Goal: Task Accomplishment & Management: Use online tool/utility

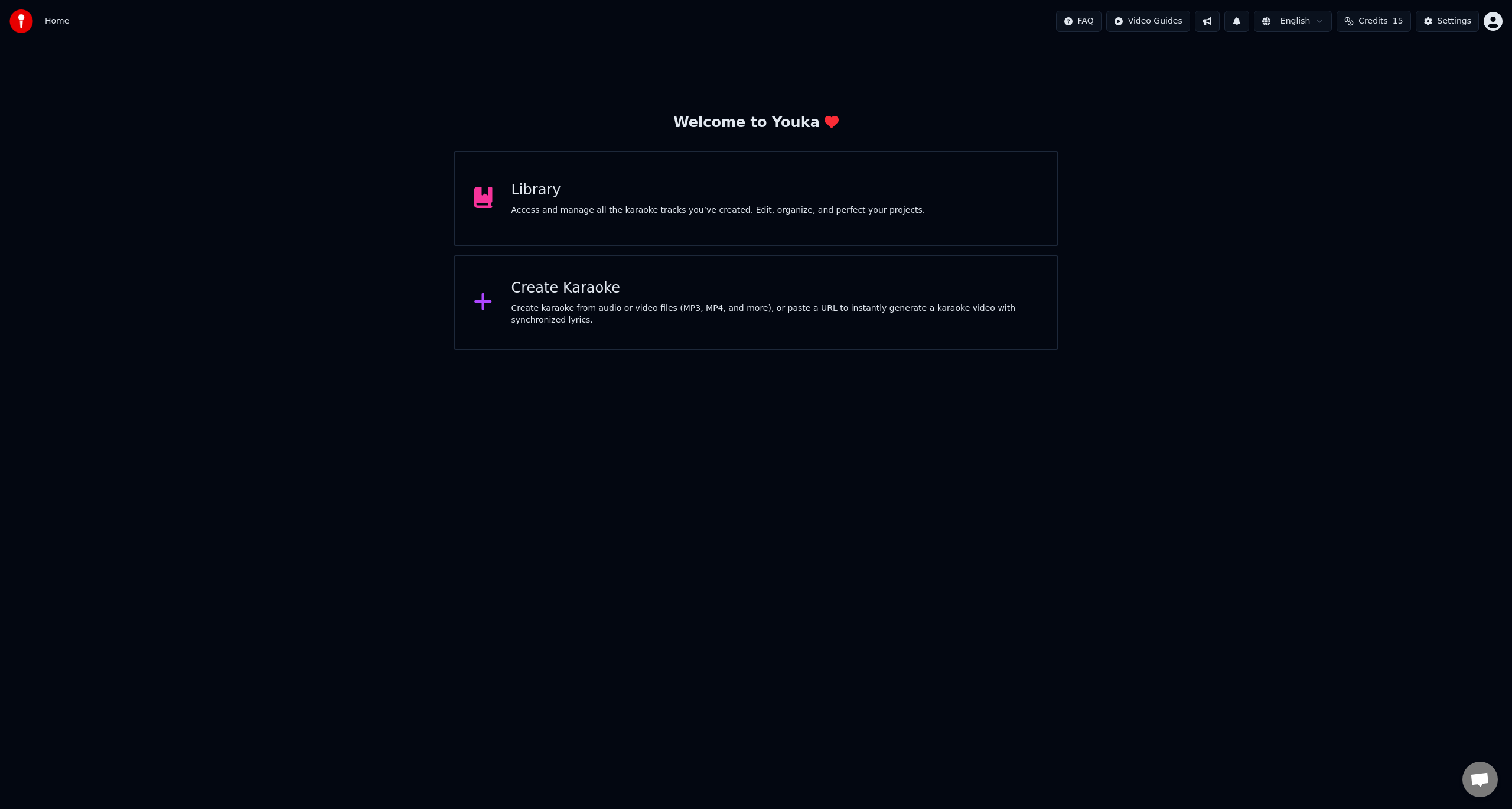
click at [572, 297] on div "Create Karaoke" at bounding box center [775, 288] width 528 height 19
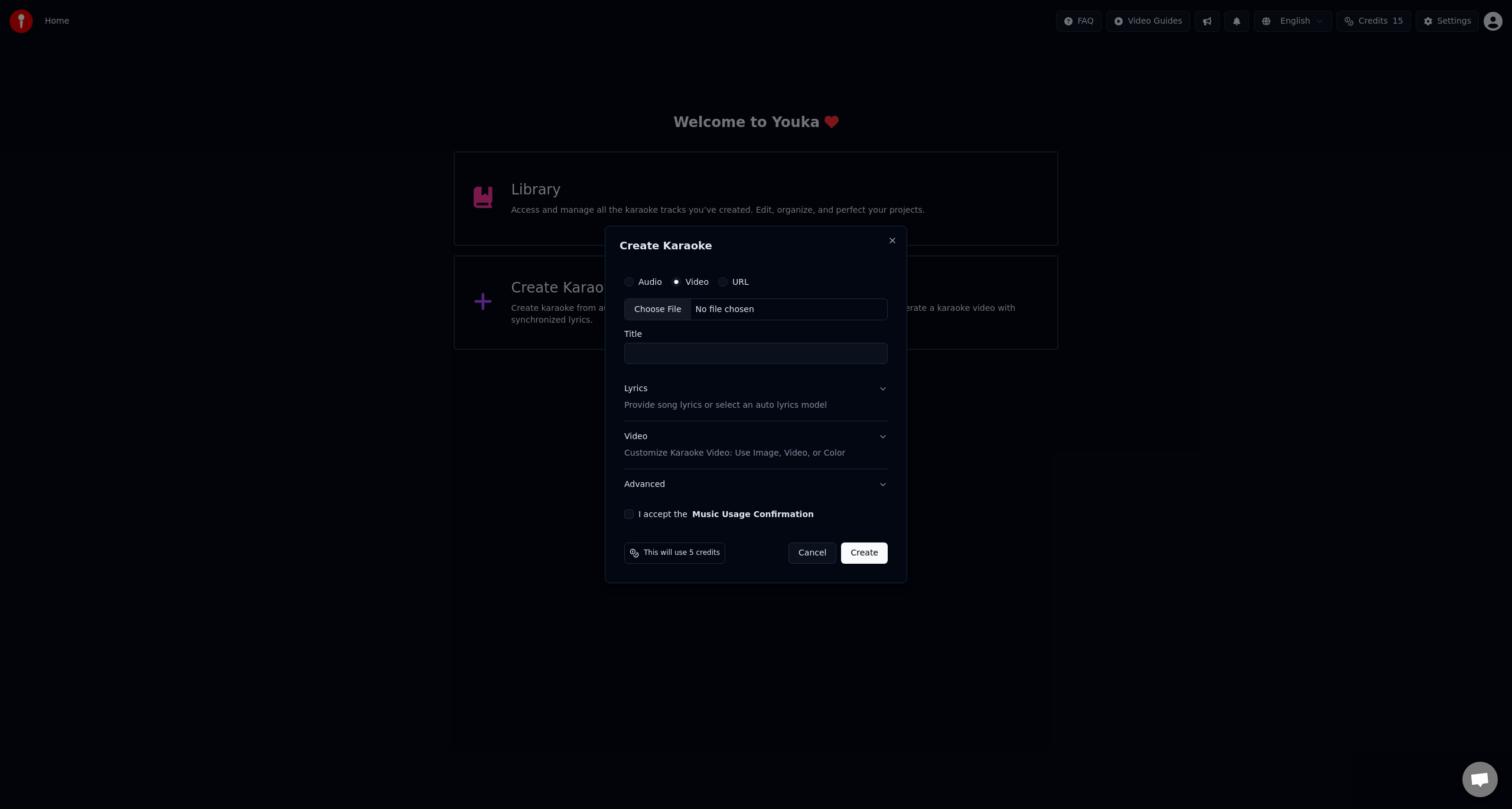
click at [823, 556] on button "Cancel" at bounding box center [813, 553] width 48 height 21
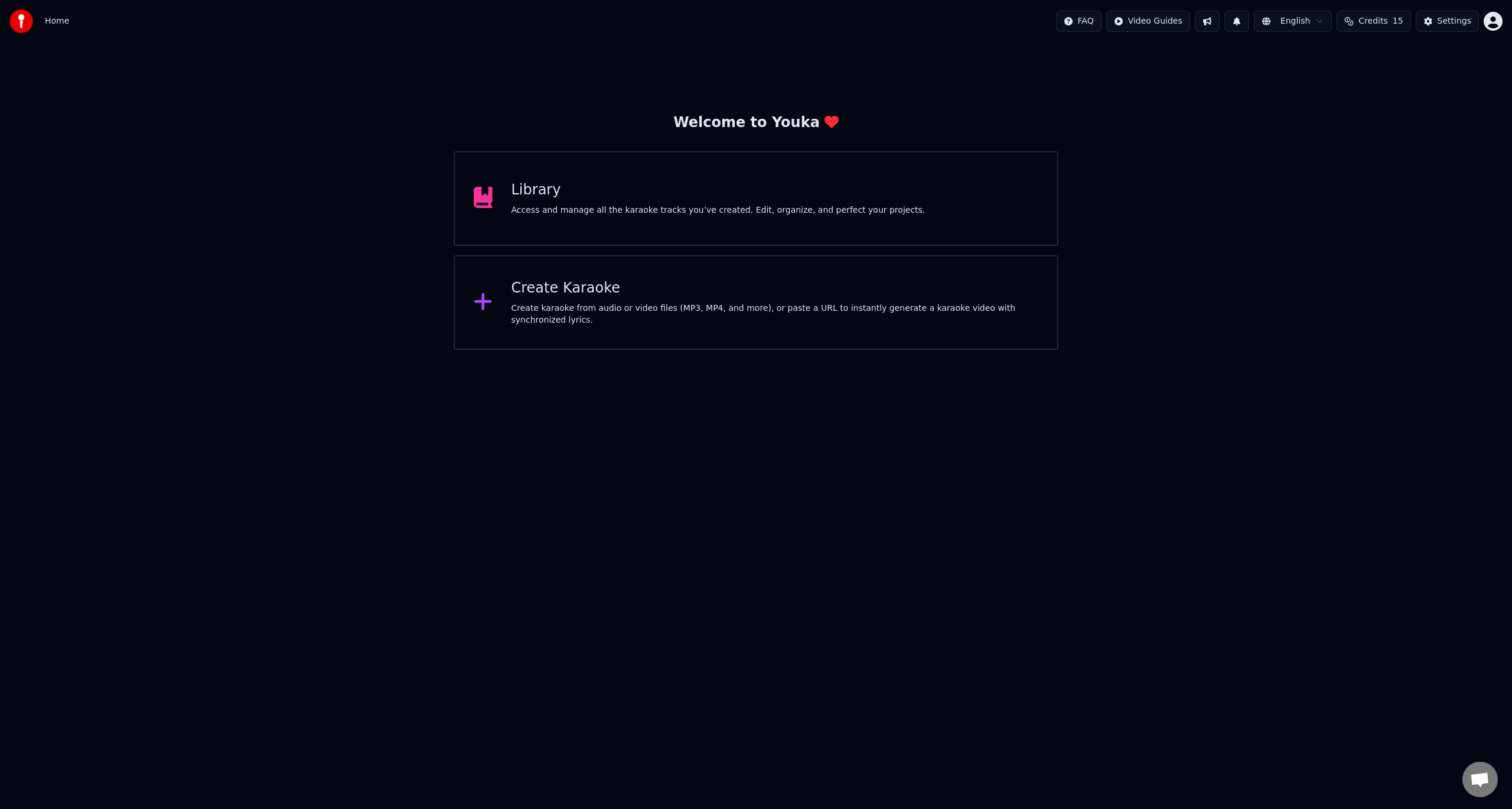
click at [1376, 19] on span "Credits" at bounding box center [1373, 21] width 29 height 12
click at [26, 14] on img at bounding box center [21, 21] width 24 height 24
click at [481, 304] on icon at bounding box center [483, 302] width 17 height 17
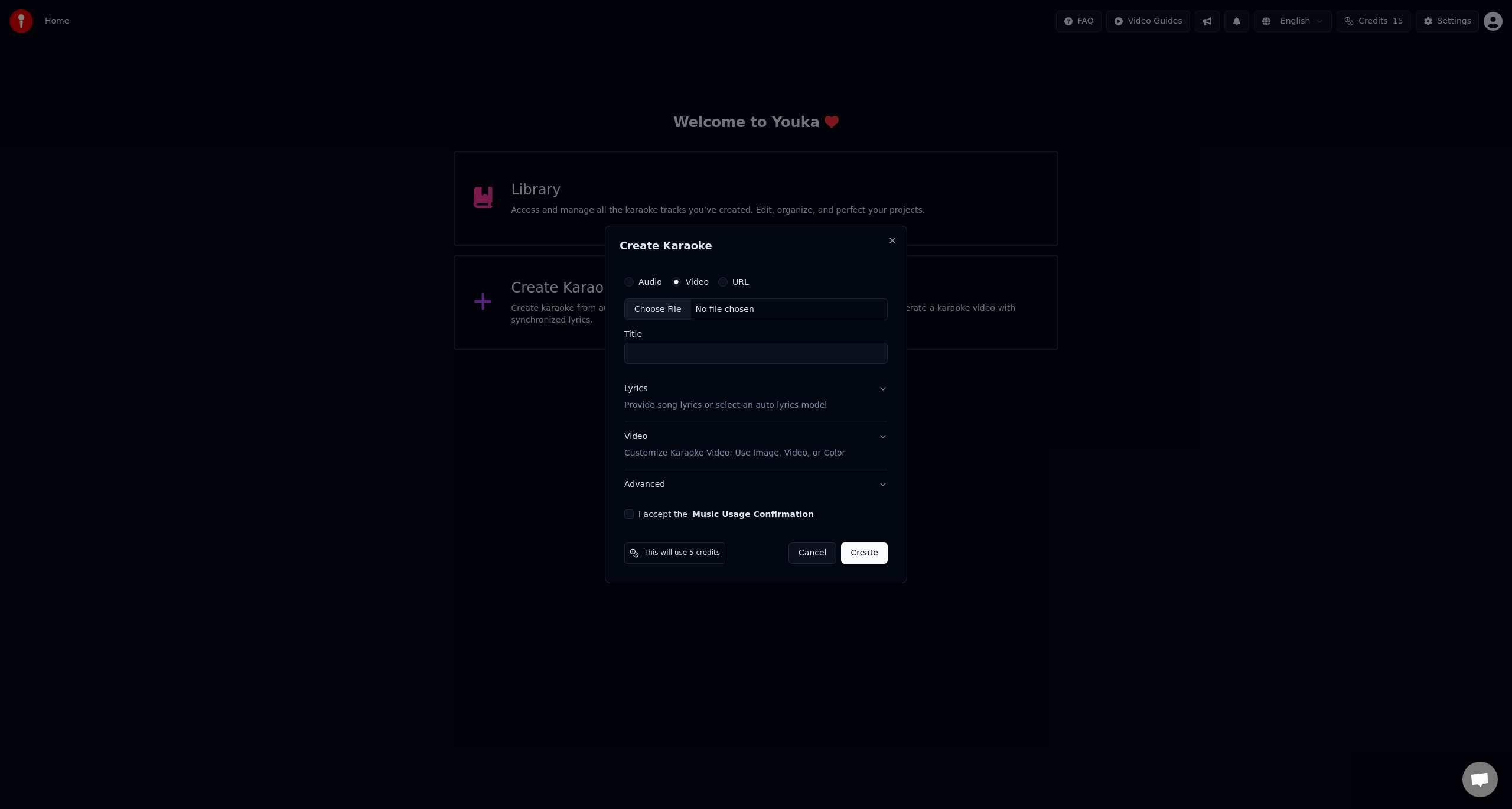
click at [652, 305] on div "Choose File" at bounding box center [658, 309] width 66 height 21
click at [894, 240] on button "Close" at bounding box center [892, 241] width 10 height 10
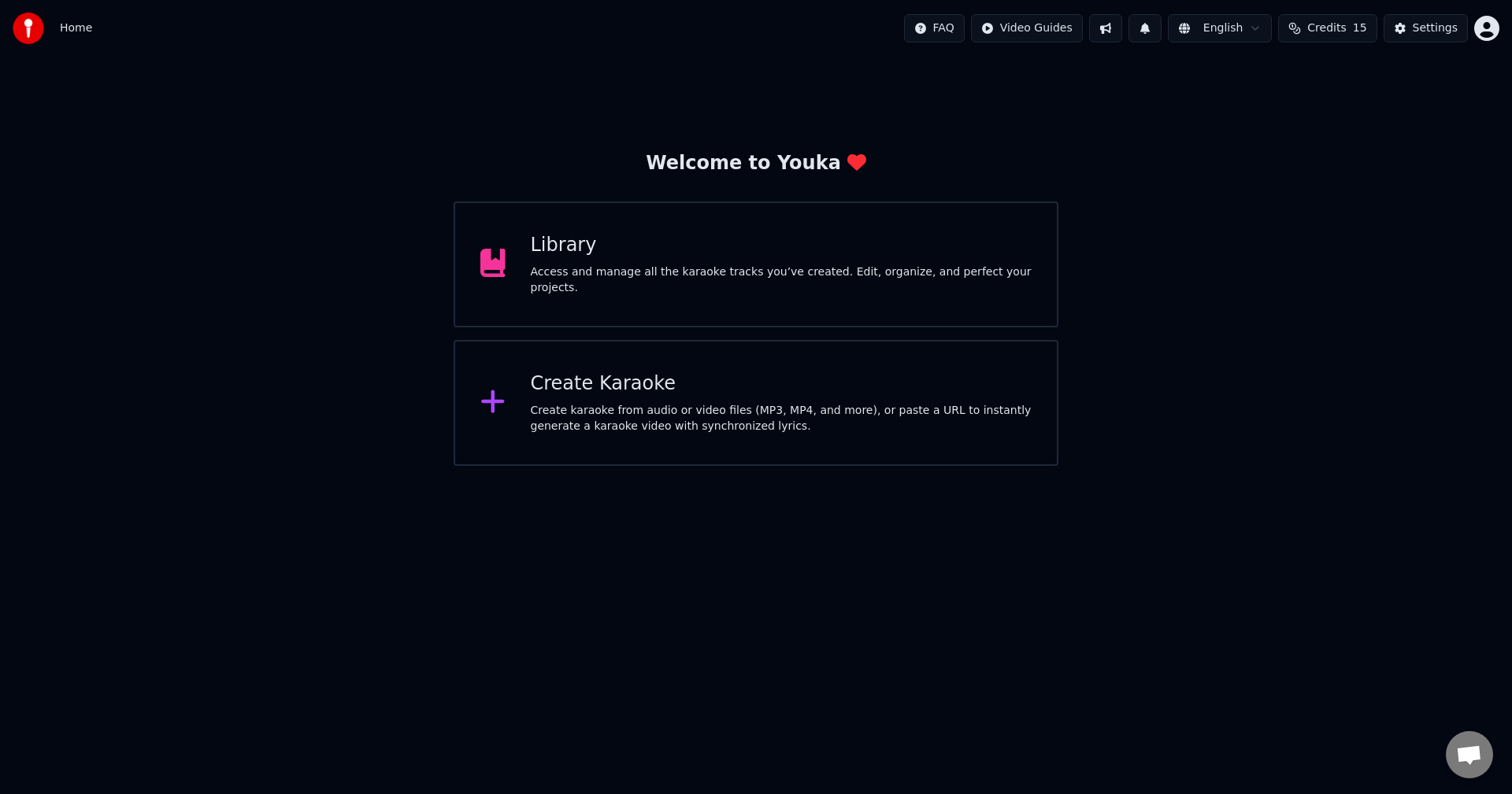
drag, startPoint x: 9, startPoint y: 772, endPoint x: -415, endPoint y: 1115, distance: 545.4
click at [581, 391] on div "Create Karaoke" at bounding box center [782, 384] width 502 height 25
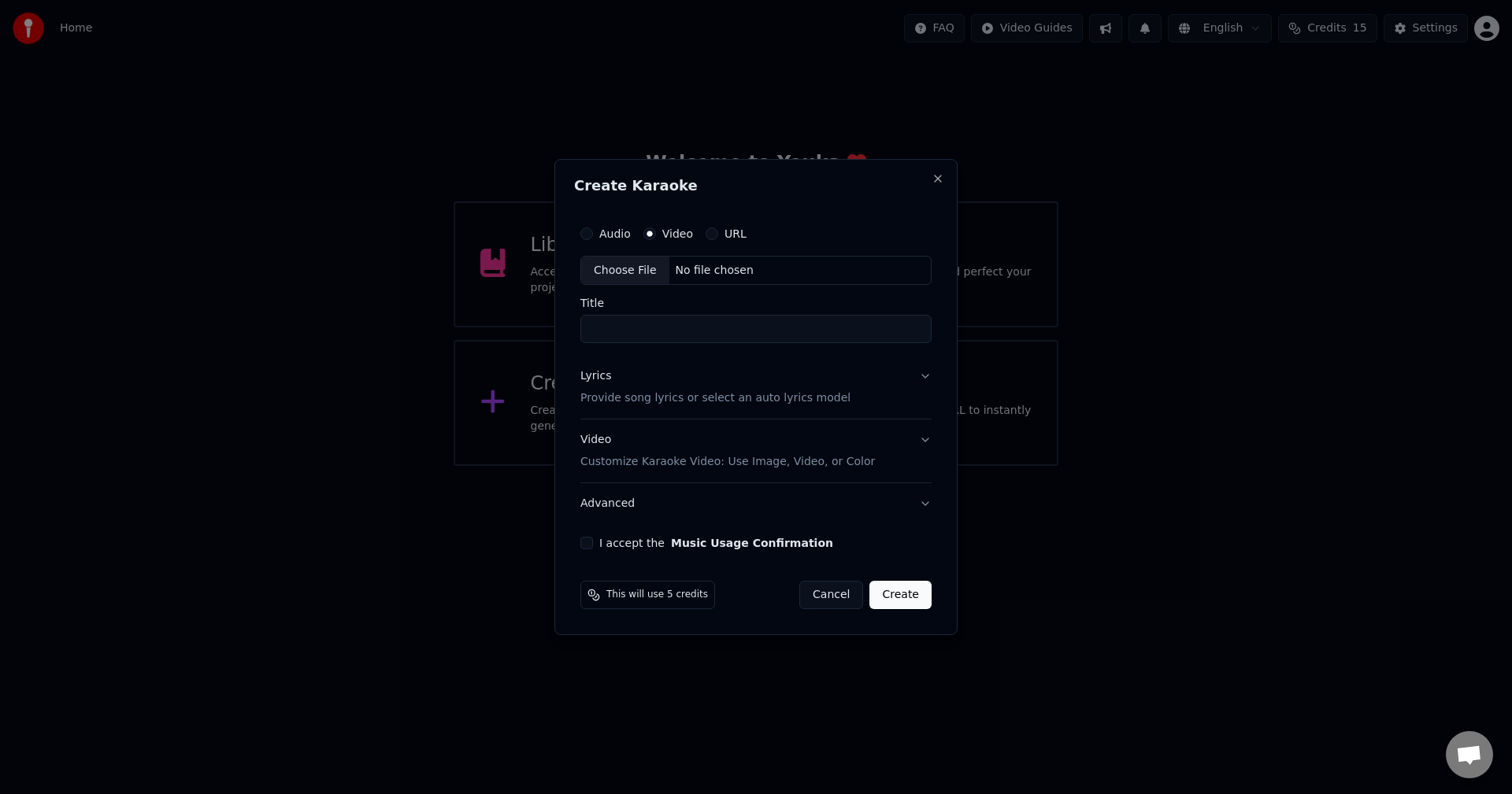
click at [611, 273] on div "Choose File" at bounding box center [625, 270] width 89 height 28
type input "**********"
click at [646, 542] on label "I accept the Music Usage Confirmation" at bounding box center [713, 543] width 234 height 11
click at [590, 542] on button "I accept the Music Usage Confirmation" at bounding box center [584, 543] width 13 height 13
click at [643, 407] on button "Lyrics Provide song lyrics or select an auto lyrics model" at bounding box center [756, 388] width 357 height 63
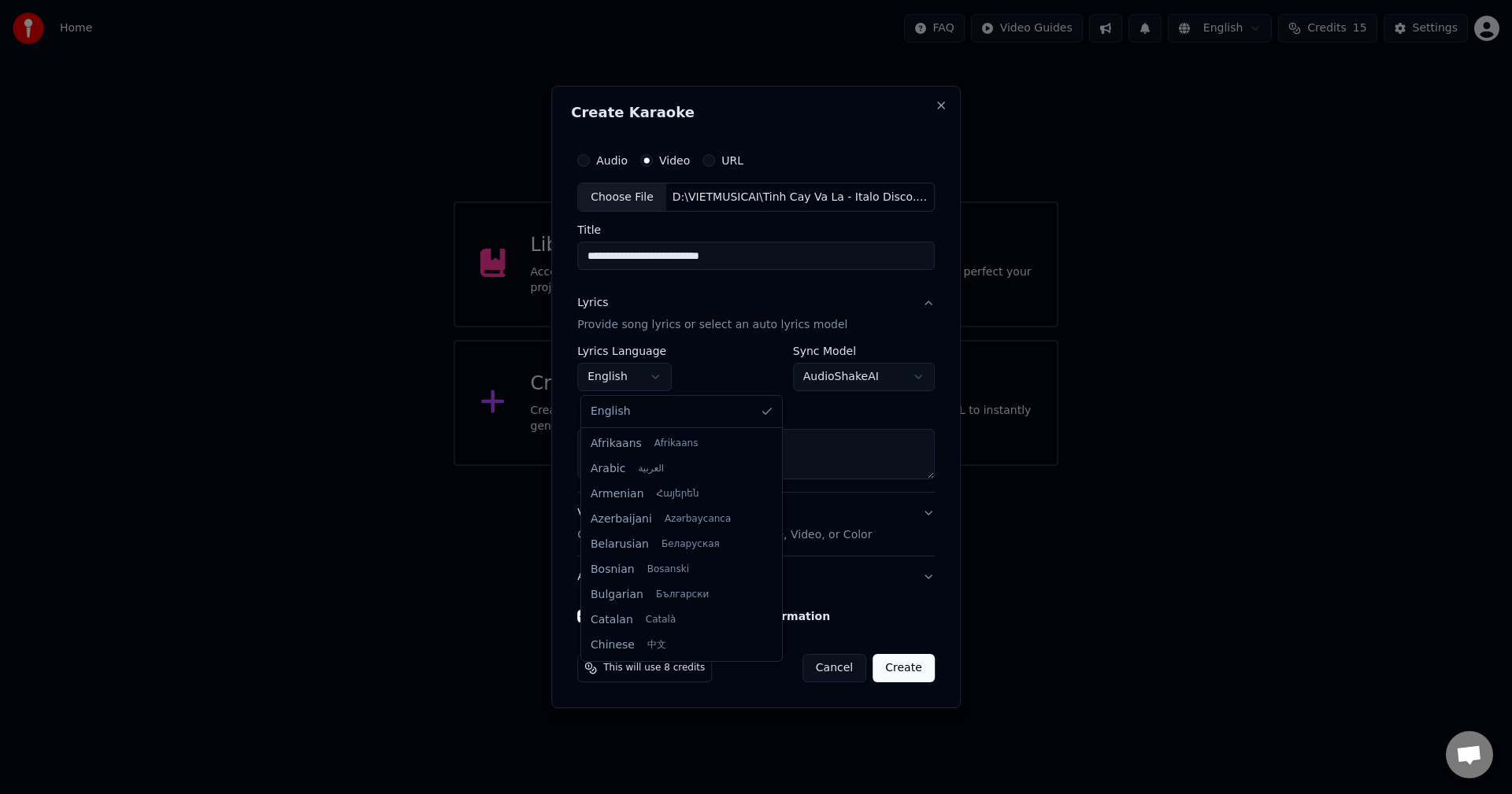
click at [651, 373] on body "**********" at bounding box center [756, 233] width 1512 height 466
select select "**"
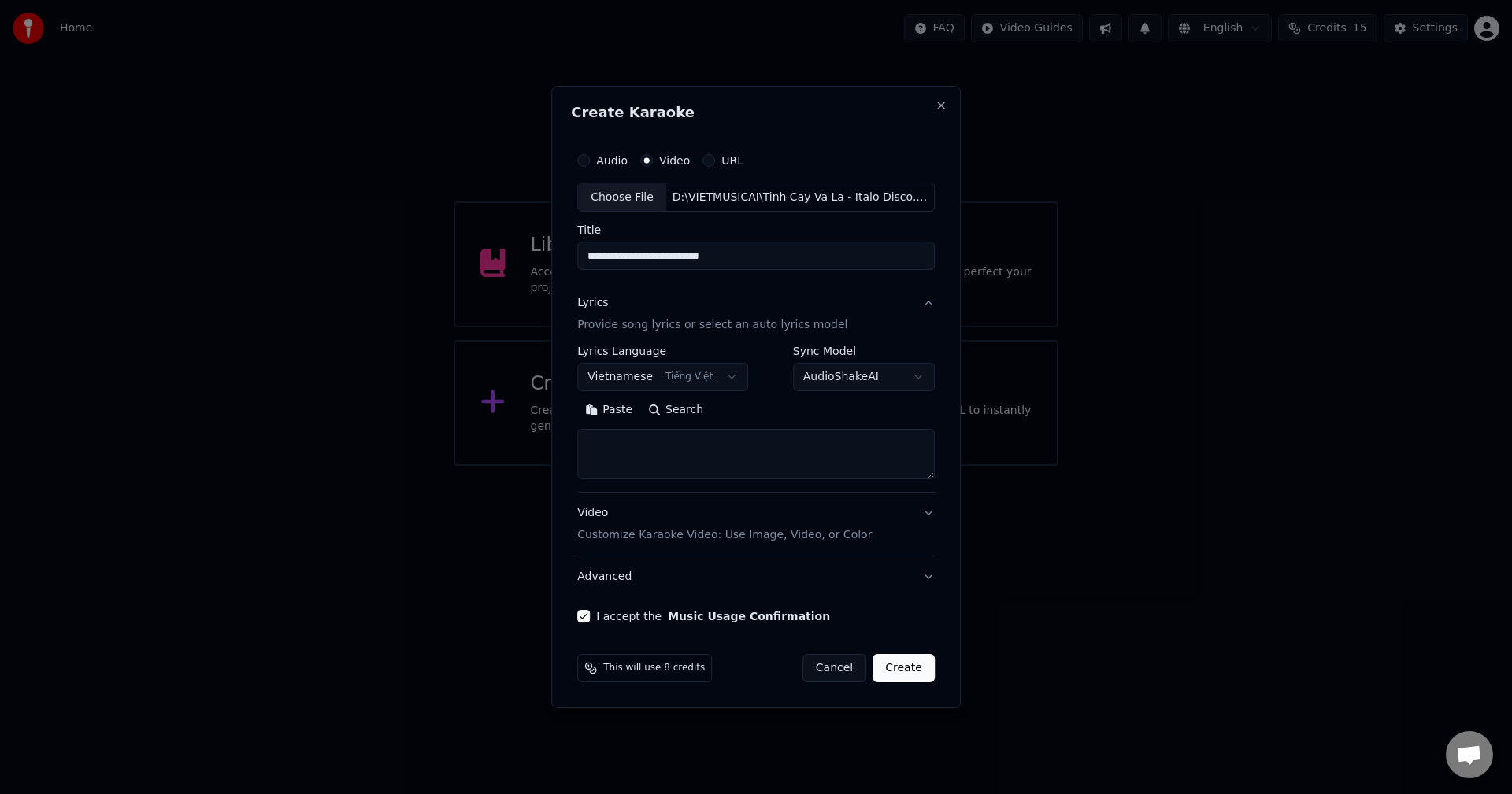
select select
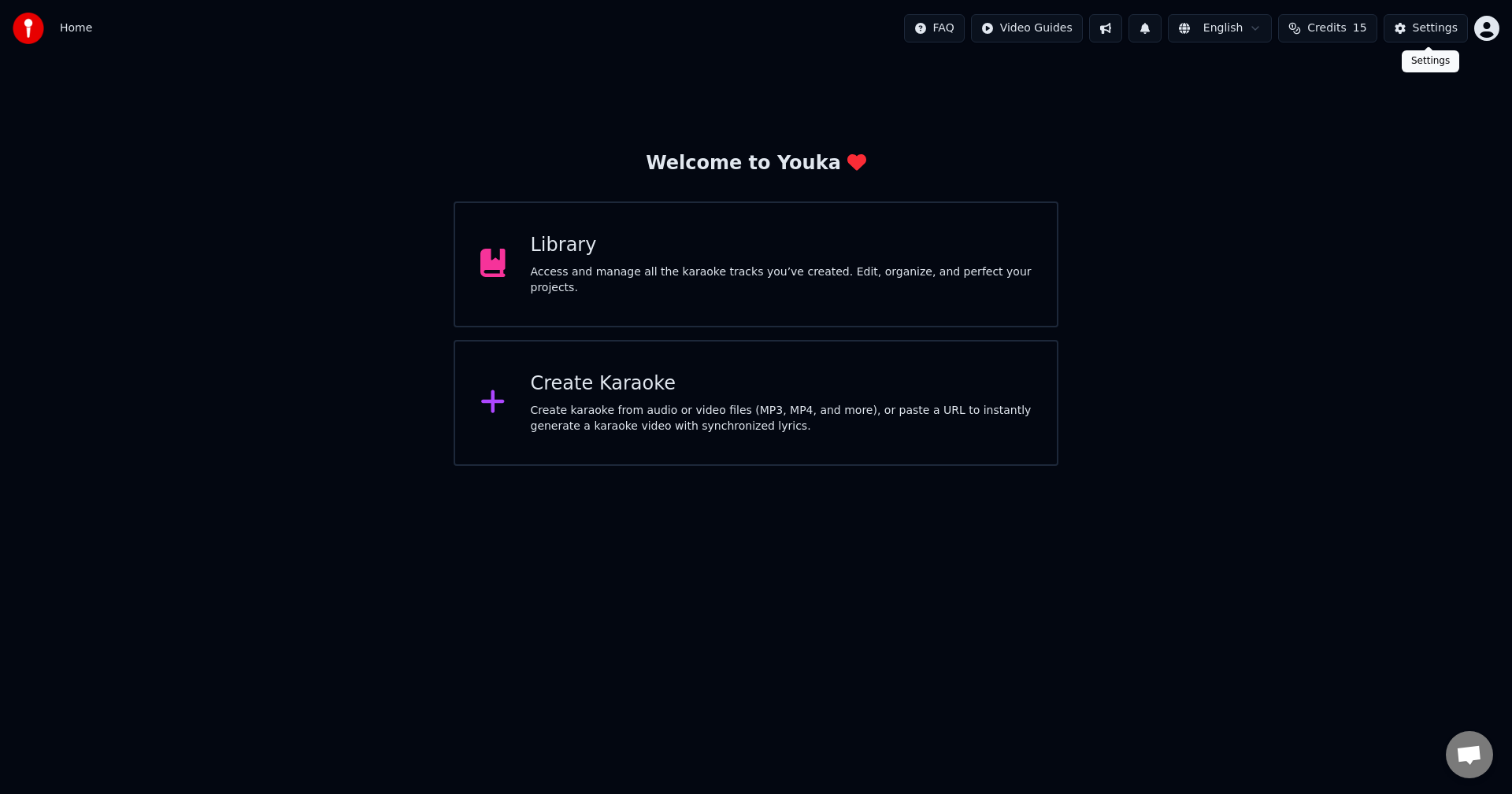
click at [1439, 28] on div "Settings" at bounding box center [1435, 28] width 45 height 15
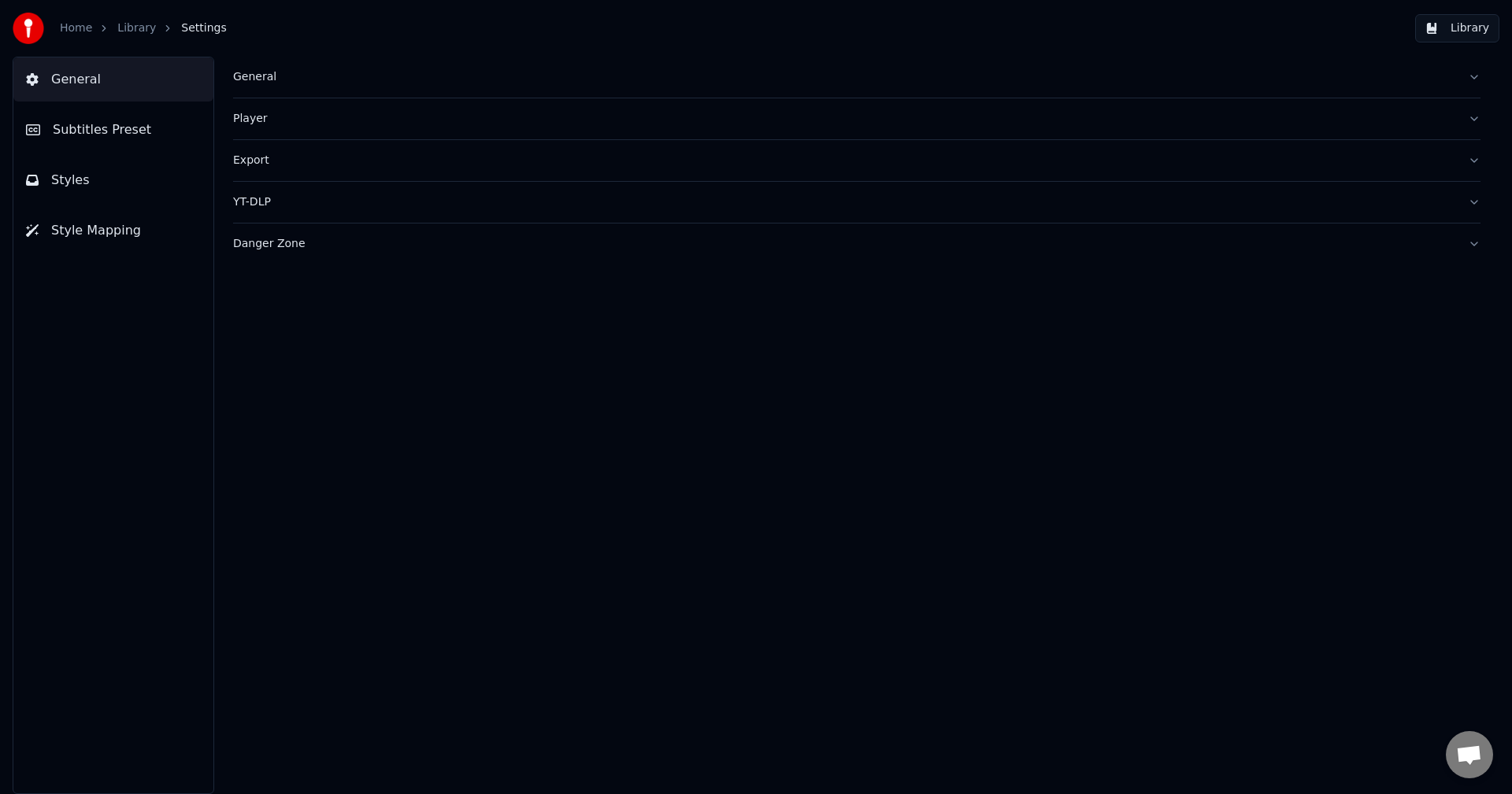
click at [123, 24] on link "Library" at bounding box center [136, 28] width 39 height 15
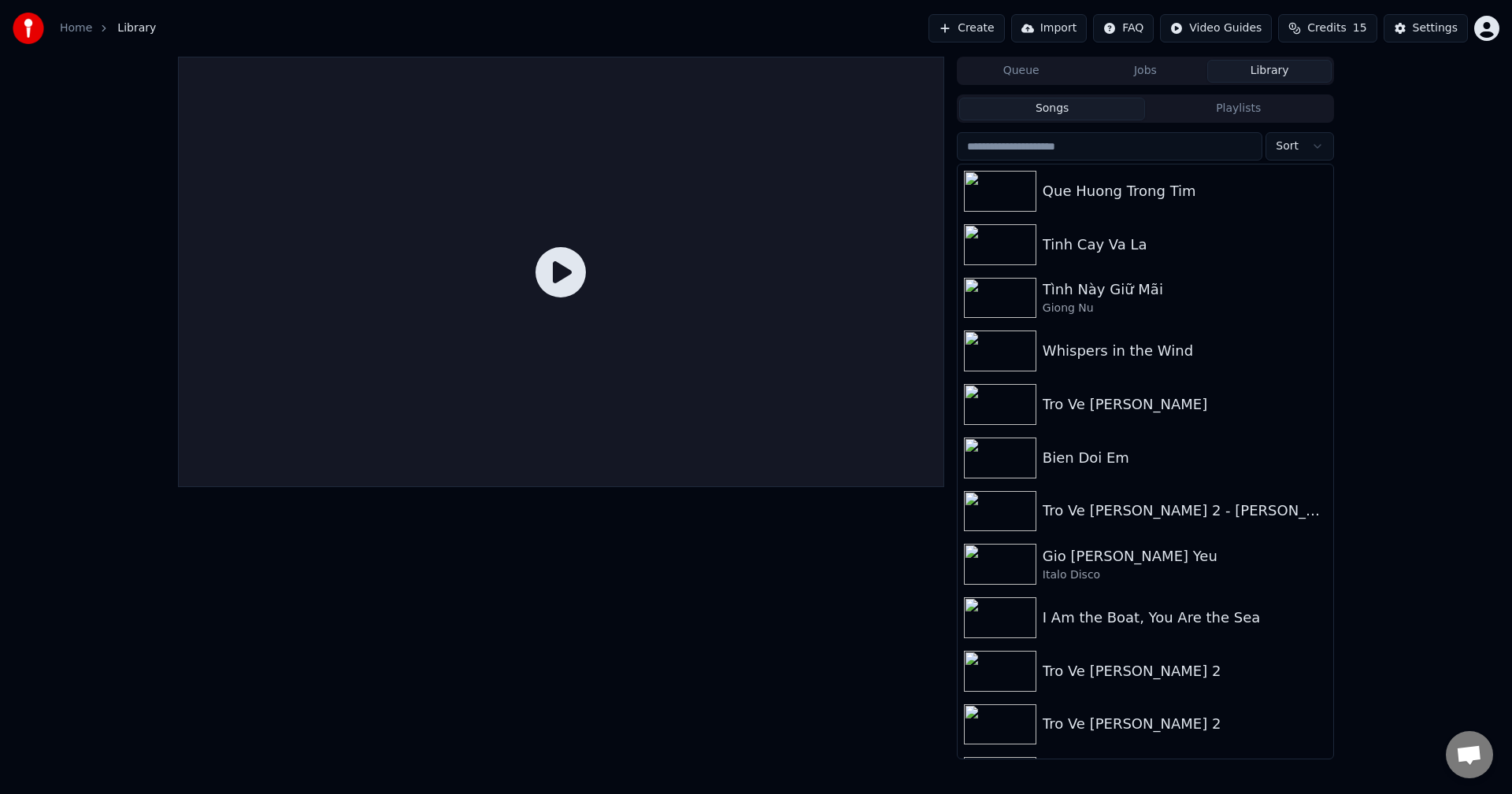
click at [79, 29] on link "Home" at bounding box center [76, 28] width 32 height 15
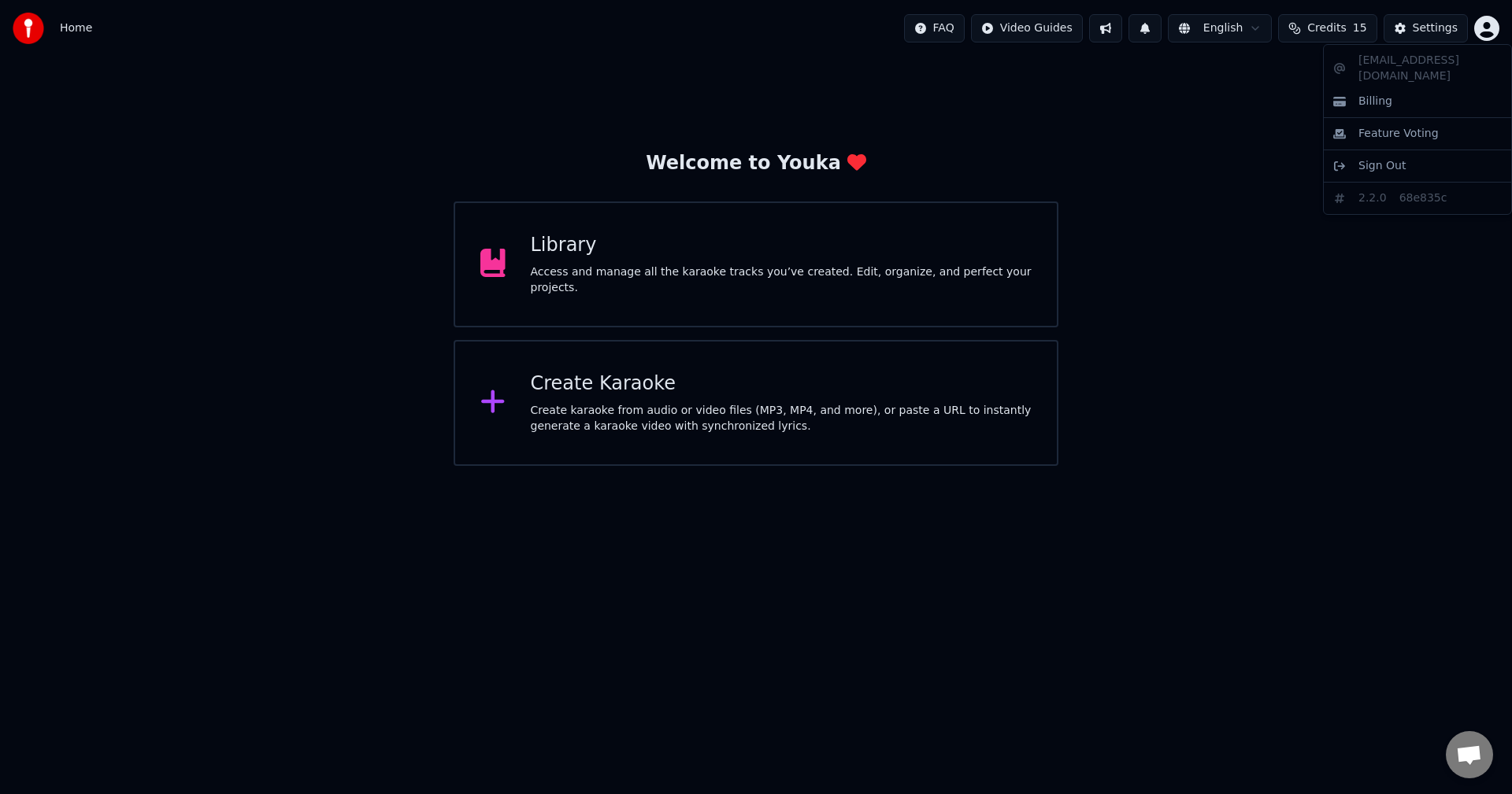
click at [1487, 28] on html "Home FAQ Video Guides English Credits 15 Settings Welcome to Youka Library Acce…" at bounding box center [756, 233] width 1512 height 466
click at [1226, 158] on html "Home FAQ Video Guides English Credits 15 Settings Welcome to Youka Library Acce…" at bounding box center [756, 233] width 1512 height 466
click at [624, 388] on div "Create Karaoke" at bounding box center [782, 384] width 502 height 25
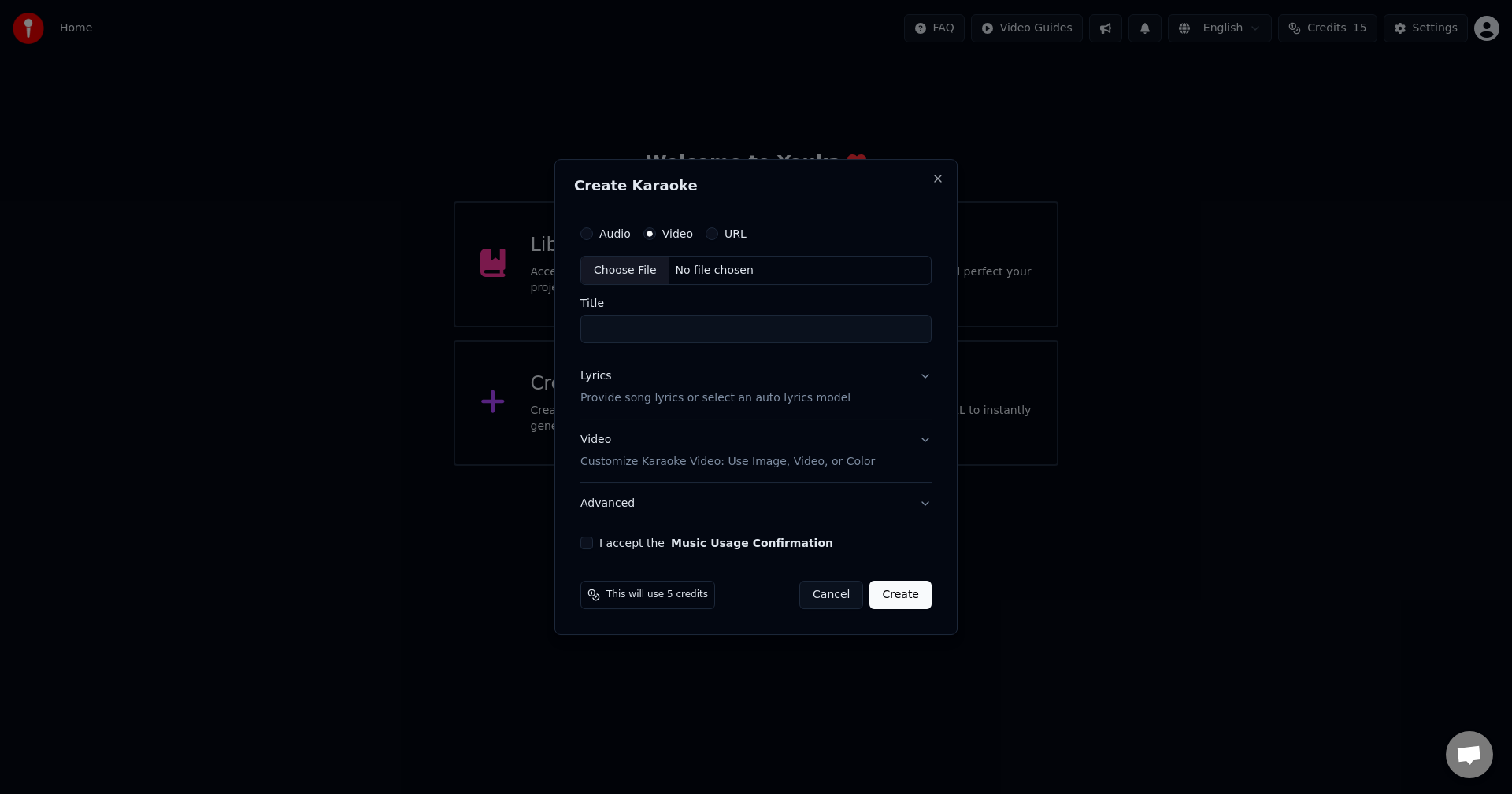
click at [646, 274] on div "Choose File" at bounding box center [625, 270] width 89 height 28
type input "**********"
click at [603, 396] on p "Provide song lyrics or select an auto lyrics model" at bounding box center [712, 399] width 270 height 15
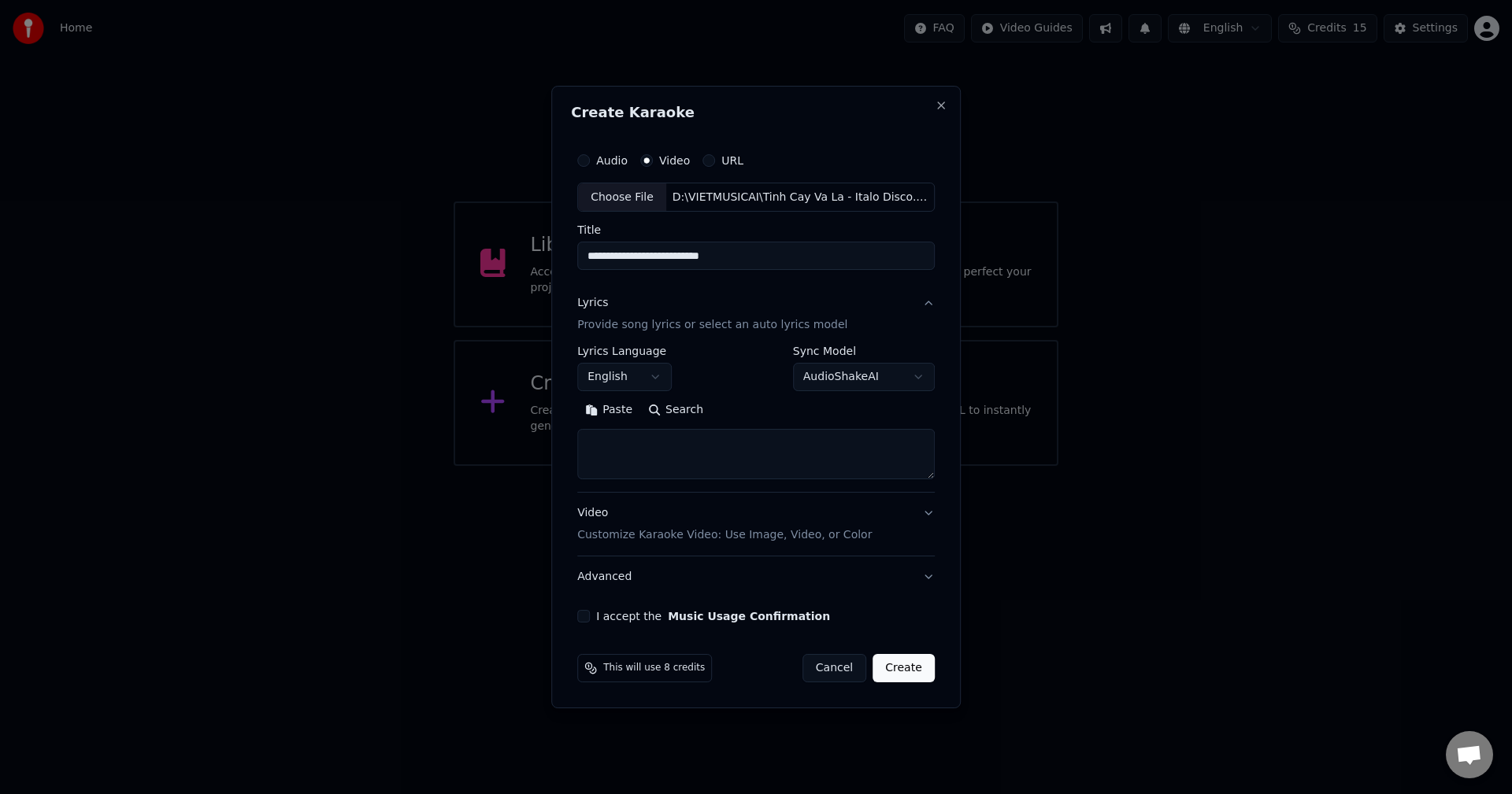
click at [663, 381] on body "**********" at bounding box center [756, 233] width 1512 height 466
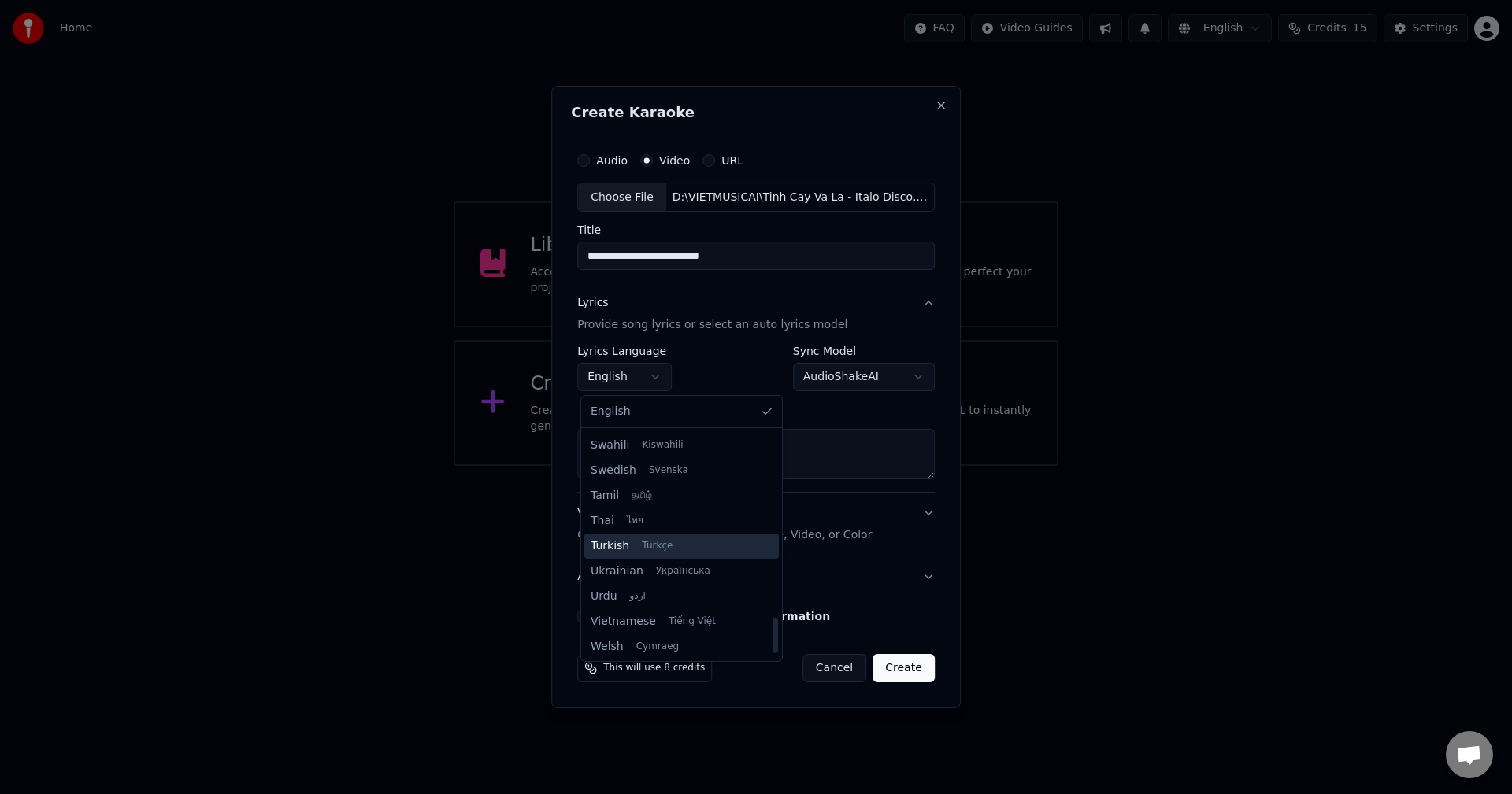
scroll to position [1209, 0]
select select "**"
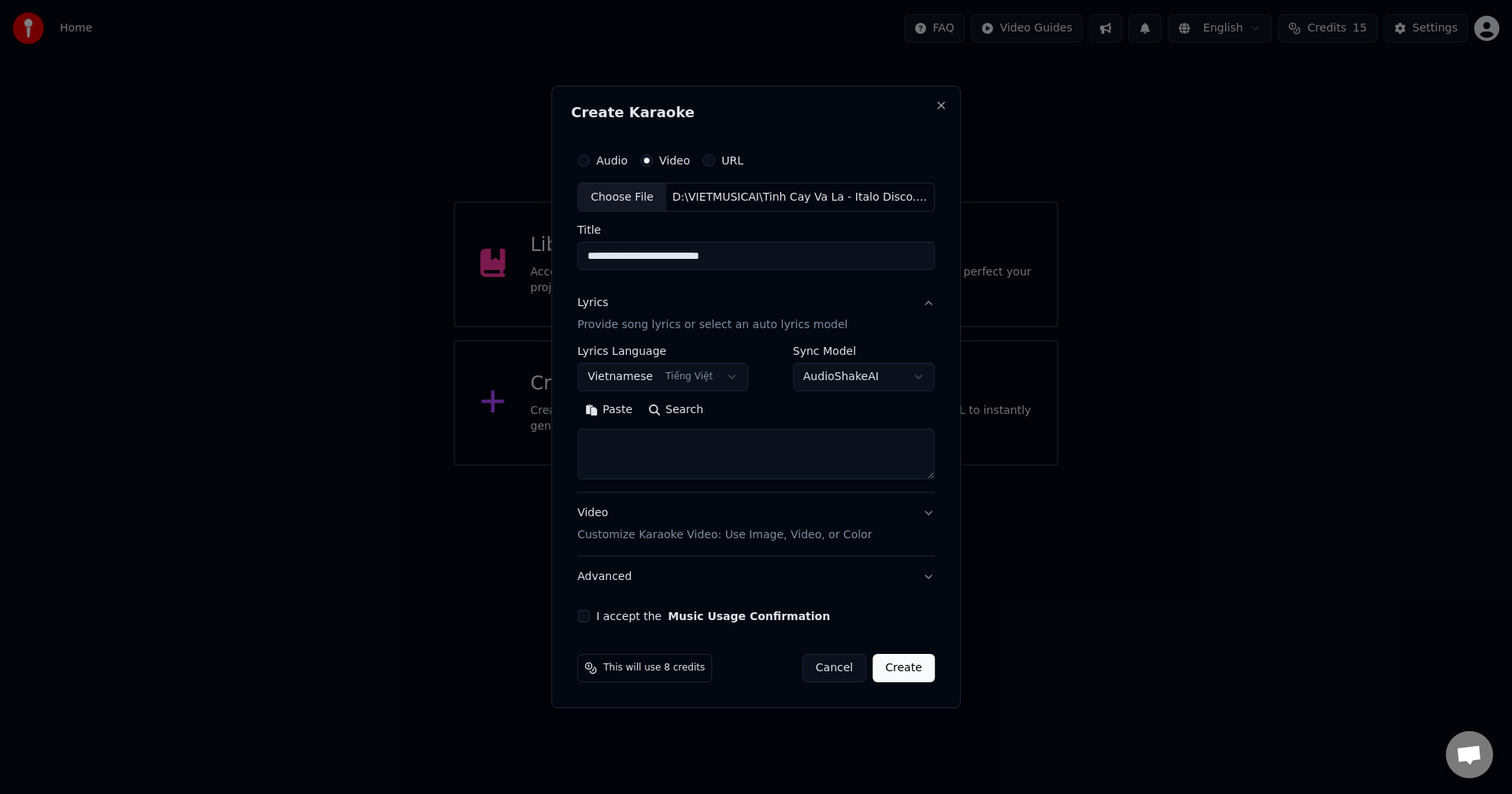
click at [667, 425] on div "Paste Search" at bounding box center [756, 439] width 357 height 82
click at [652, 443] on textarea at bounding box center [756, 455] width 357 height 50
paste textarea "**********"
click at [672, 469] on textarea "**********" at bounding box center [753, 455] width 351 height 50
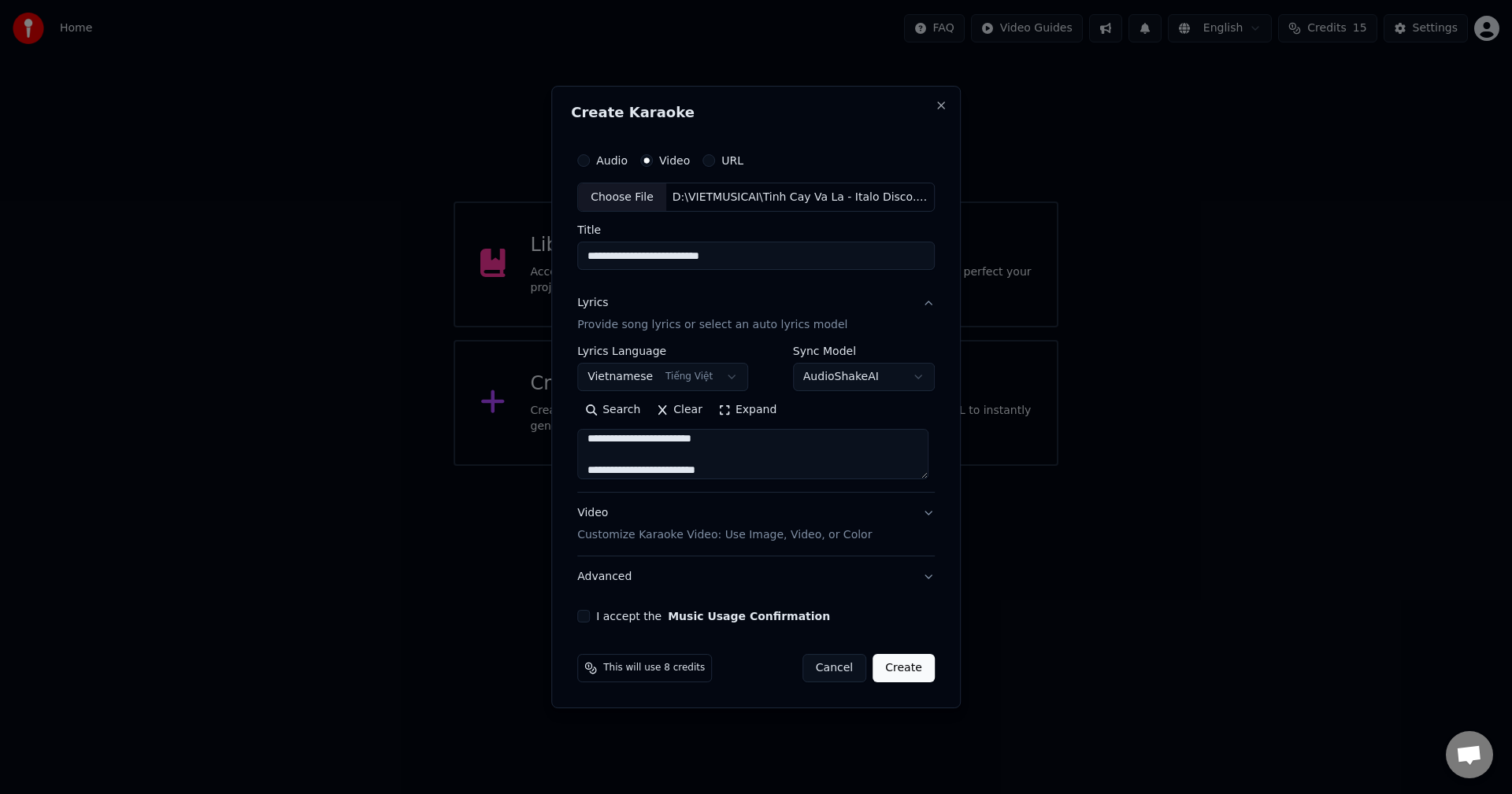
click at [626, 456] on textarea "**********" at bounding box center [753, 455] width 351 height 50
click at [675, 434] on textarea "**********" at bounding box center [753, 455] width 351 height 50
click at [708, 445] on textarea "**********" at bounding box center [753, 455] width 351 height 50
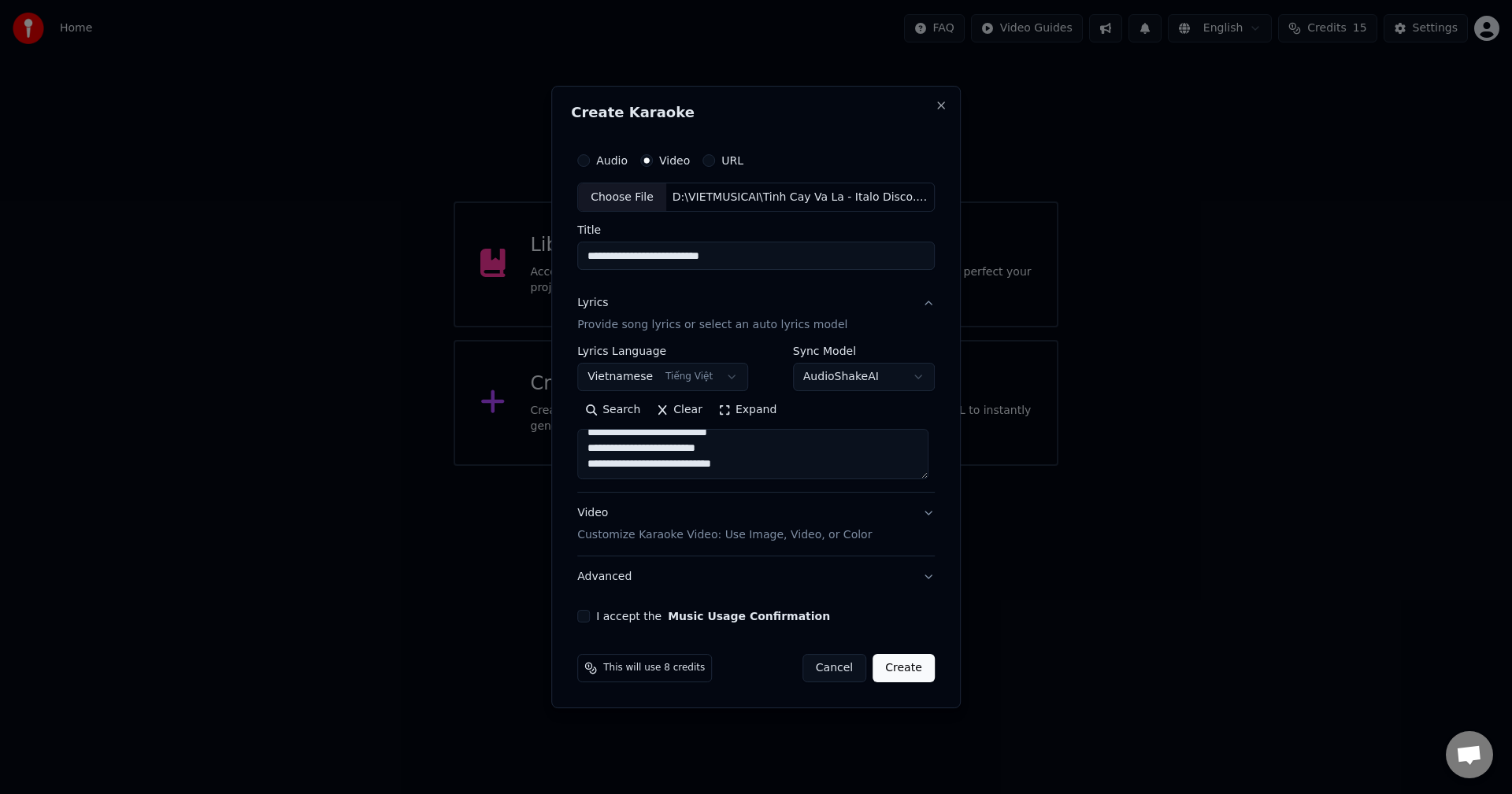
scroll to position [0, 0]
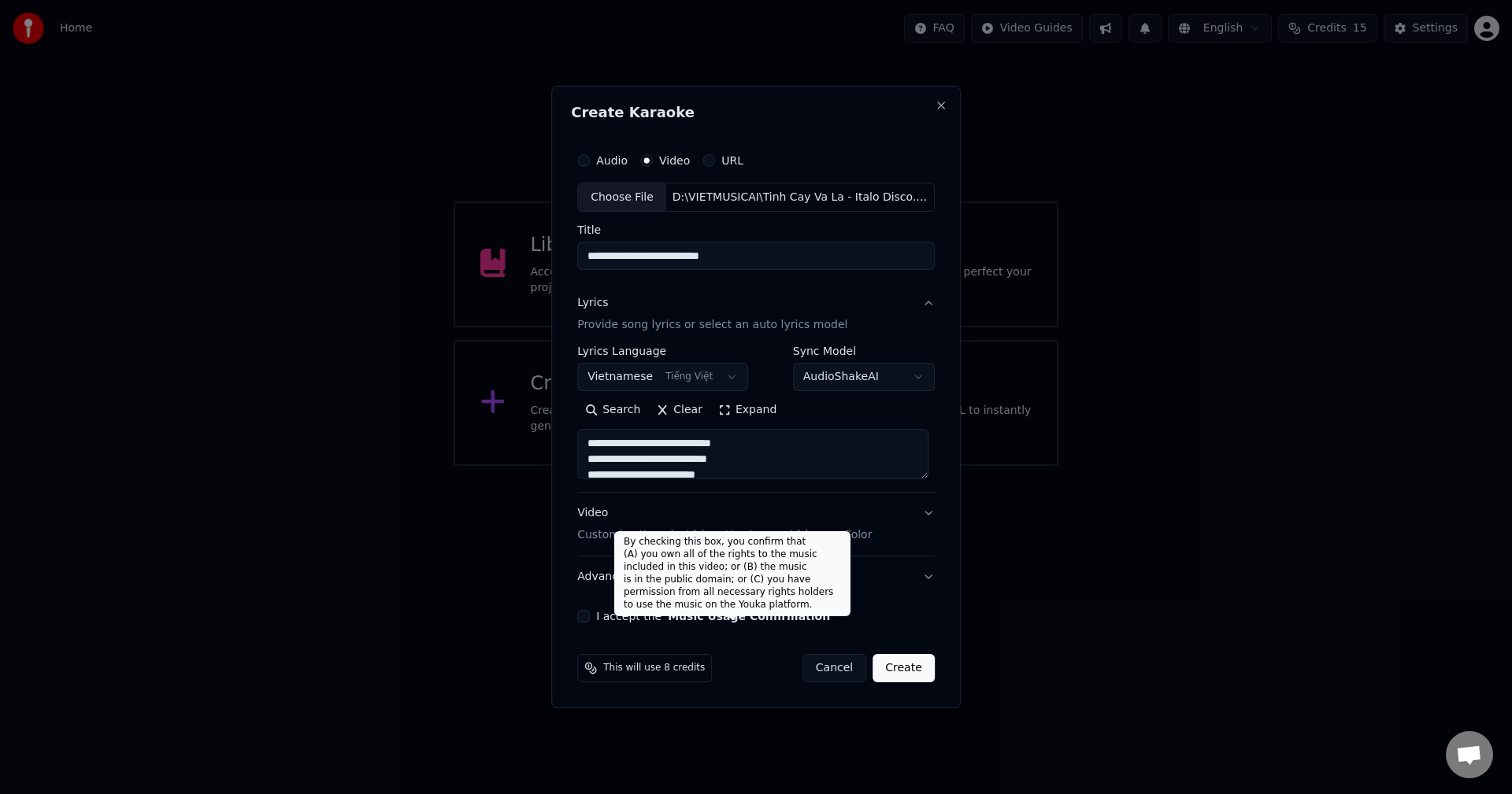
type textarea "**********"
click at [660, 615] on label "I accept the Music Usage Confirmation" at bounding box center [713, 617] width 234 height 11
click at [590, 615] on button "I accept the Music Usage Confirmation" at bounding box center [584, 617] width 13 height 13
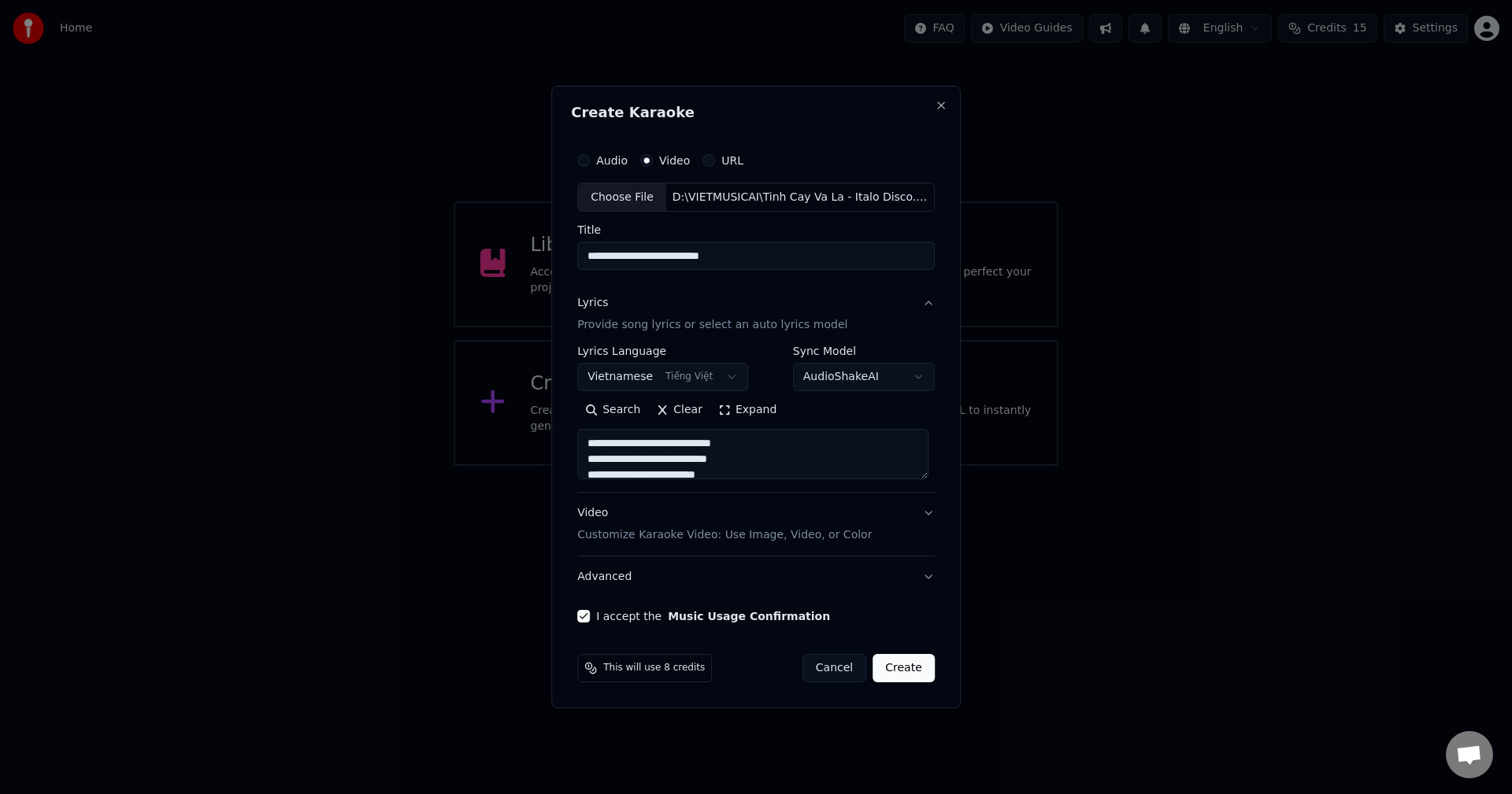
click at [892, 669] on button "Create" at bounding box center [903, 668] width 63 height 28
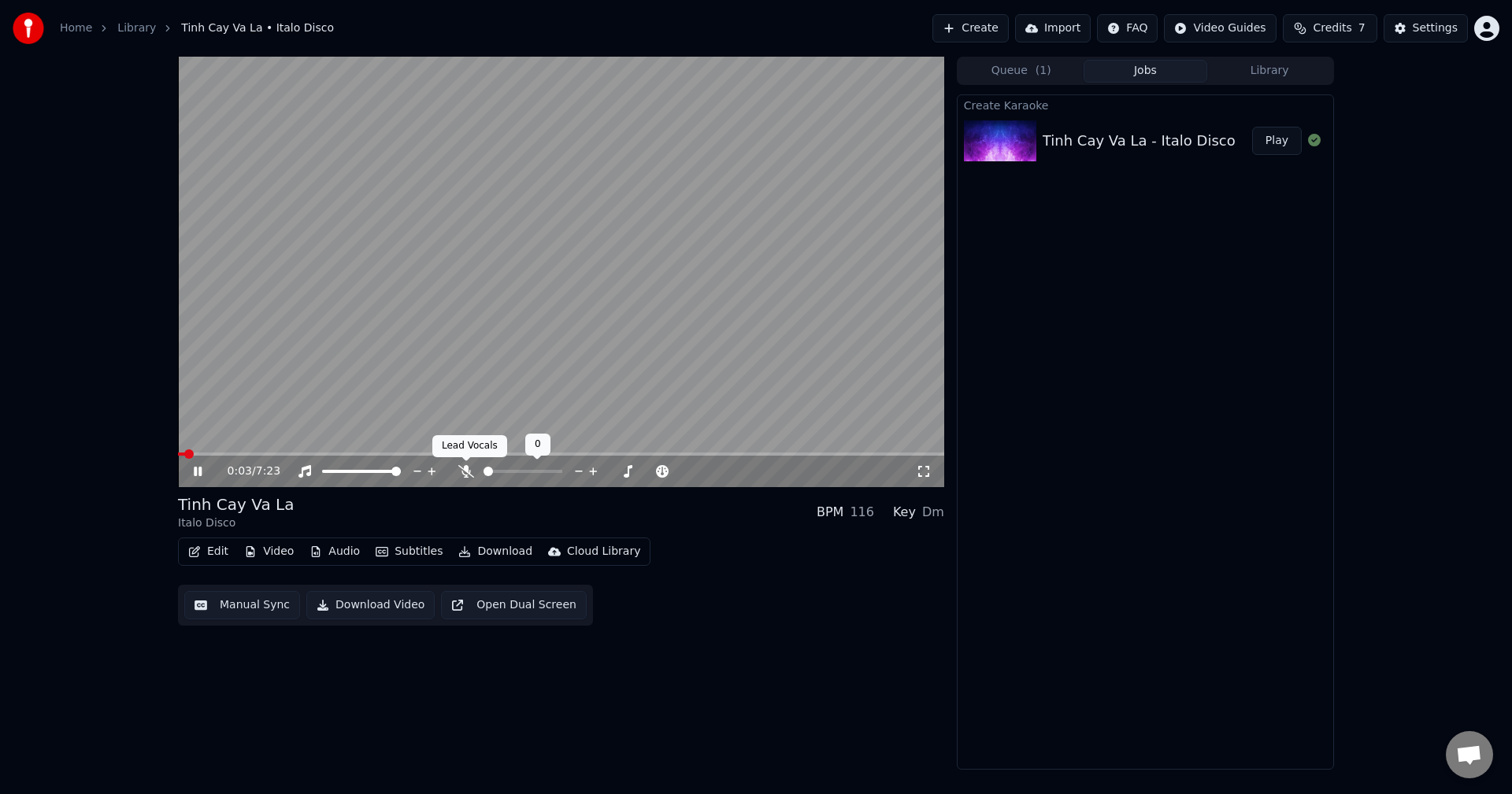
click at [467, 472] on icon at bounding box center [465, 472] width 15 height 13
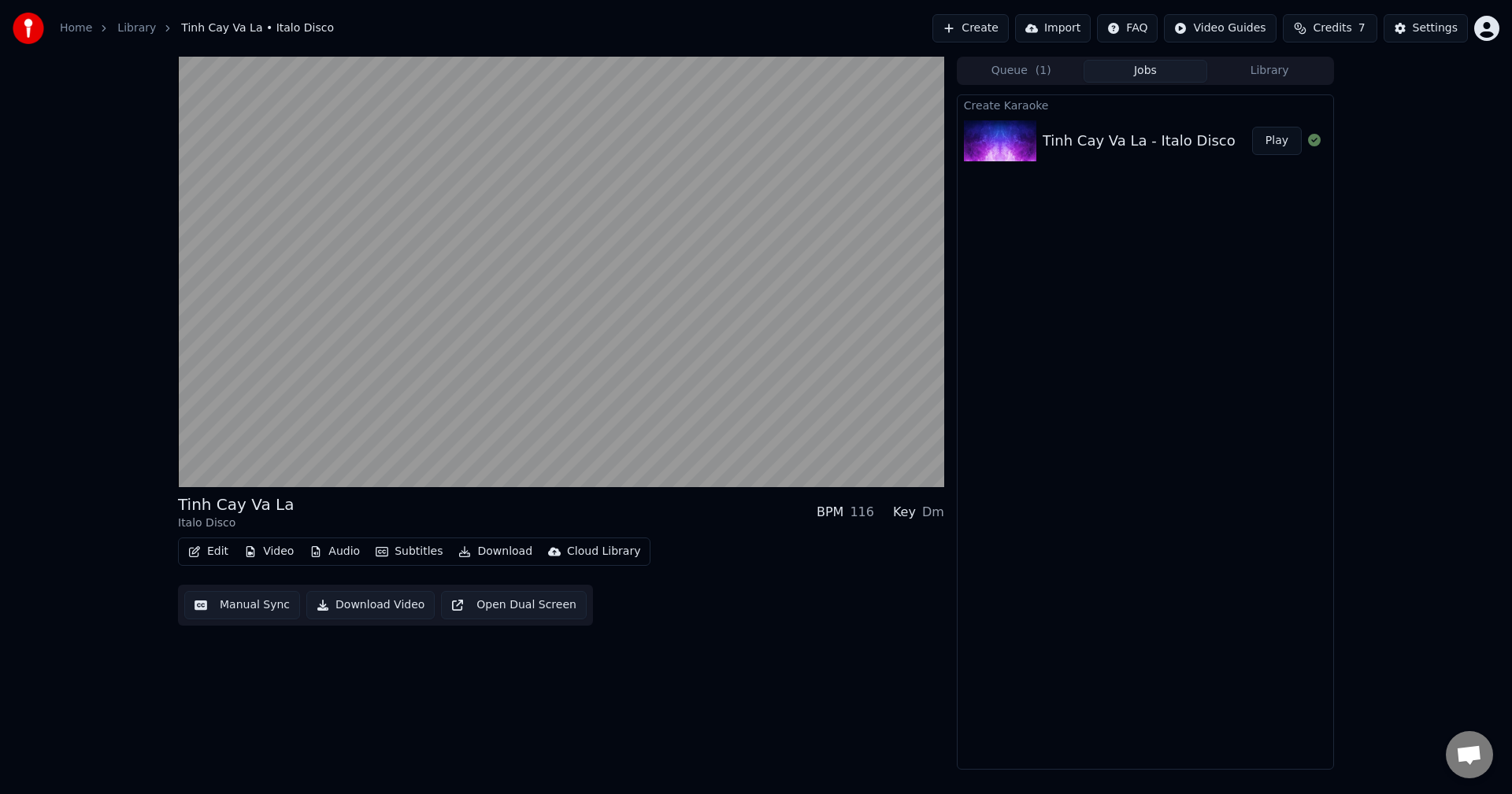
click at [270, 602] on button "Manual Sync" at bounding box center [242, 605] width 116 height 28
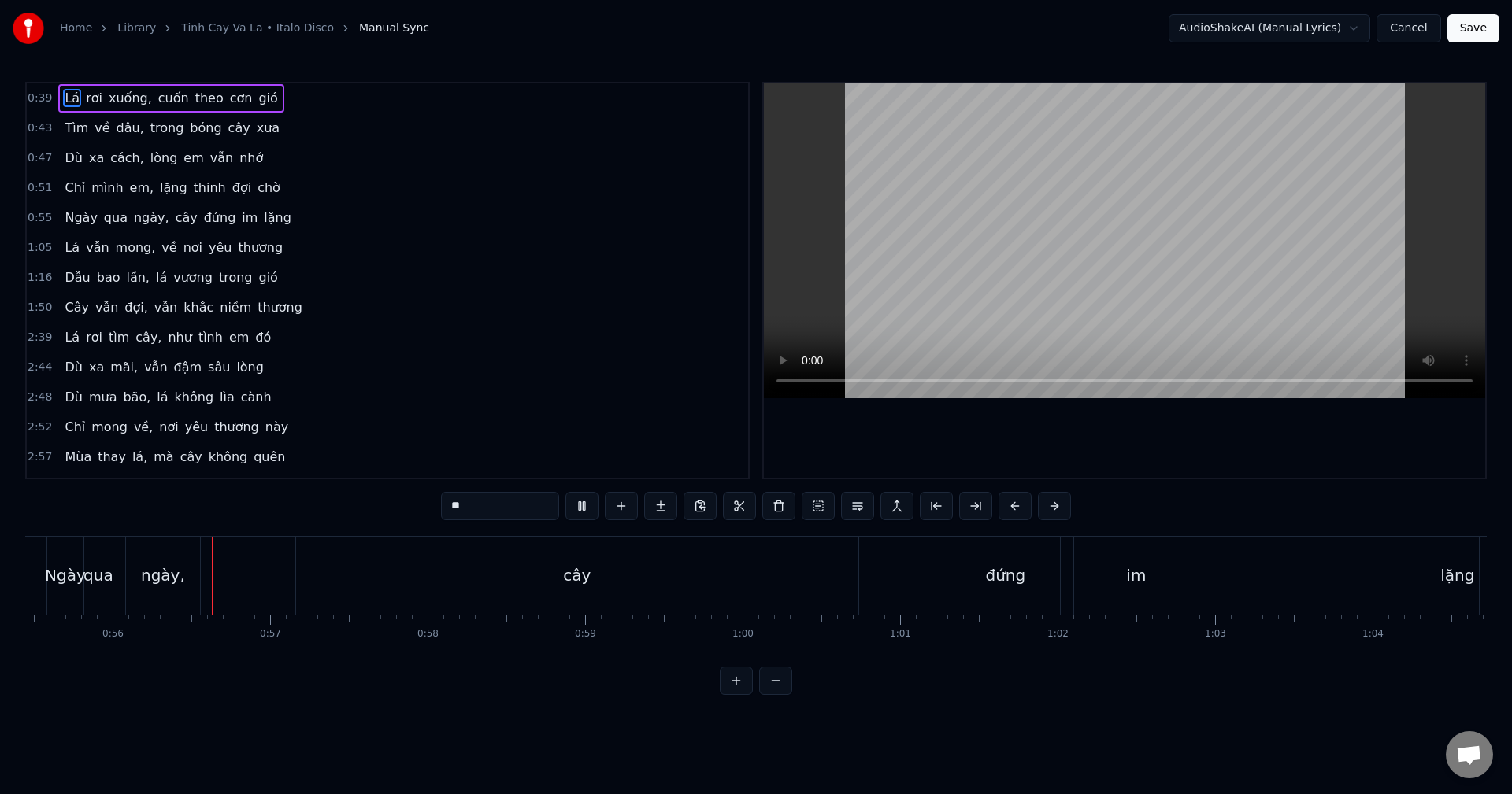
scroll to position [0, 8733]
click at [732, 573] on div "cây" at bounding box center [577, 576] width 562 height 78
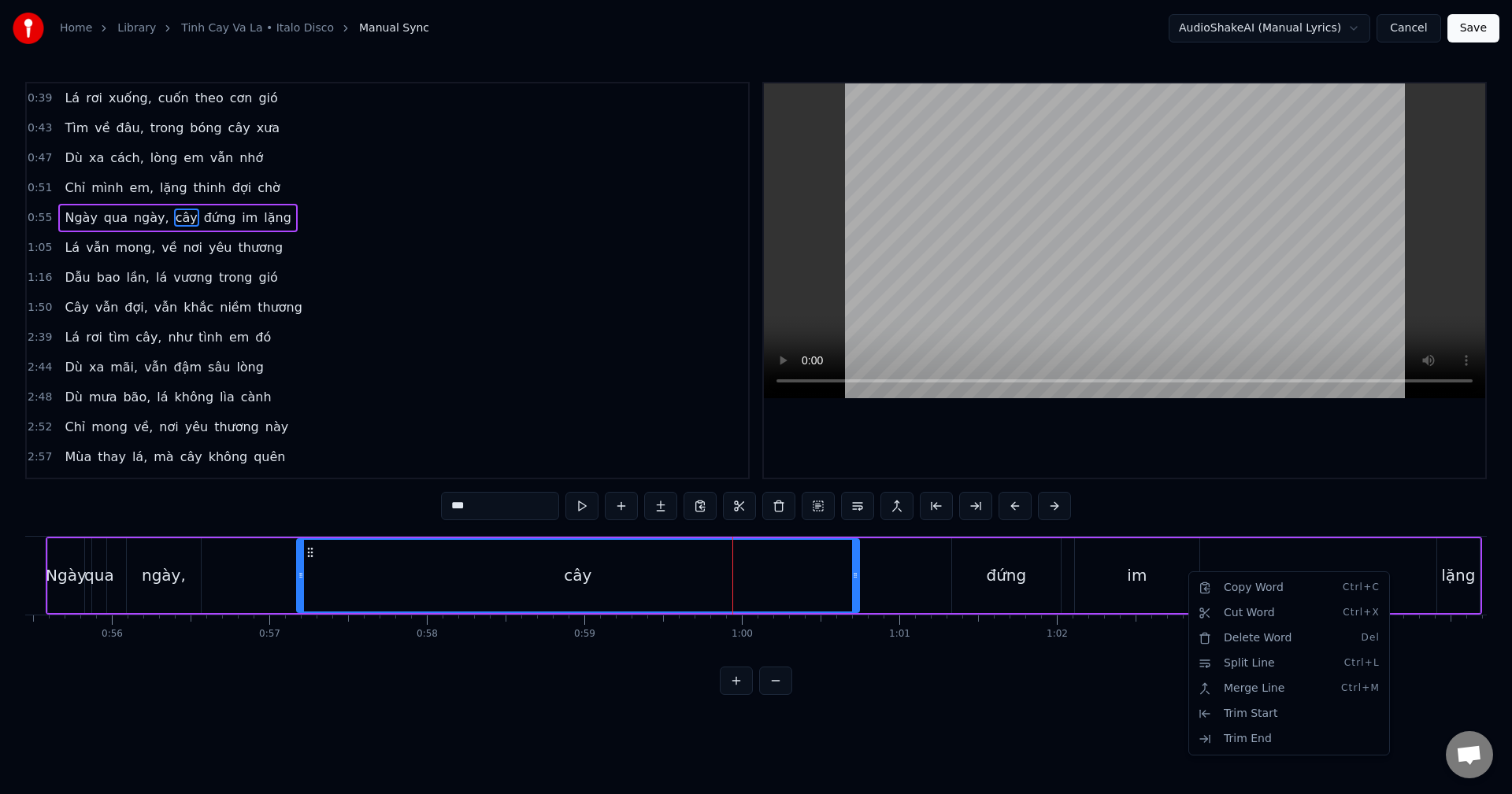
click at [1001, 720] on html "Home Library Tinh Cay Va La • Italo Disco Manual Sync AudioShakeAI (Manual Lyri…" at bounding box center [756, 360] width 1512 height 720
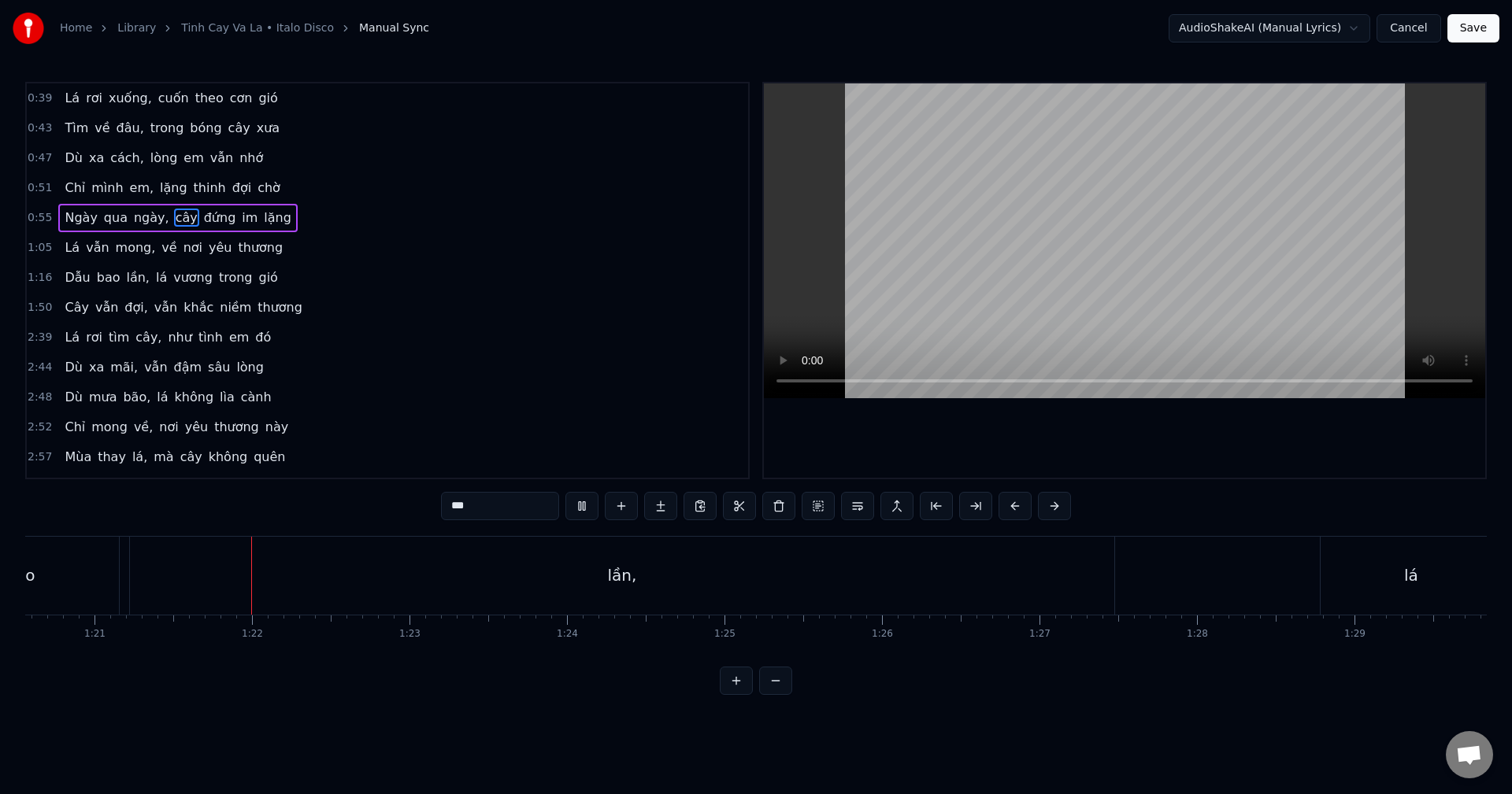
scroll to position [0, 12739]
click at [154, 270] on span "lá" at bounding box center [161, 278] width 14 height 18
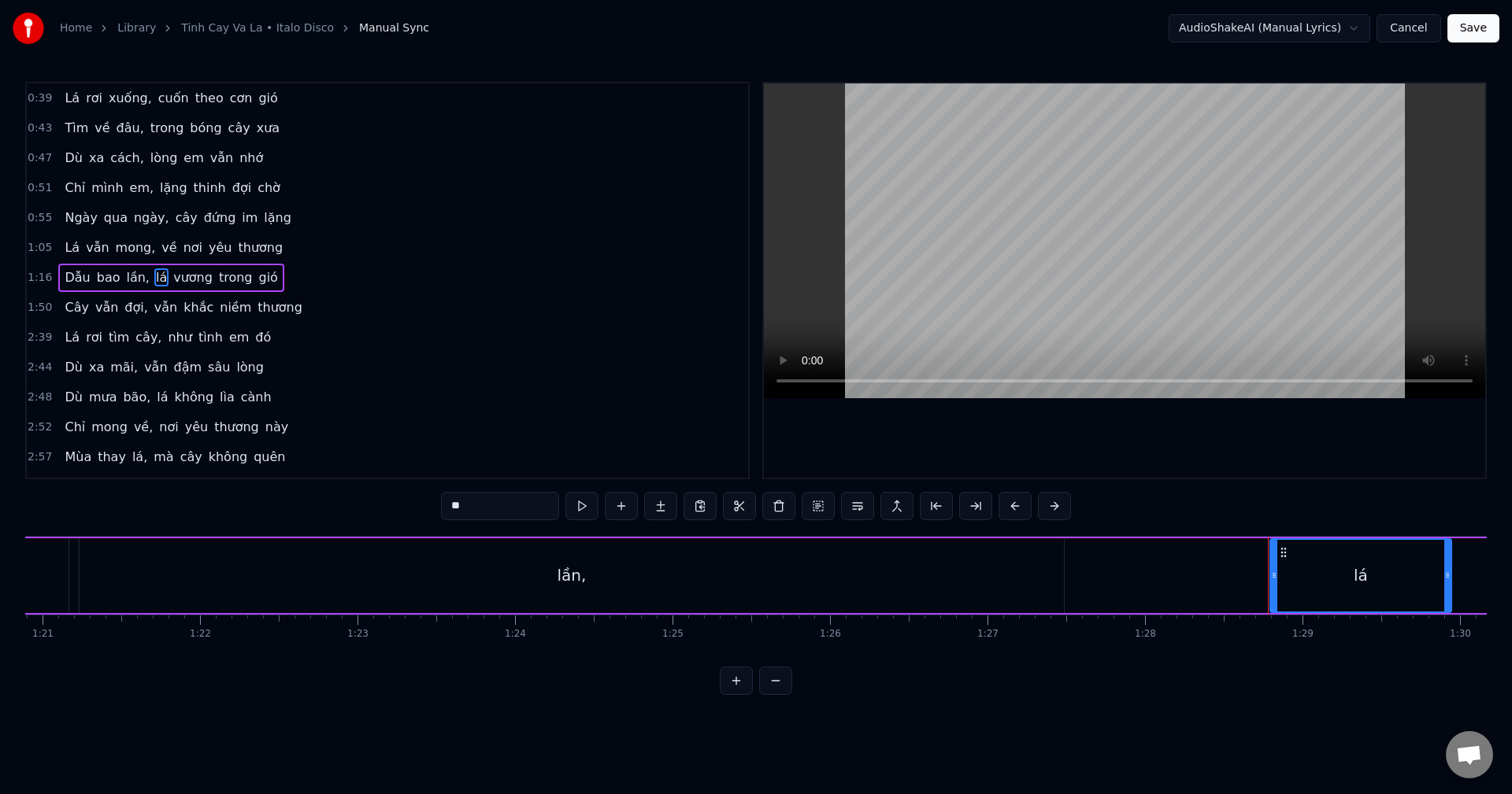
click at [182, 247] on span "nơi" at bounding box center [192, 248] width 22 height 18
type input "***"
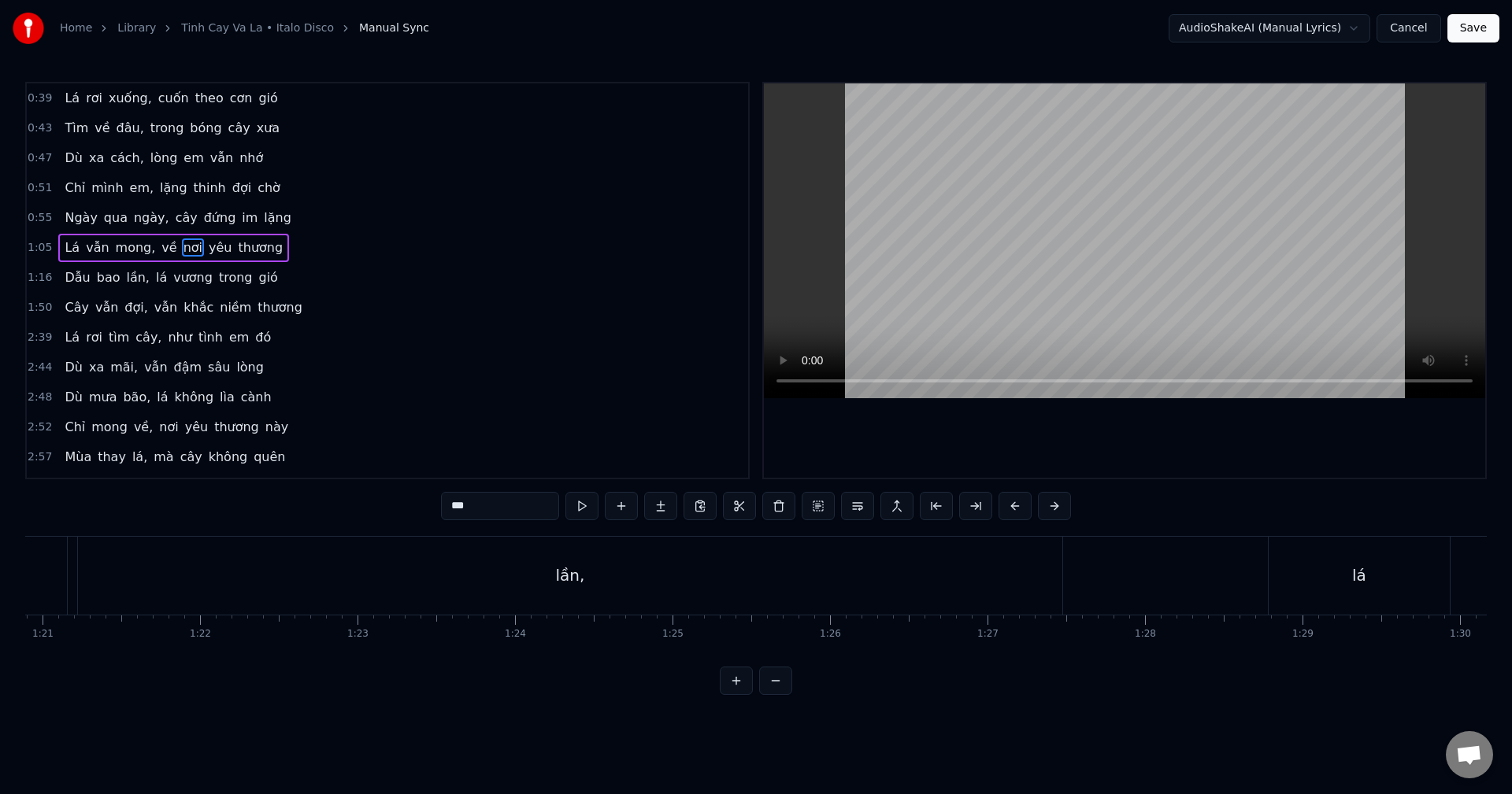
click at [182, 247] on span "nơi" at bounding box center [192, 248] width 22 height 18
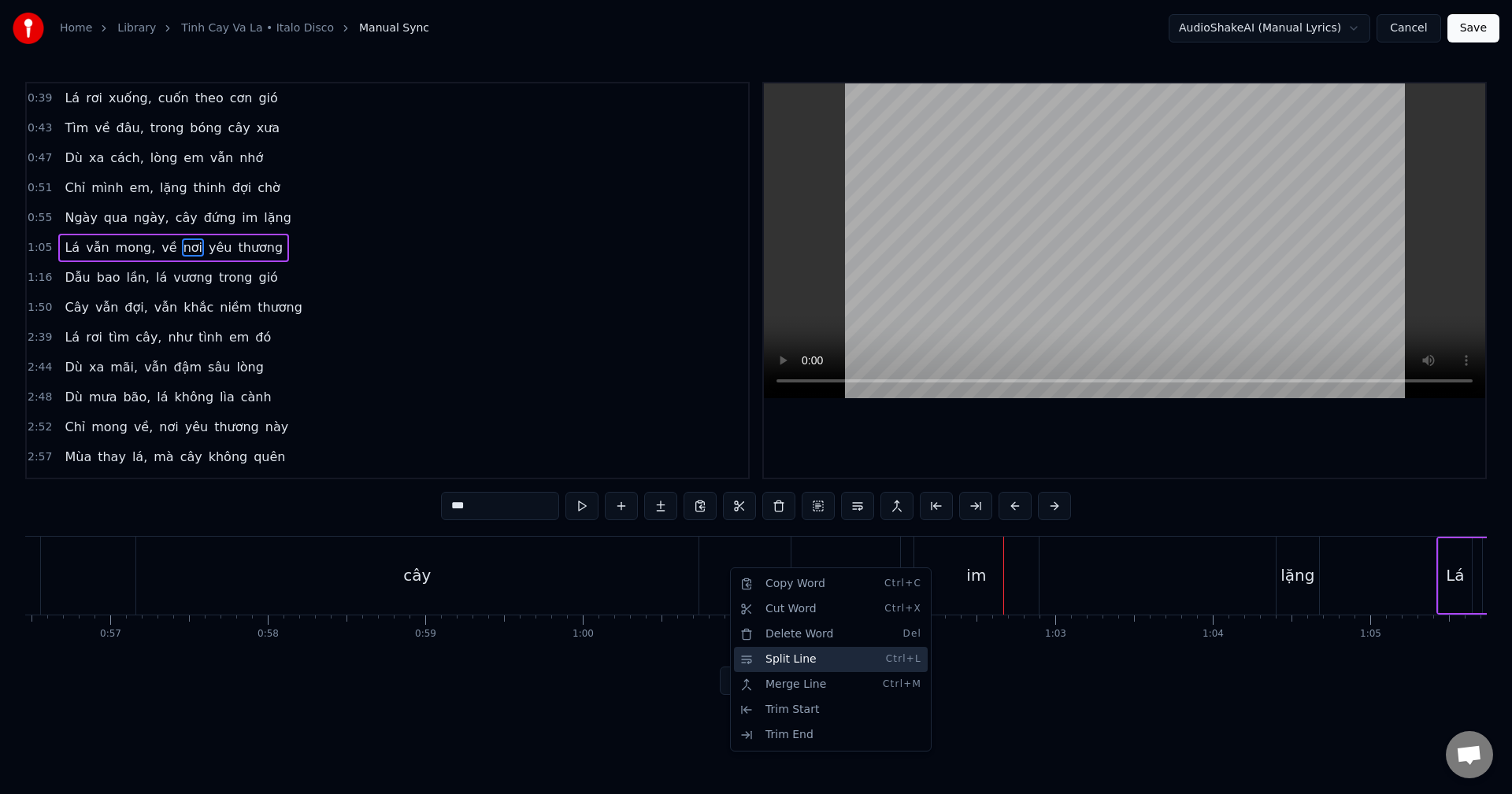
click at [788, 658] on div "Split Line Ctrl+L" at bounding box center [831, 659] width 194 height 25
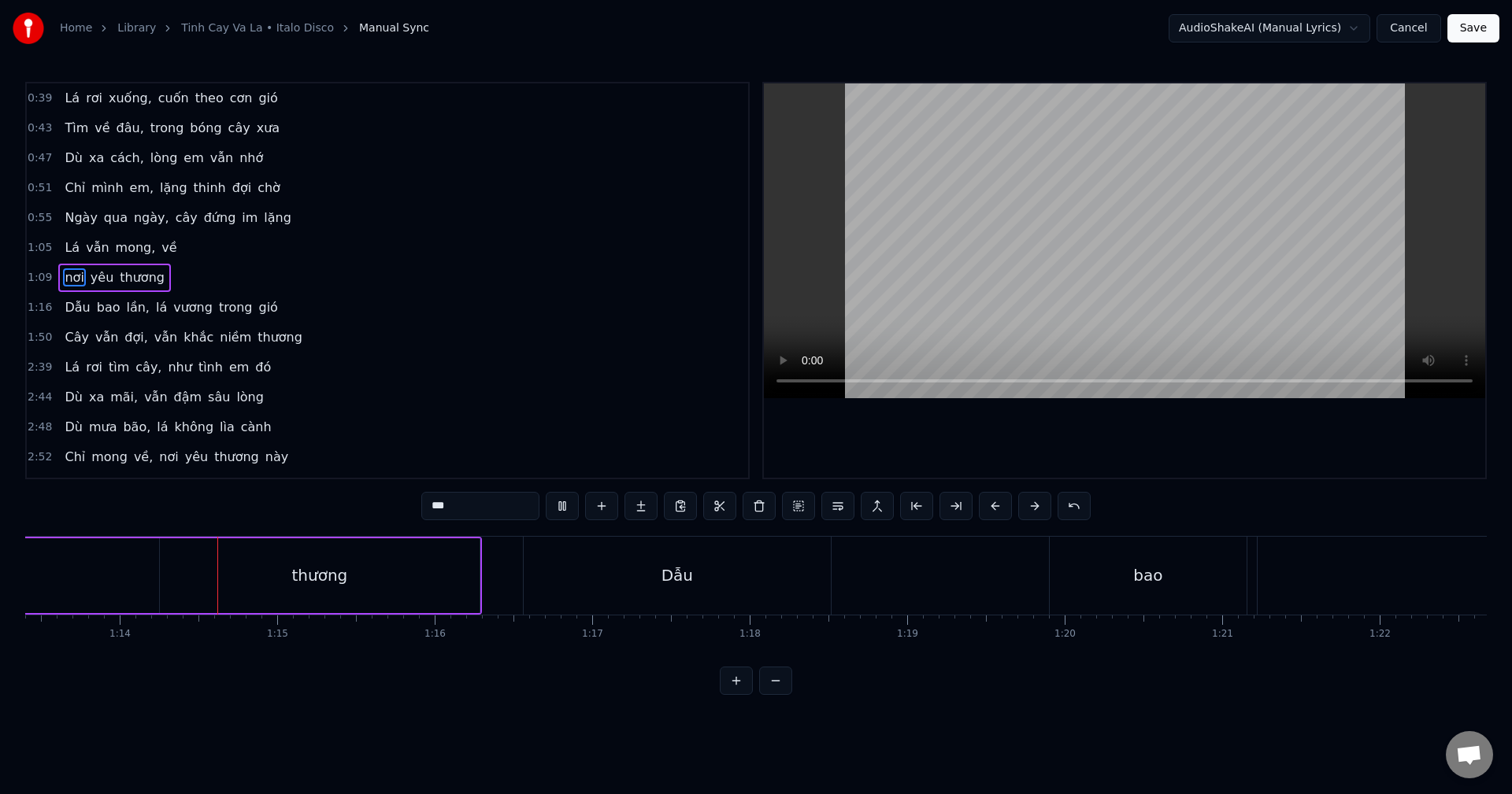
scroll to position [0, 11561]
click at [1423, 31] on button "Cancel" at bounding box center [1408, 28] width 64 height 28
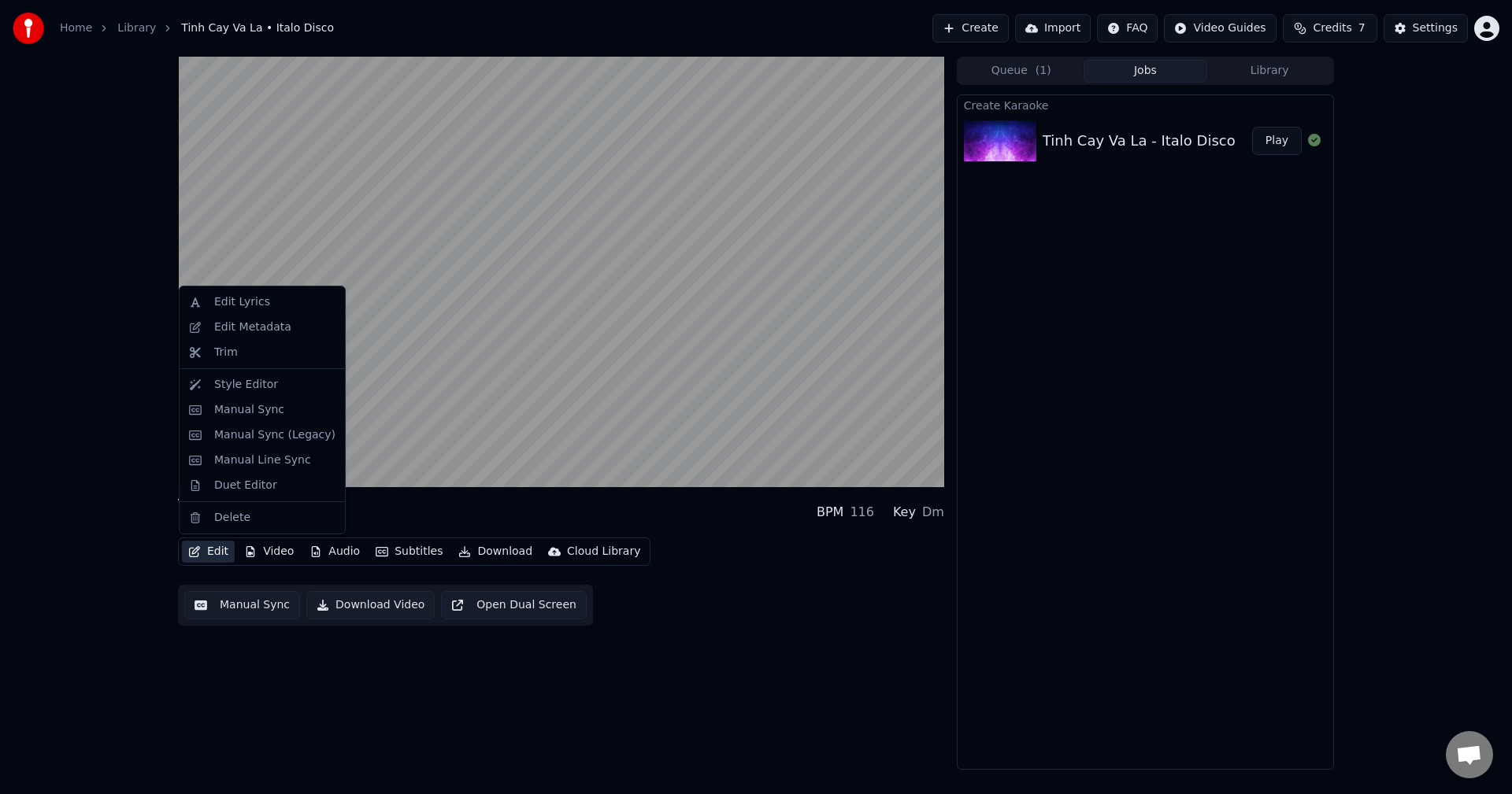
click at [211, 551] on button "Edit" at bounding box center [208, 551] width 53 height 22
drag, startPoint x: 251, startPoint y: 438, endPoint x: 254, endPoint y: 464, distance: 26.2
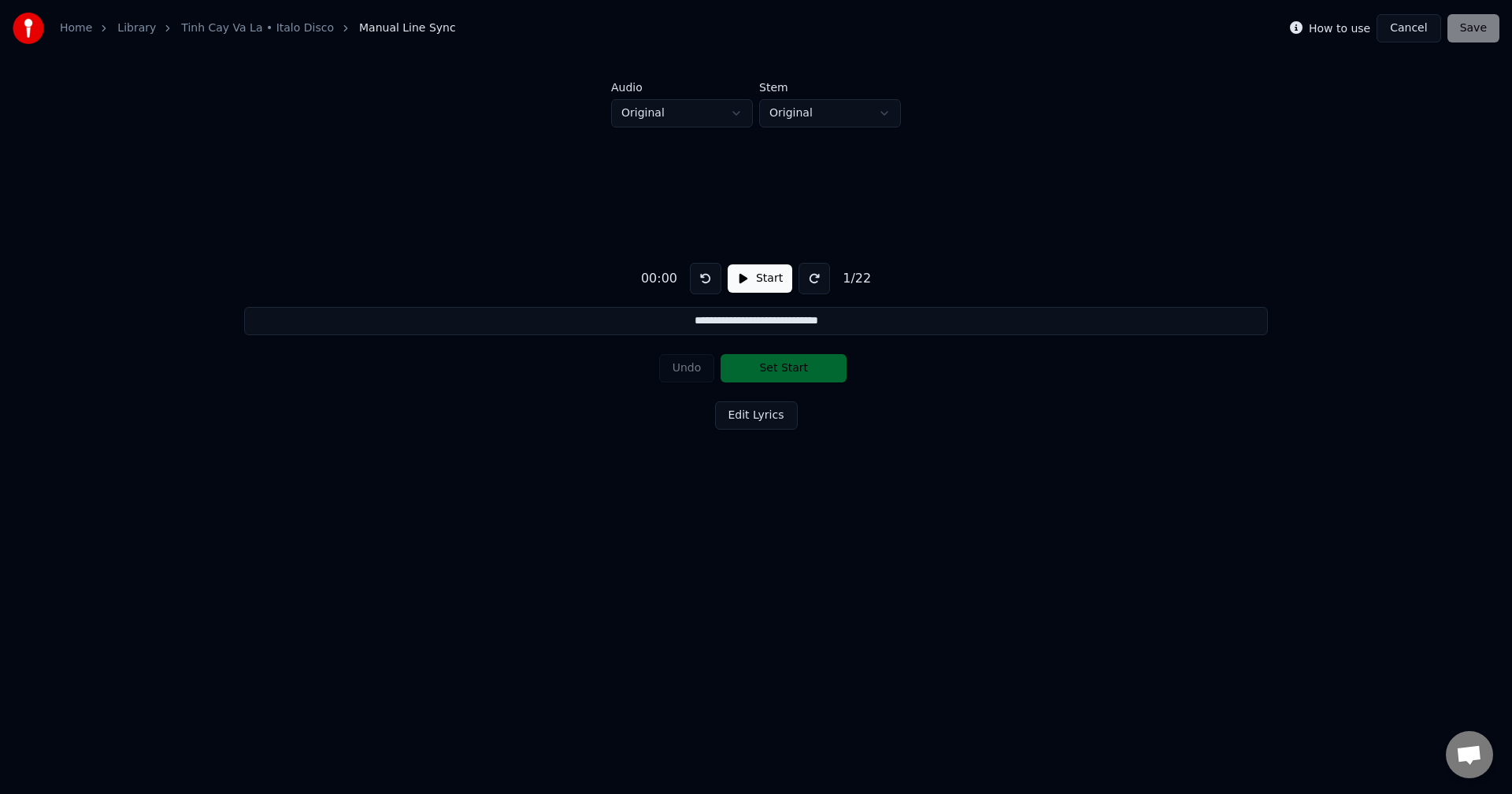
click at [741, 278] on button "Start" at bounding box center [760, 278] width 65 height 28
click at [1349, 32] on label "How to use" at bounding box center [1340, 28] width 62 height 11
click at [1346, 24] on label "How to use" at bounding box center [1340, 28] width 62 height 11
click at [1415, 28] on button "Cancel" at bounding box center [1408, 28] width 64 height 28
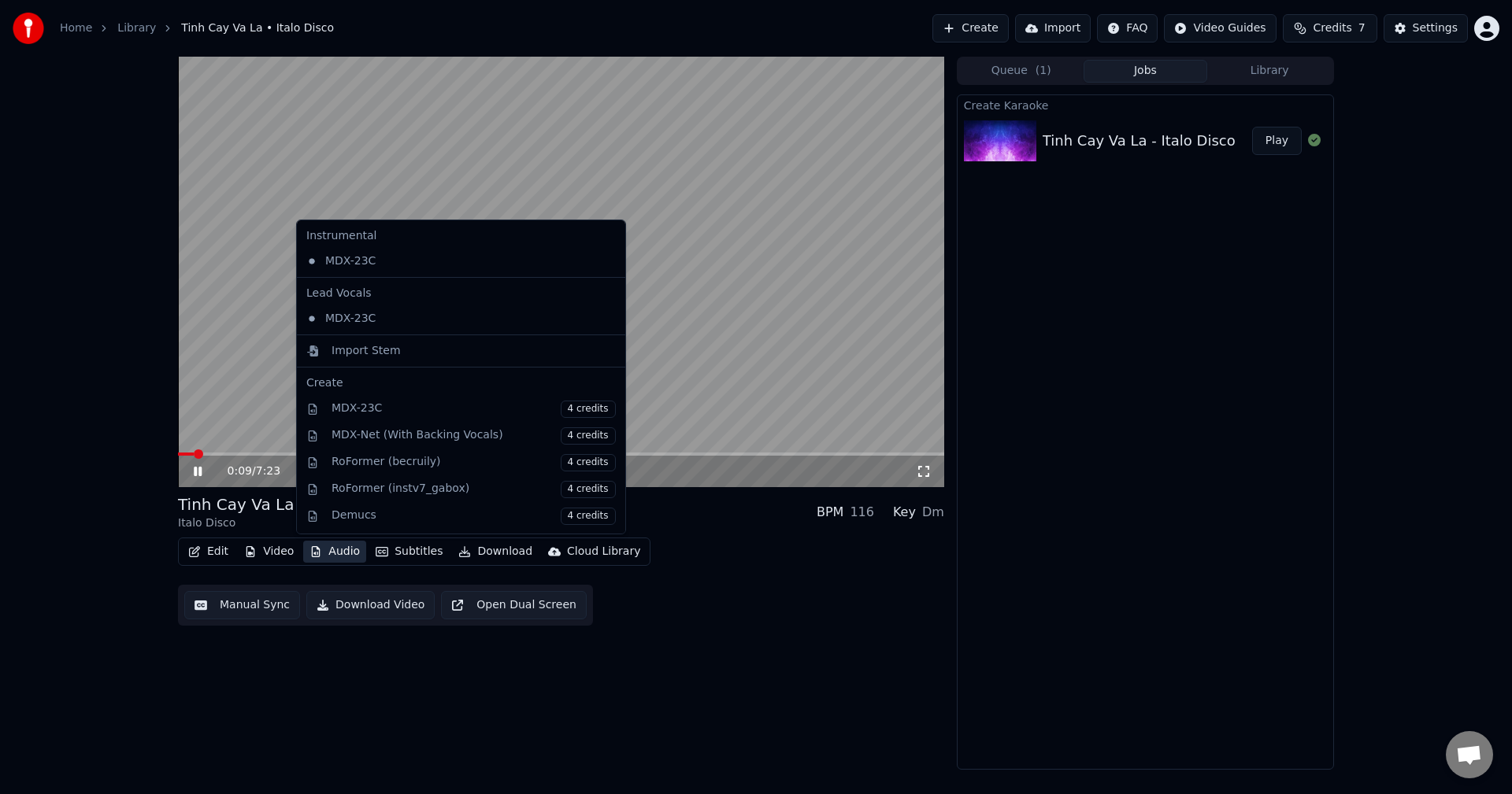
click at [341, 548] on button "Audio" at bounding box center [335, 551] width 63 height 22
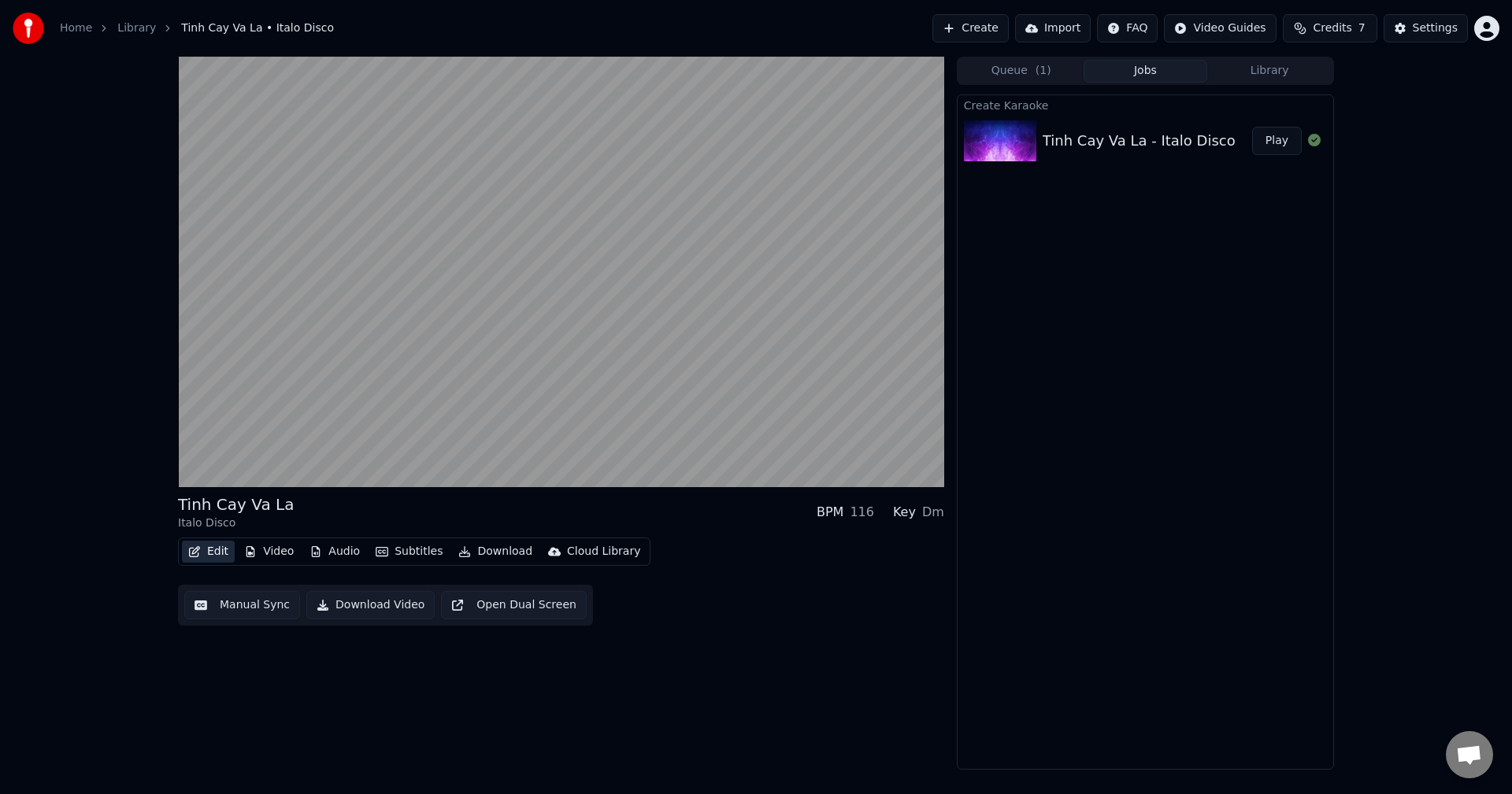
click at [211, 552] on button "Edit" at bounding box center [208, 551] width 53 height 22
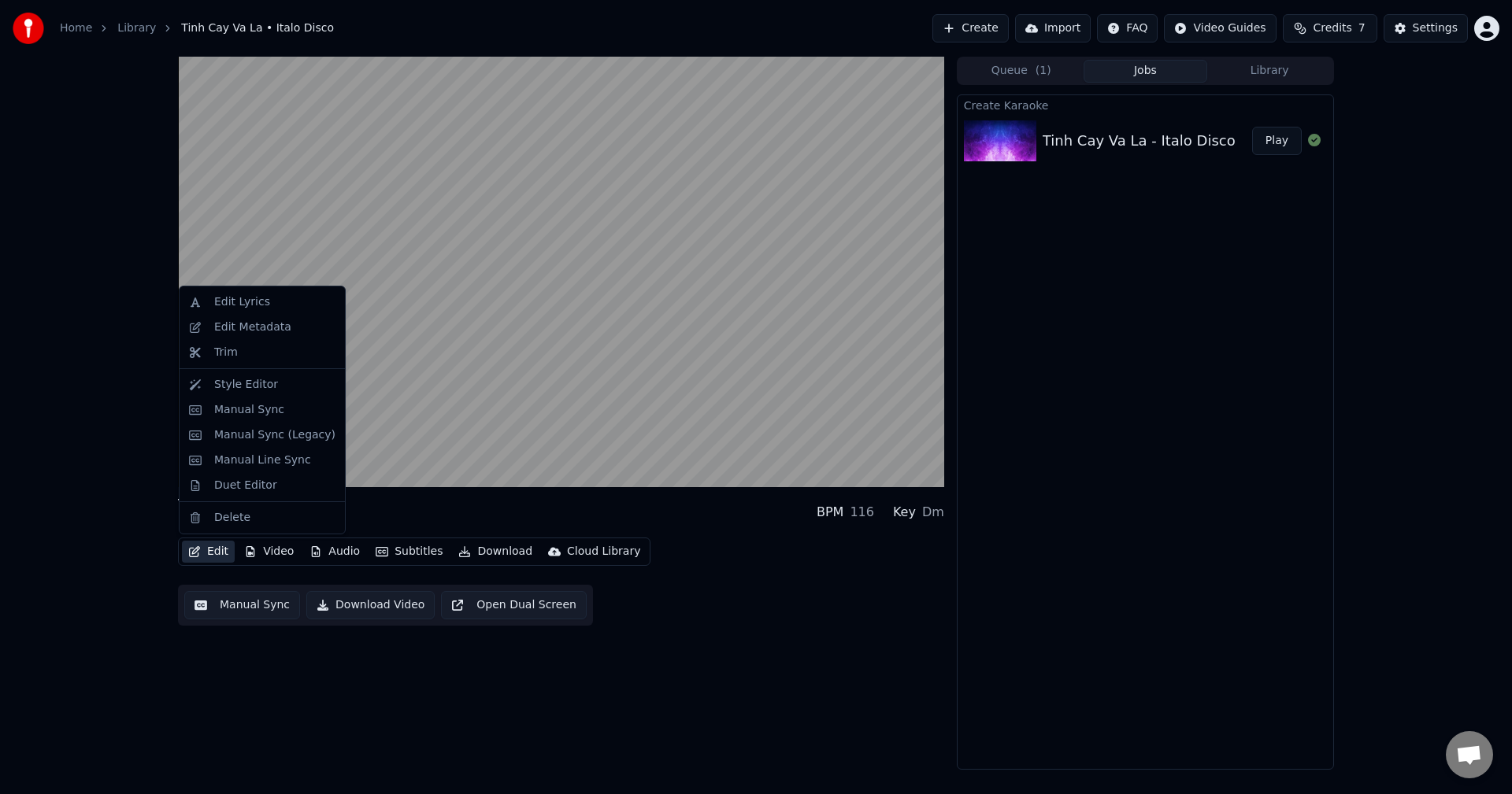
click at [212, 551] on button "Edit" at bounding box center [208, 551] width 53 height 22
click at [274, 412] on div "Manual Sync" at bounding box center [249, 410] width 70 height 15
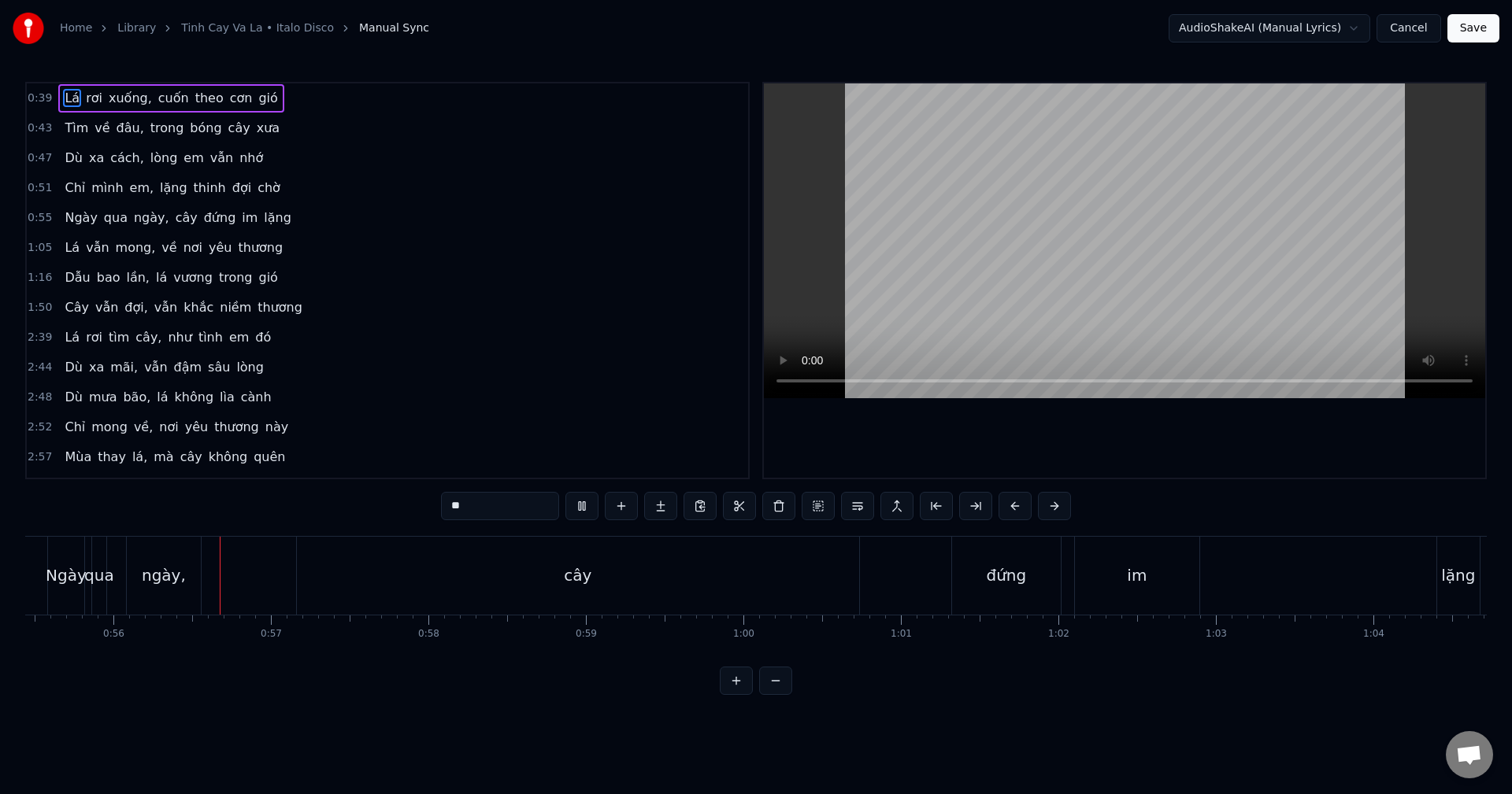
scroll to position [0, 8732]
drag, startPoint x: 572, startPoint y: 578, endPoint x: 515, endPoint y: 580, distance: 57.0
click at [485, 577] on div "cây" at bounding box center [577, 576] width 562 height 78
type input "***"
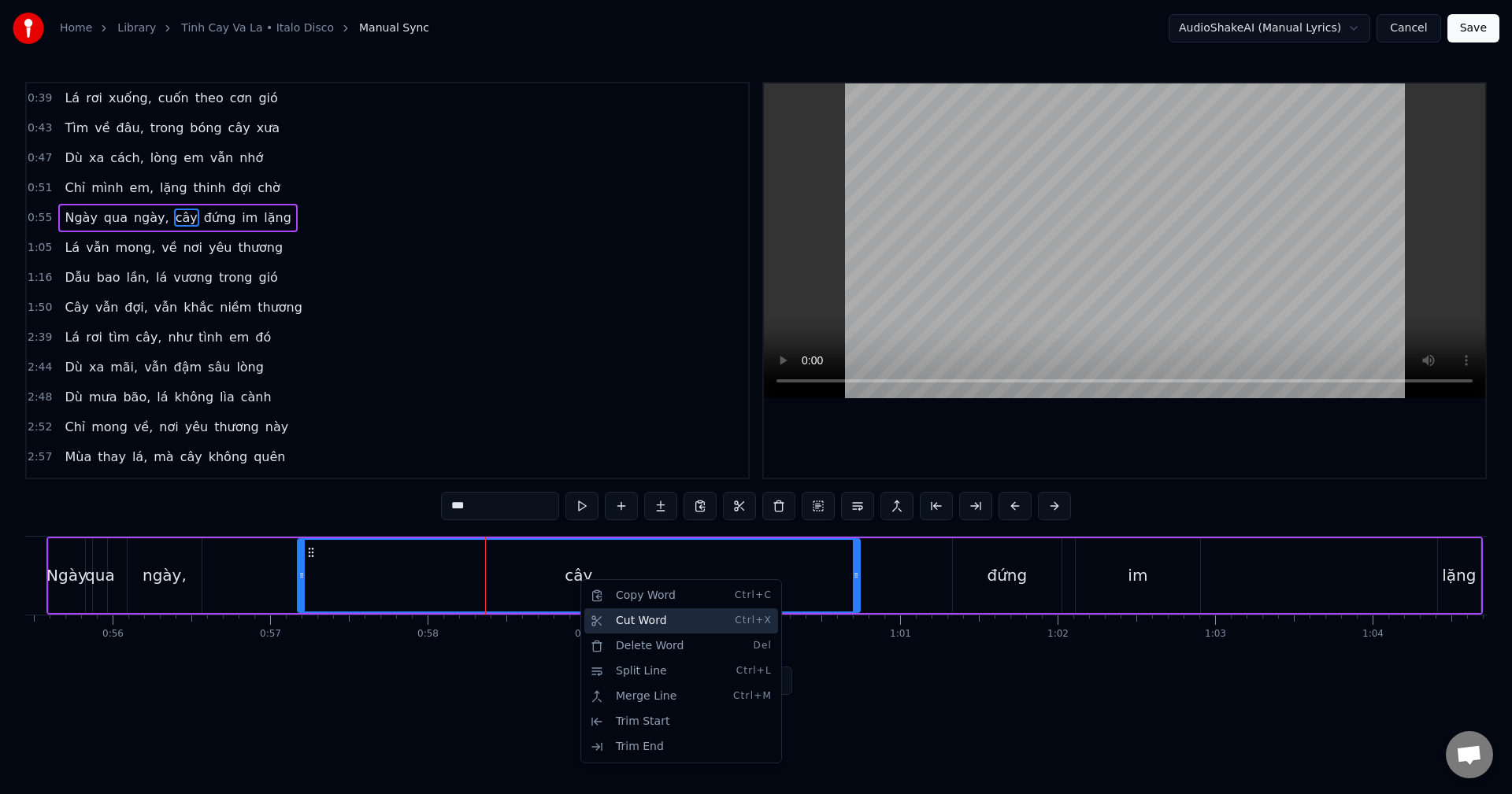
click at [642, 618] on div "Cut Word Ctrl+X" at bounding box center [681, 621] width 194 height 25
click at [663, 618] on div "Delete Word Del" at bounding box center [697, 618] width 194 height 25
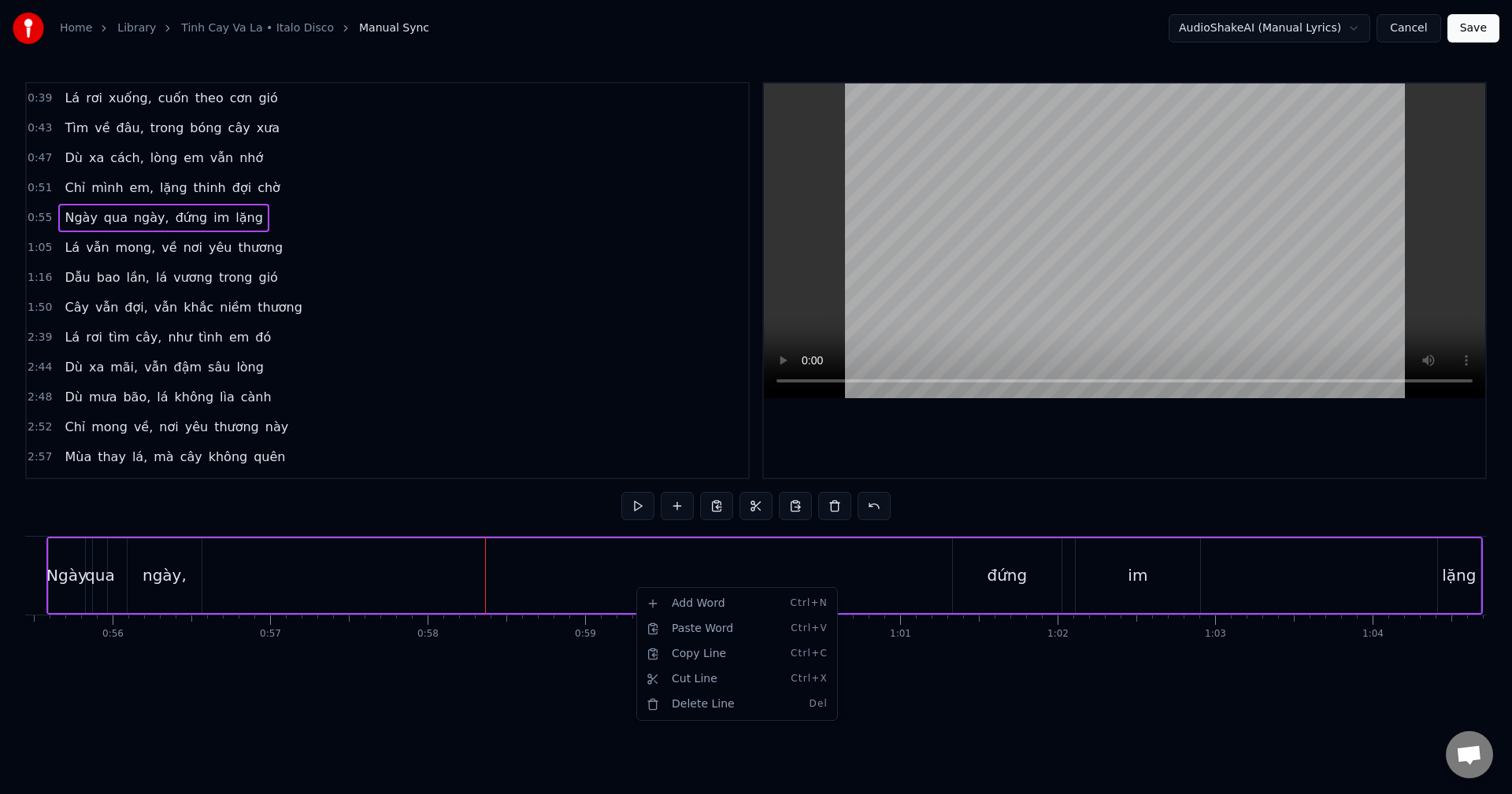
click at [639, 503] on html "Home Library Tinh Cay Va La • Italo Disco Manual Sync AudioShakeAI (Manual Lyri…" at bounding box center [756, 360] width 1512 height 720
click at [642, 503] on button at bounding box center [637, 506] width 33 height 28
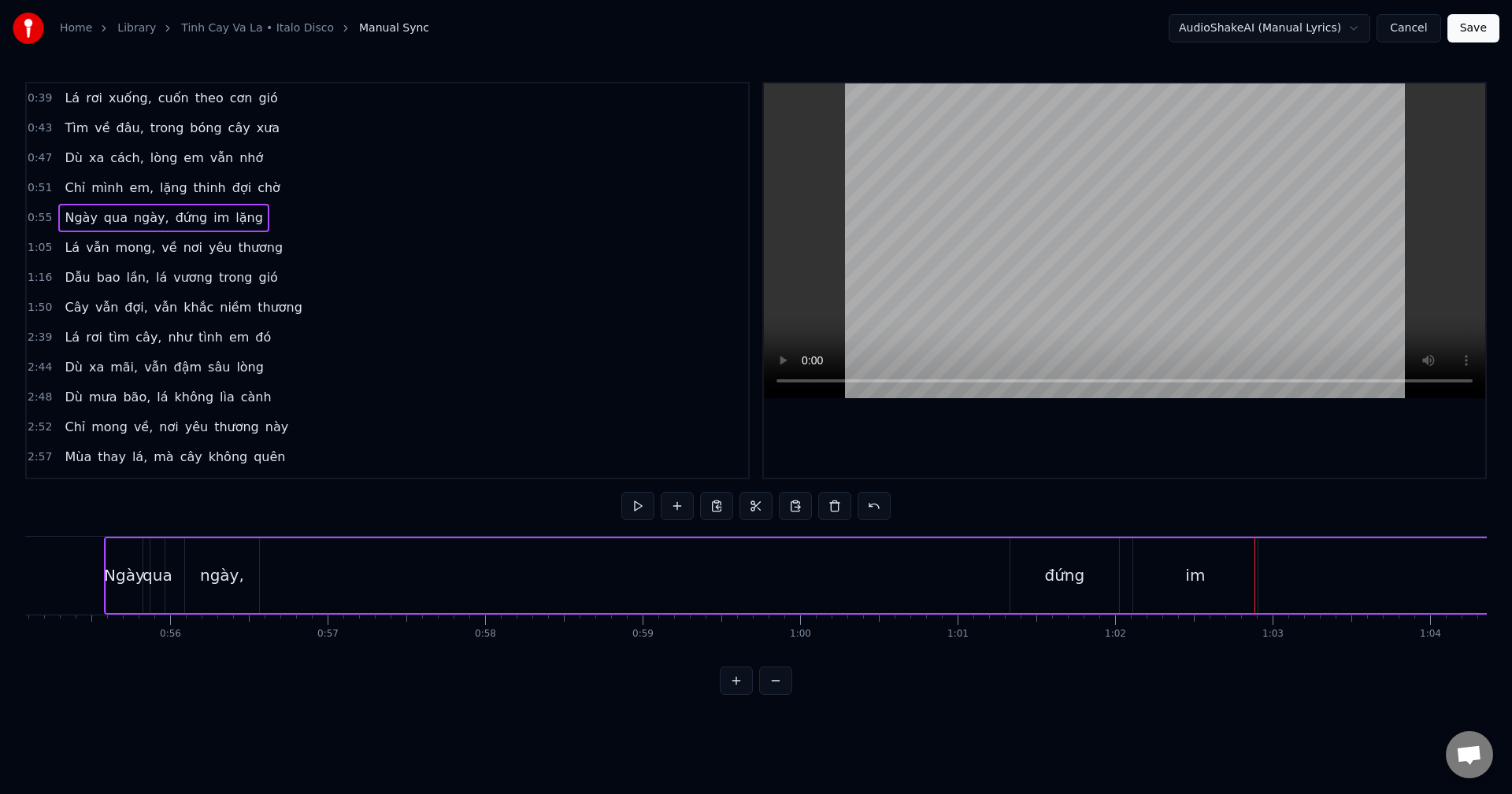
click at [341, 576] on div "Ngày qua ngày, đứng im lặng" at bounding box center [822, 576] width 1436 height 78
click at [147, 220] on span "ngày," at bounding box center [152, 218] width 39 height 18
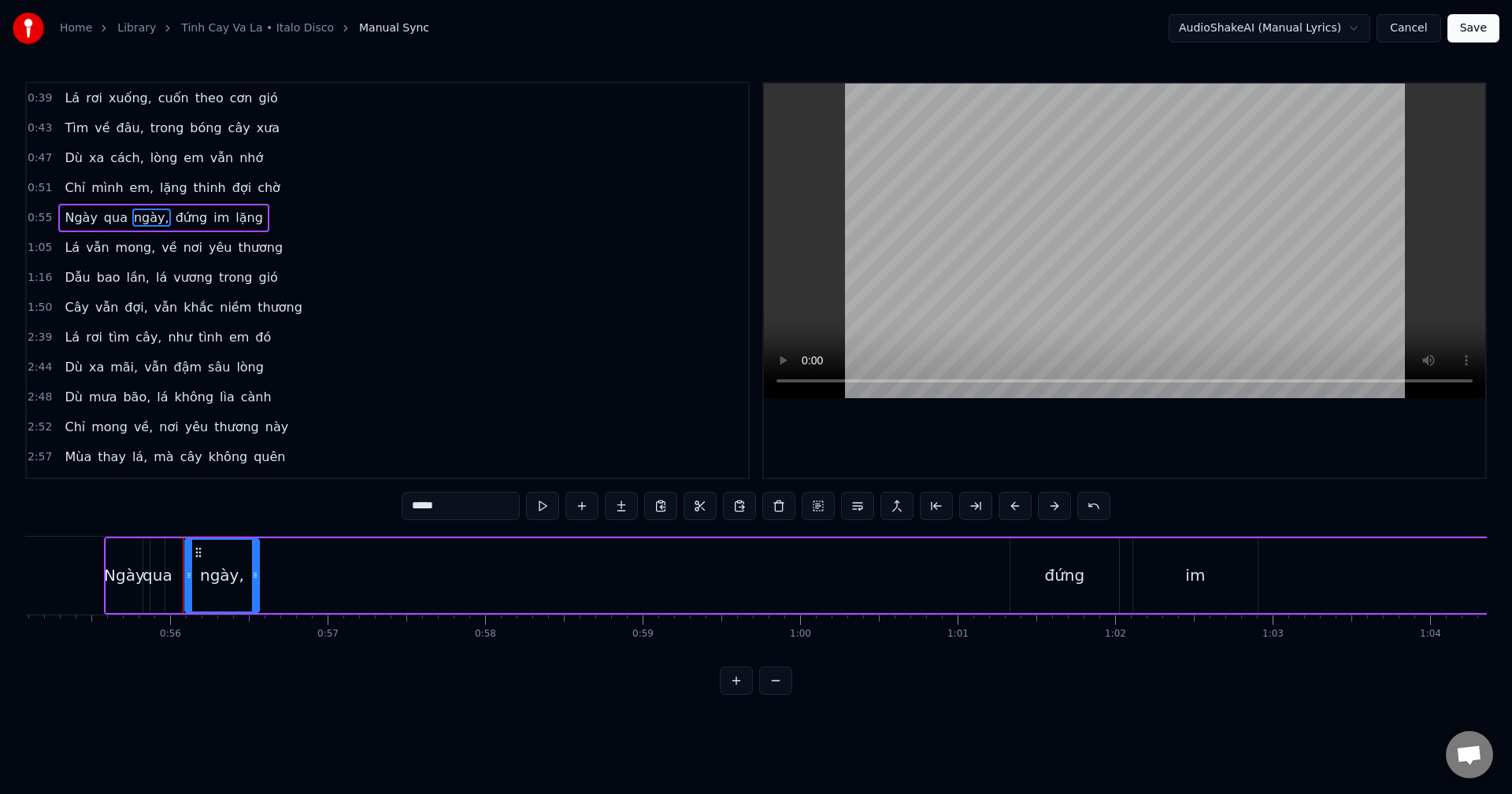
click at [201, 551] on icon at bounding box center [199, 553] width 13 height 13
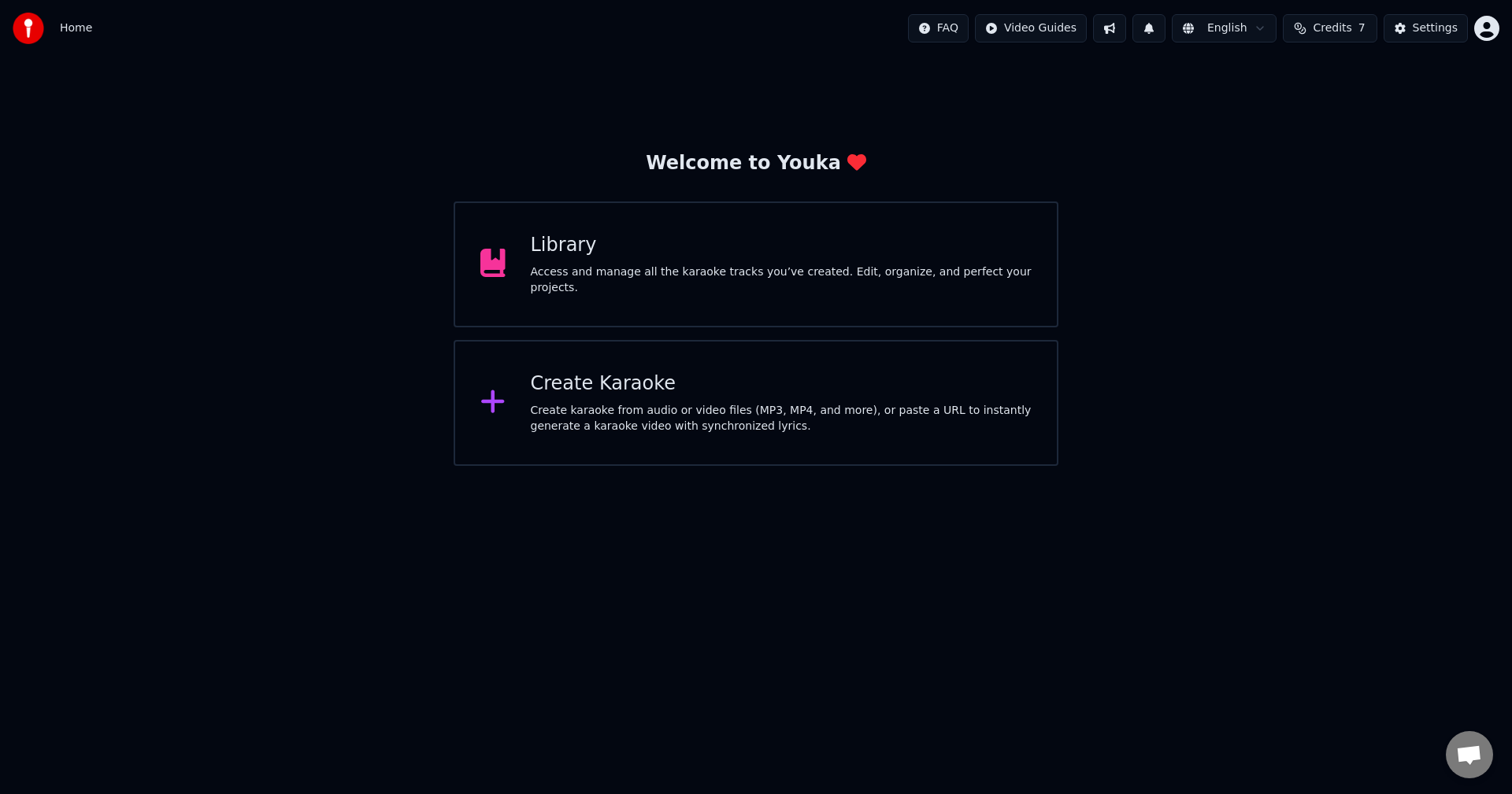
click at [611, 382] on div "Create Karaoke" at bounding box center [782, 384] width 502 height 25
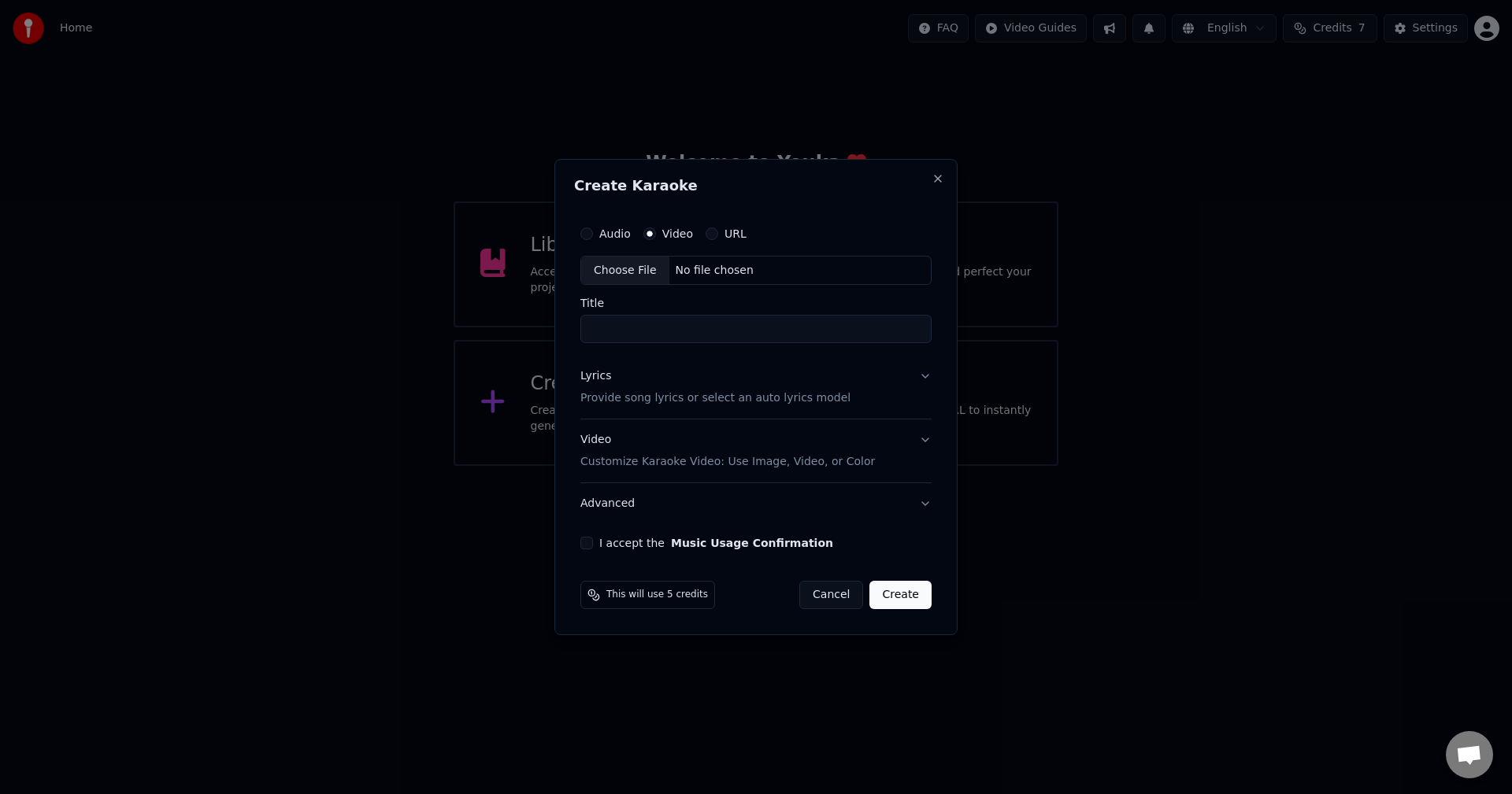
click at [632, 269] on div "Choose File" at bounding box center [625, 270] width 89 height 28
type input "**********"
click at [585, 545] on button "I accept the Music Usage Confirmation" at bounding box center [587, 543] width 13 height 13
click at [630, 395] on p "Provide song lyrics or select an auto lyrics model" at bounding box center [715, 399] width 270 height 15
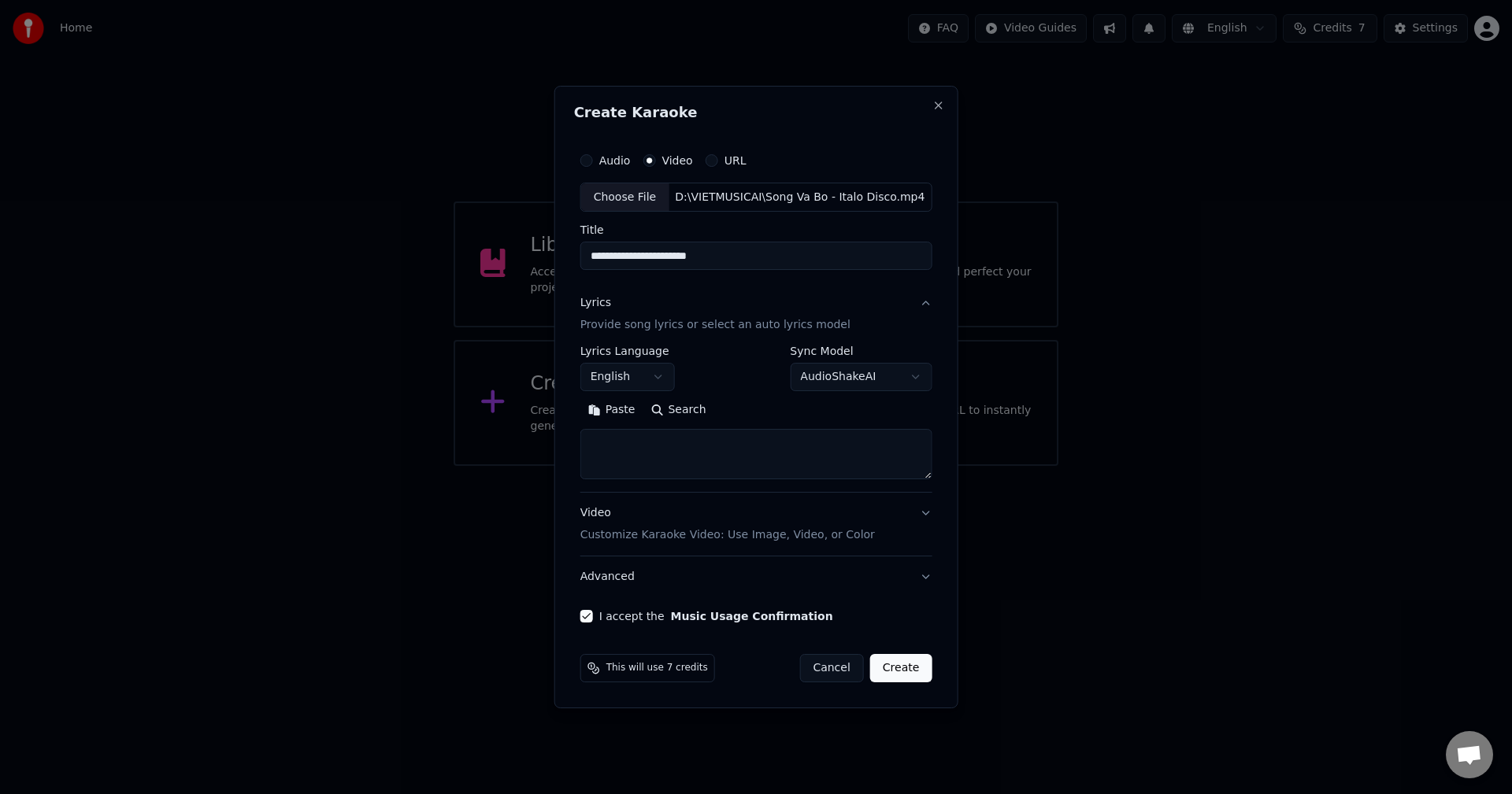
click at [638, 453] on textarea at bounding box center [756, 455] width 352 height 50
paste textarea "**********"
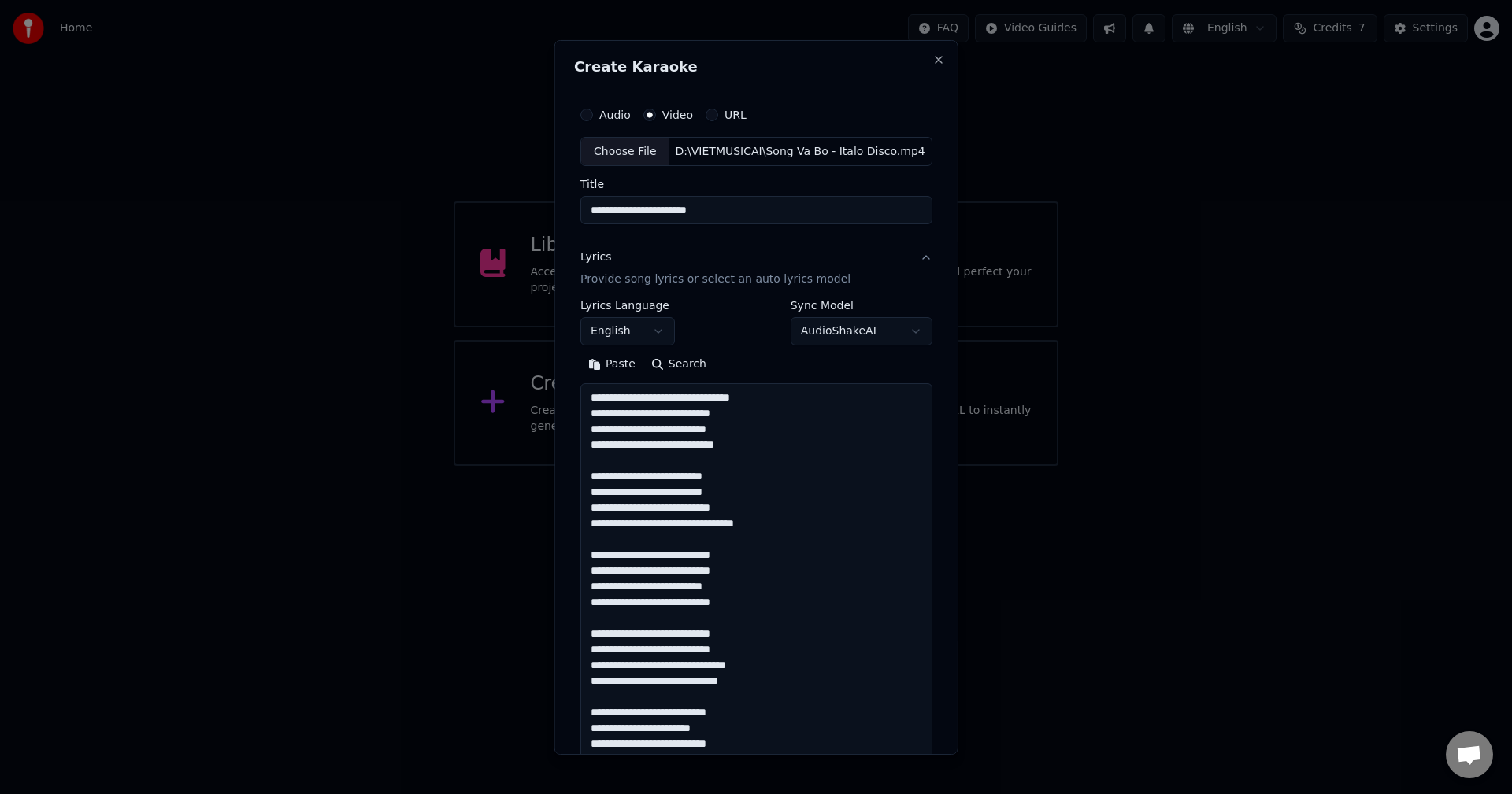
scroll to position [665, 0]
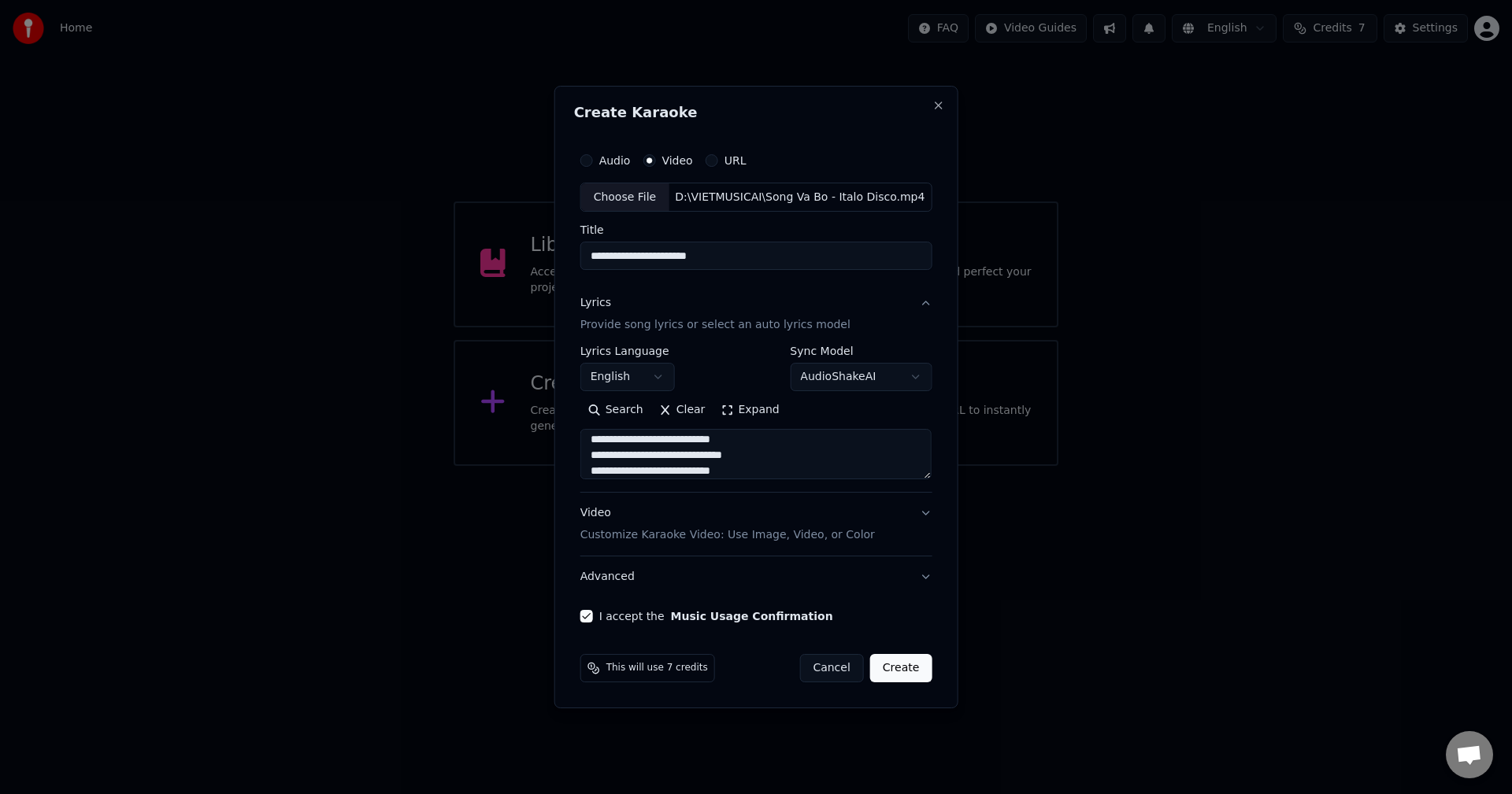
type textarea "**********"
click at [659, 374] on body "**********" at bounding box center [756, 233] width 1512 height 466
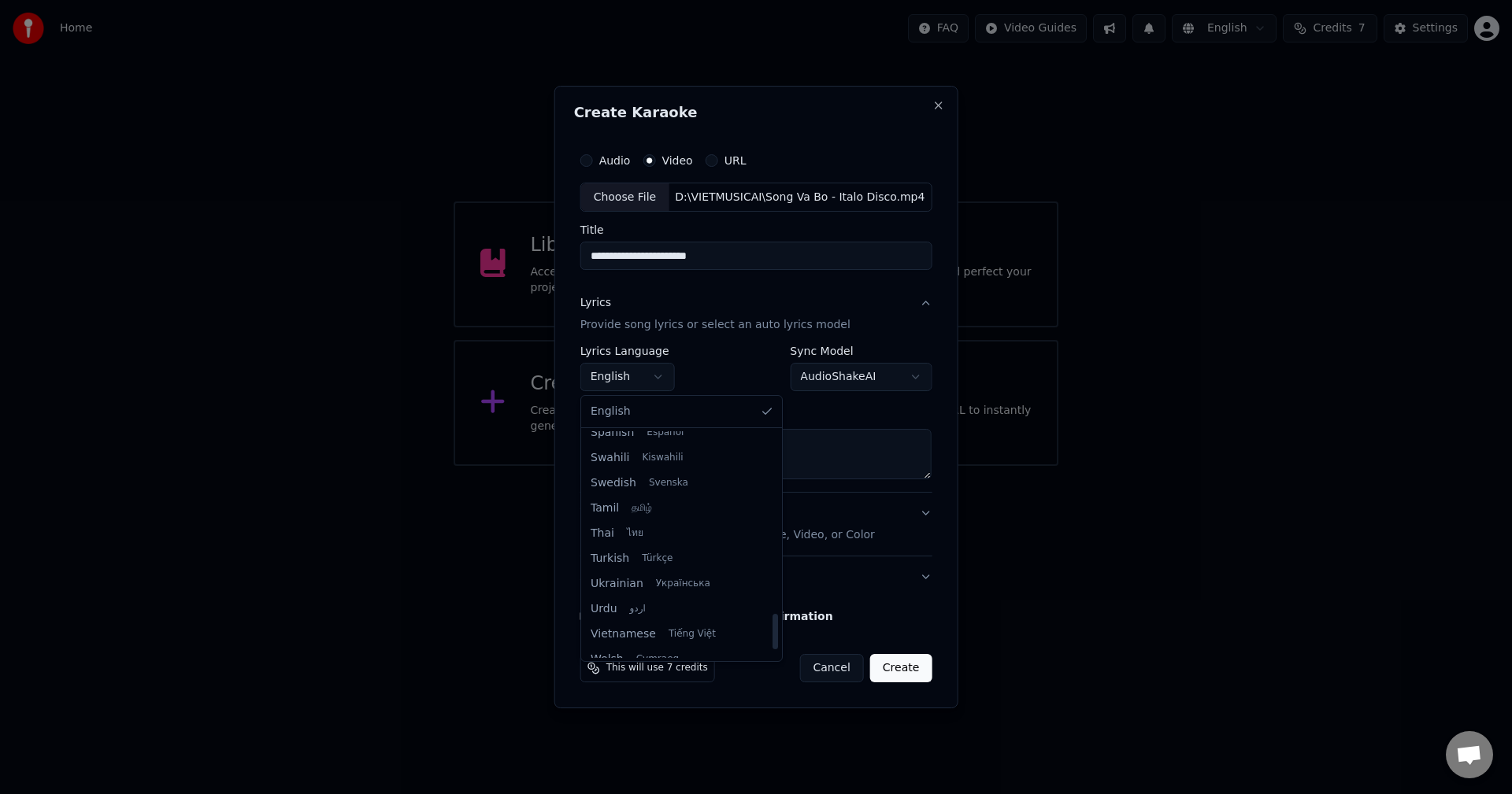
scroll to position [1209, 0]
select select "**"
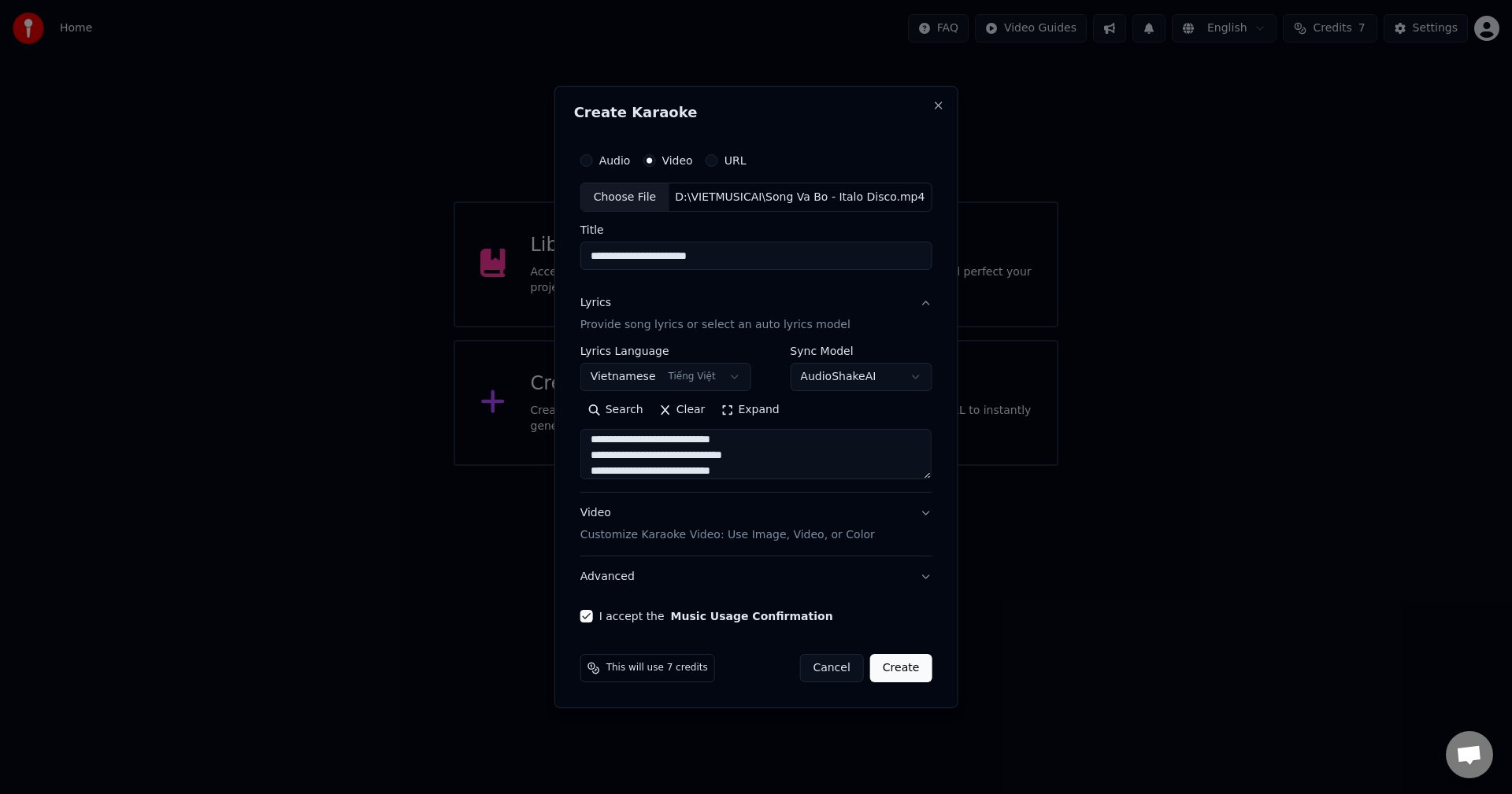
drag, startPoint x: 896, startPoint y: 670, endPoint x: 862, endPoint y: 502, distance: 171.4
click at [862, 502] on form "**********" at bounding box center [756, 414] width 365 height 551
click at [917, 577] on button "Advanced" at bounding box center [756, 577] width 352 height 41
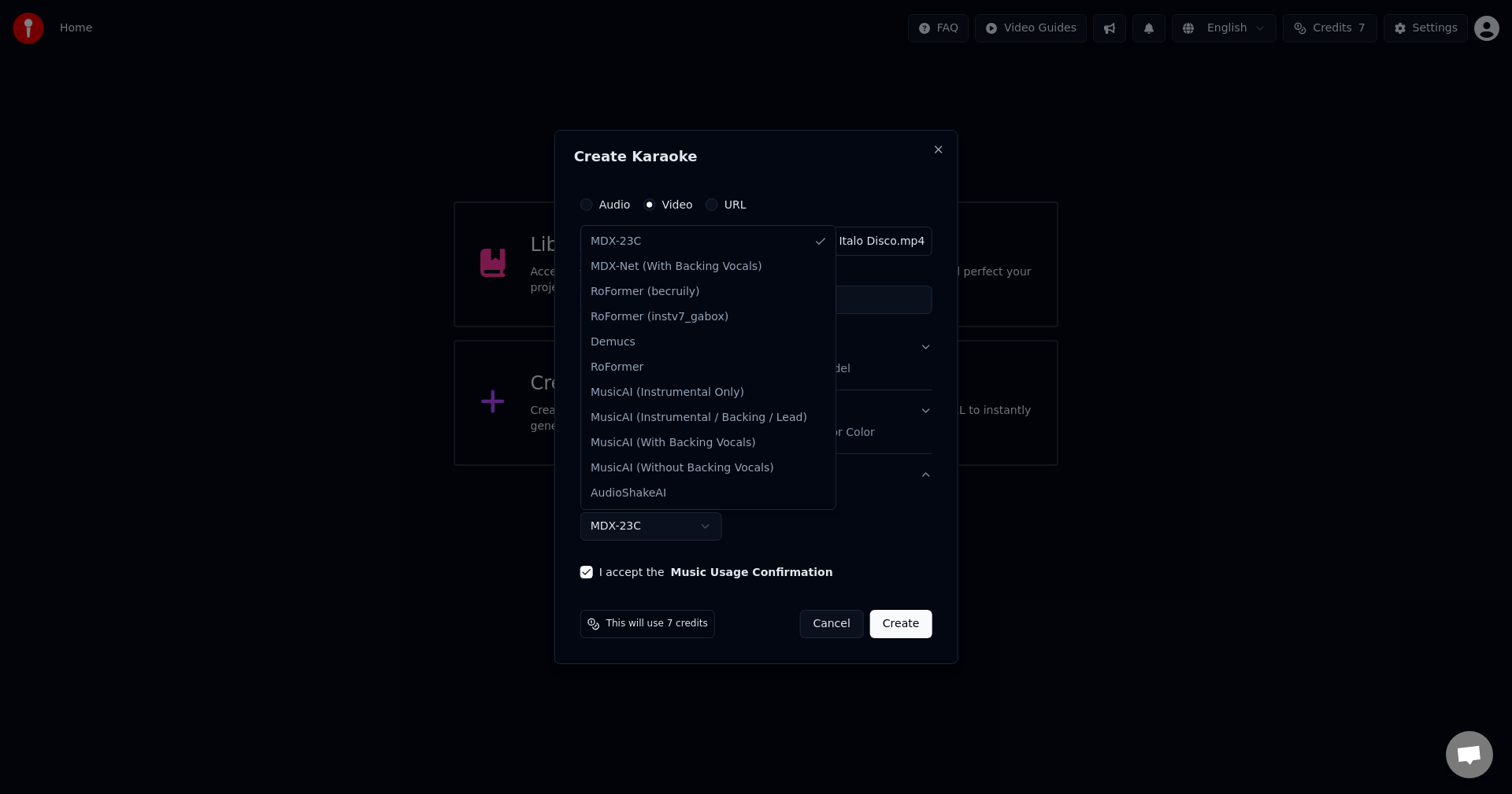
click at [697, 466] on body "**********" at bounding box center [756, 233] width 1512 height 466
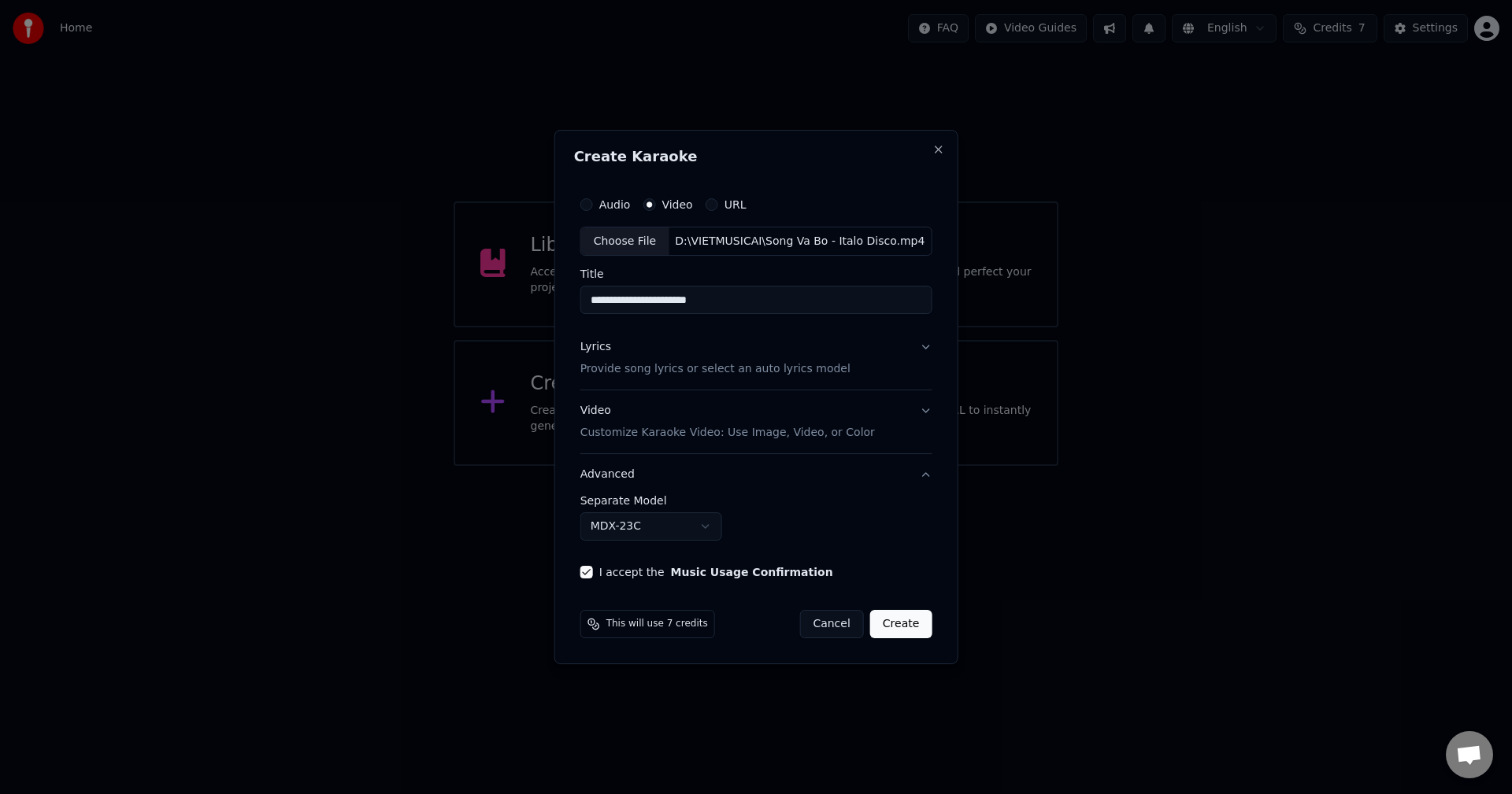
click at [539, 604] on div at bounding box center [756, 397] width 1512 height 794
click at [920, 477] on button "Advanced" at bounding box center [756, 475] width 352 height 41
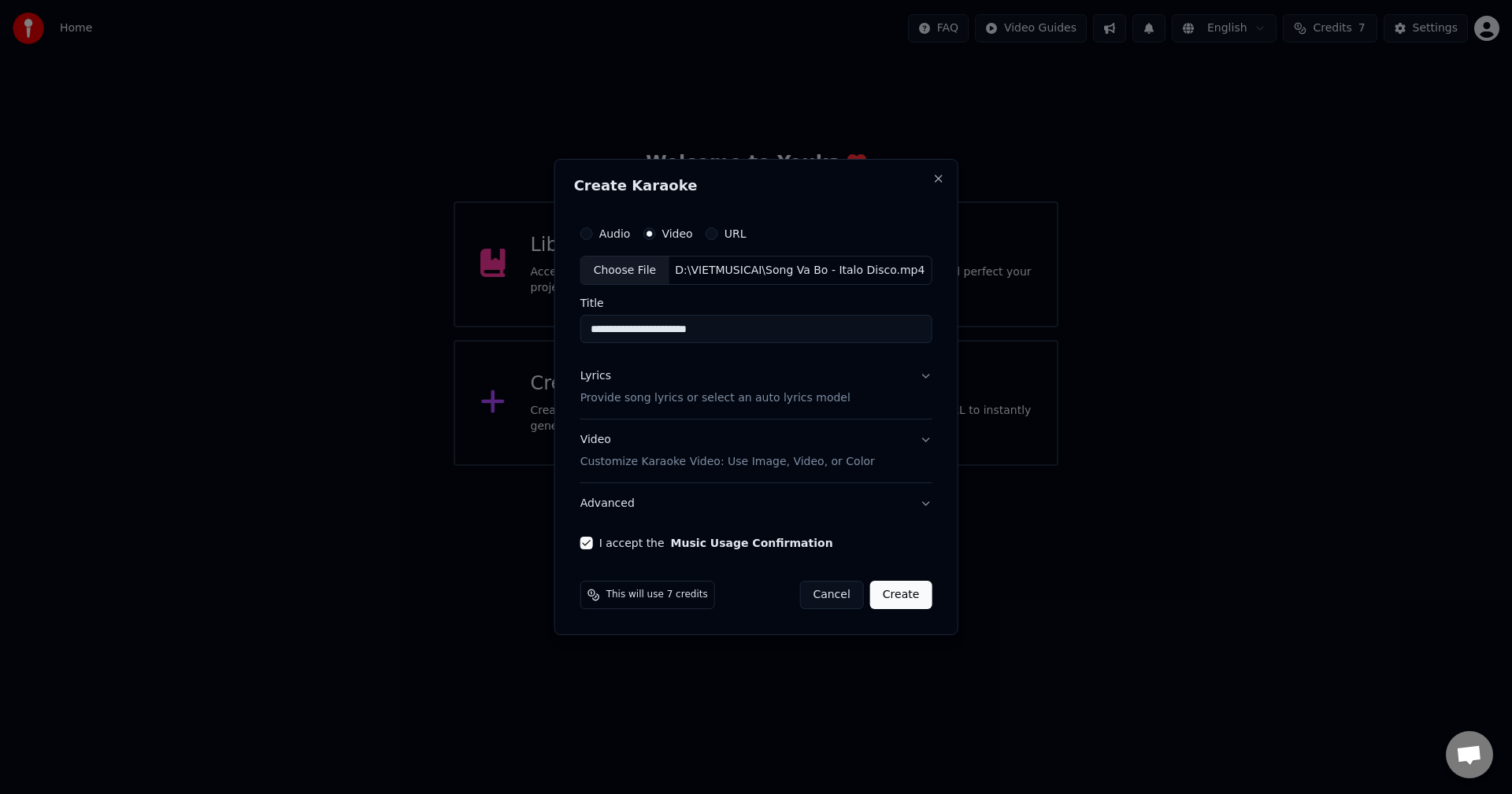
click at [819, 408] on button "Lyrics Provide song lyrics or select an auto lyrics model" at bounding box center [756, 388] width 352 height 63
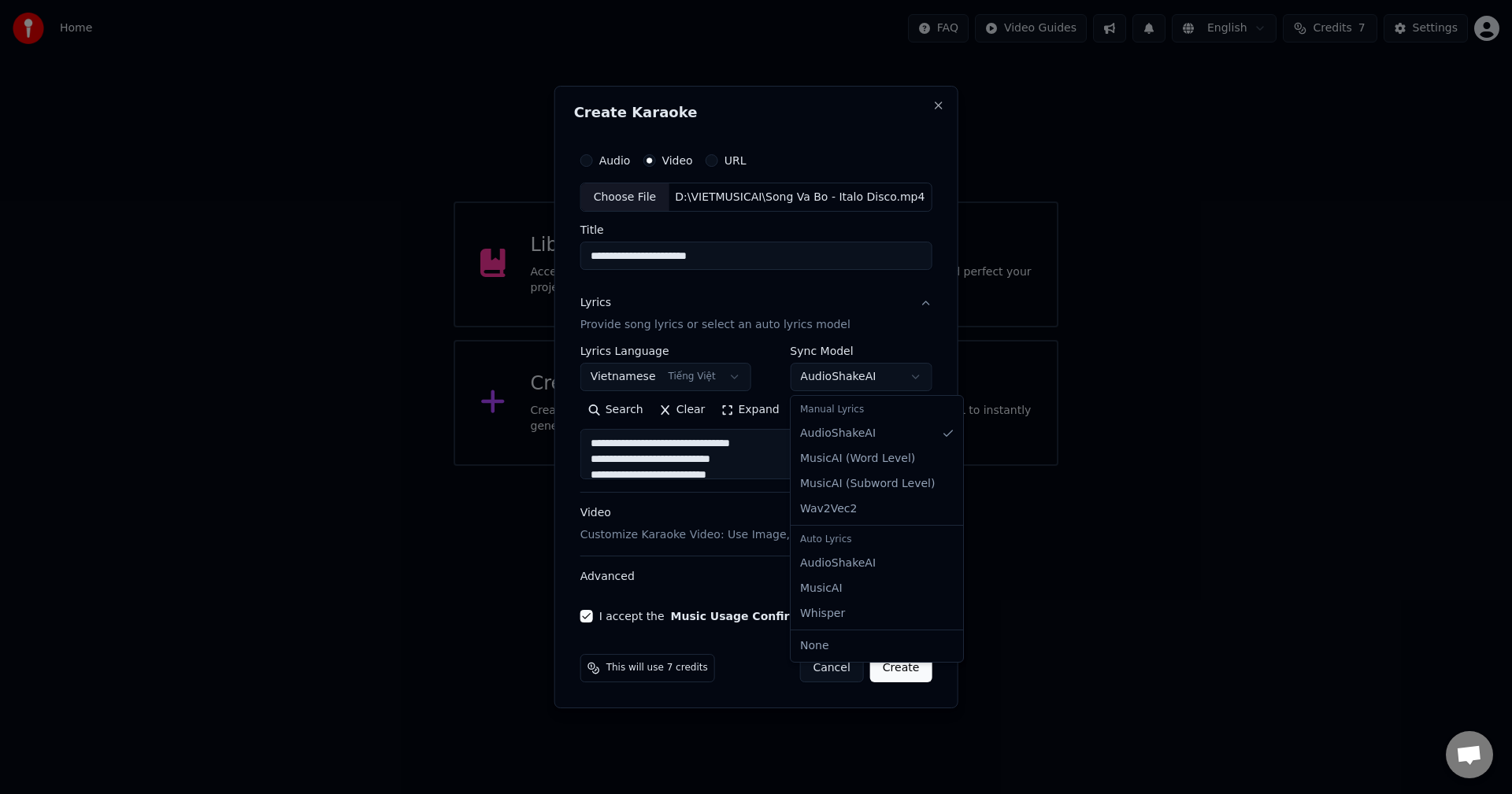
click at [921, 373] on body "**********" at bounding box center [756, 233] width 1512 height 466
click at [878, 343] on body "**********" at bounding box center [756, 233] width 1512 height 466
click at [897, 670] on button "Create" at bounding box center [901, 668] width 63 height 28
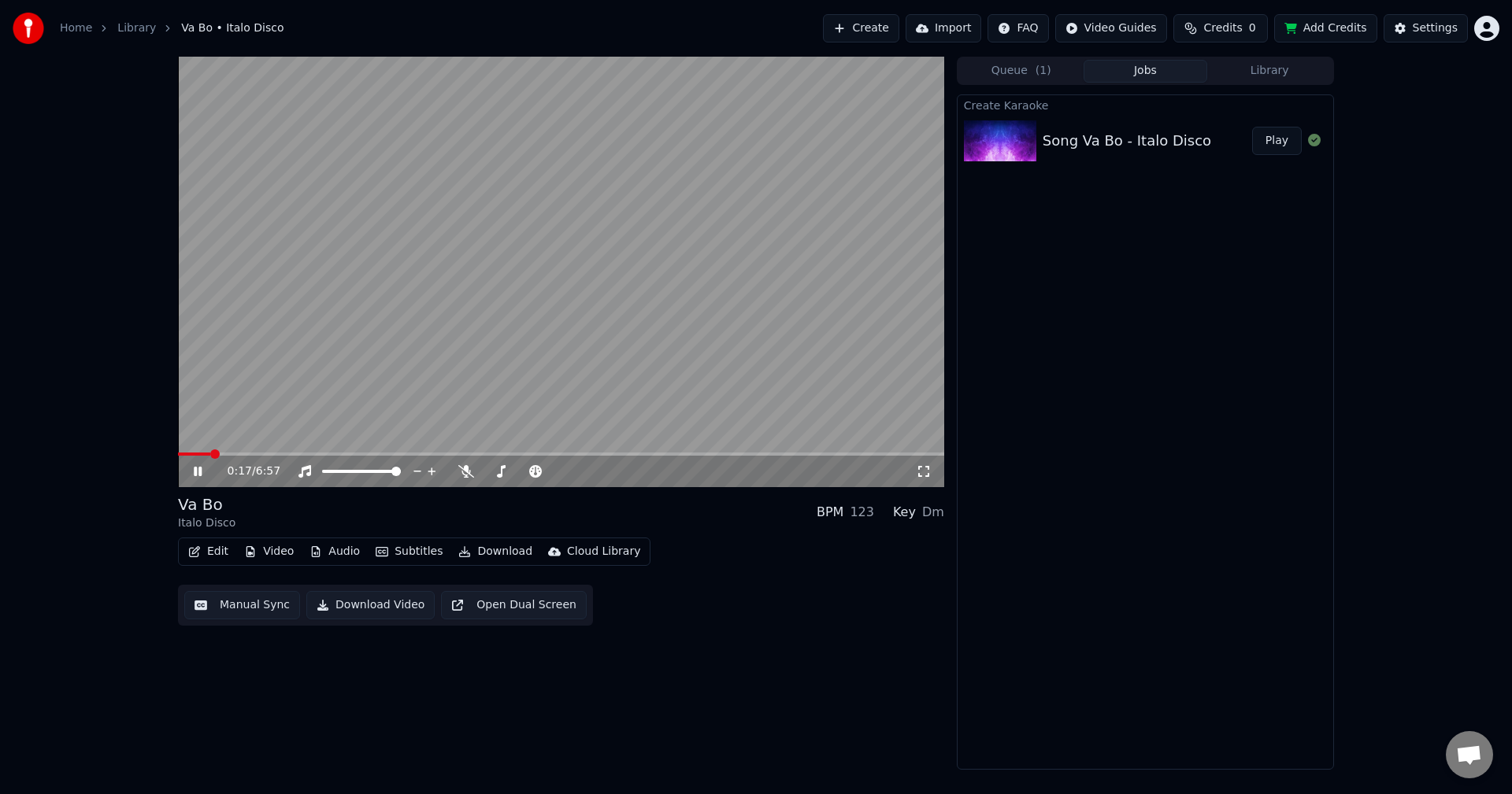
click at [197, 468] on icon at bounding box center [198, 472] width 8 height 10
click at [193, 473] on icon at bounding box center [210, 472] width 37 height 13
click at [468, 467] on icon at bounding box center [465, 472] width 15 height 13
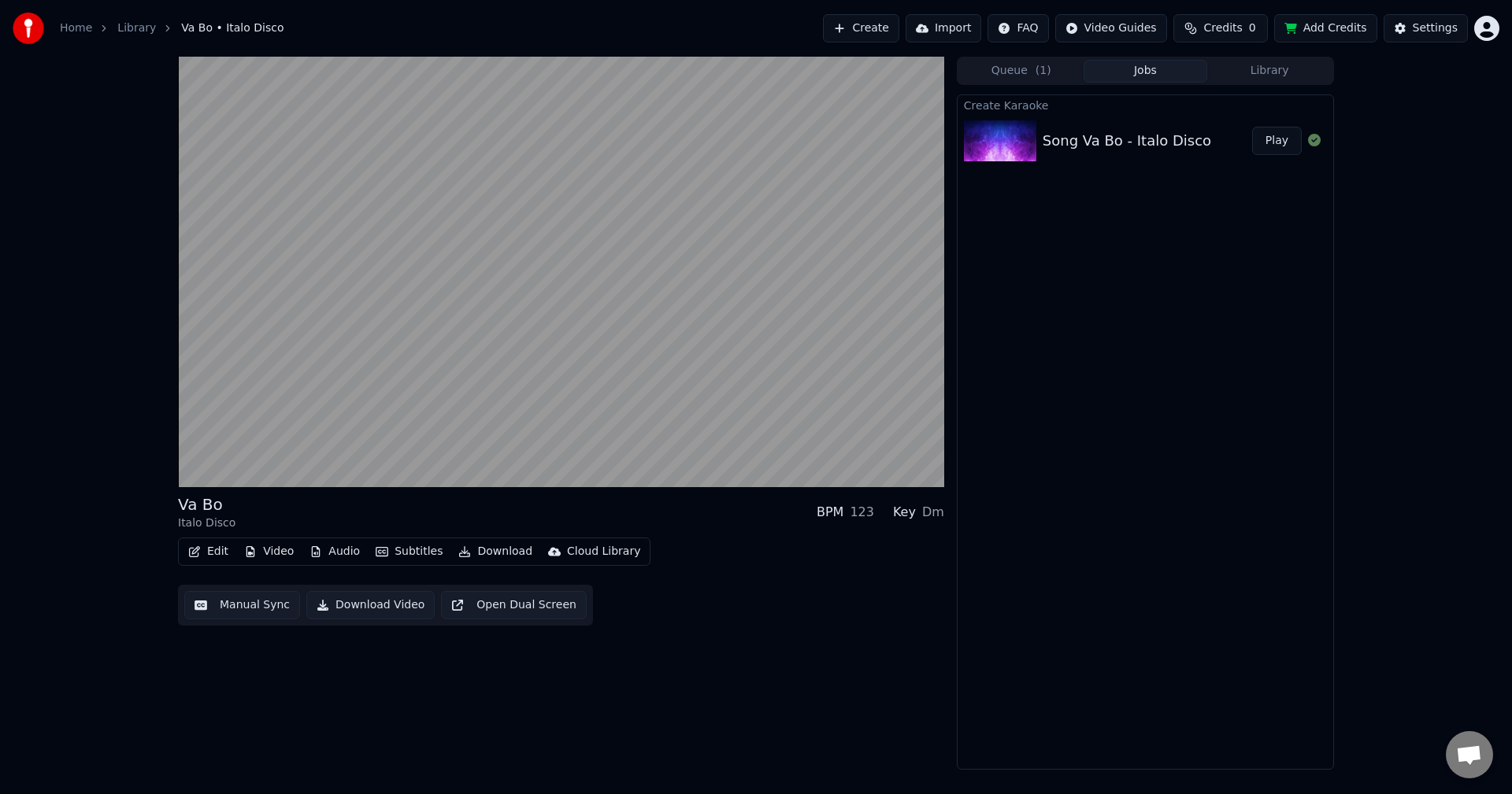
click at [248, 606] on button "Manual Sync" at bounding box center [242, 605] width 116 height 28
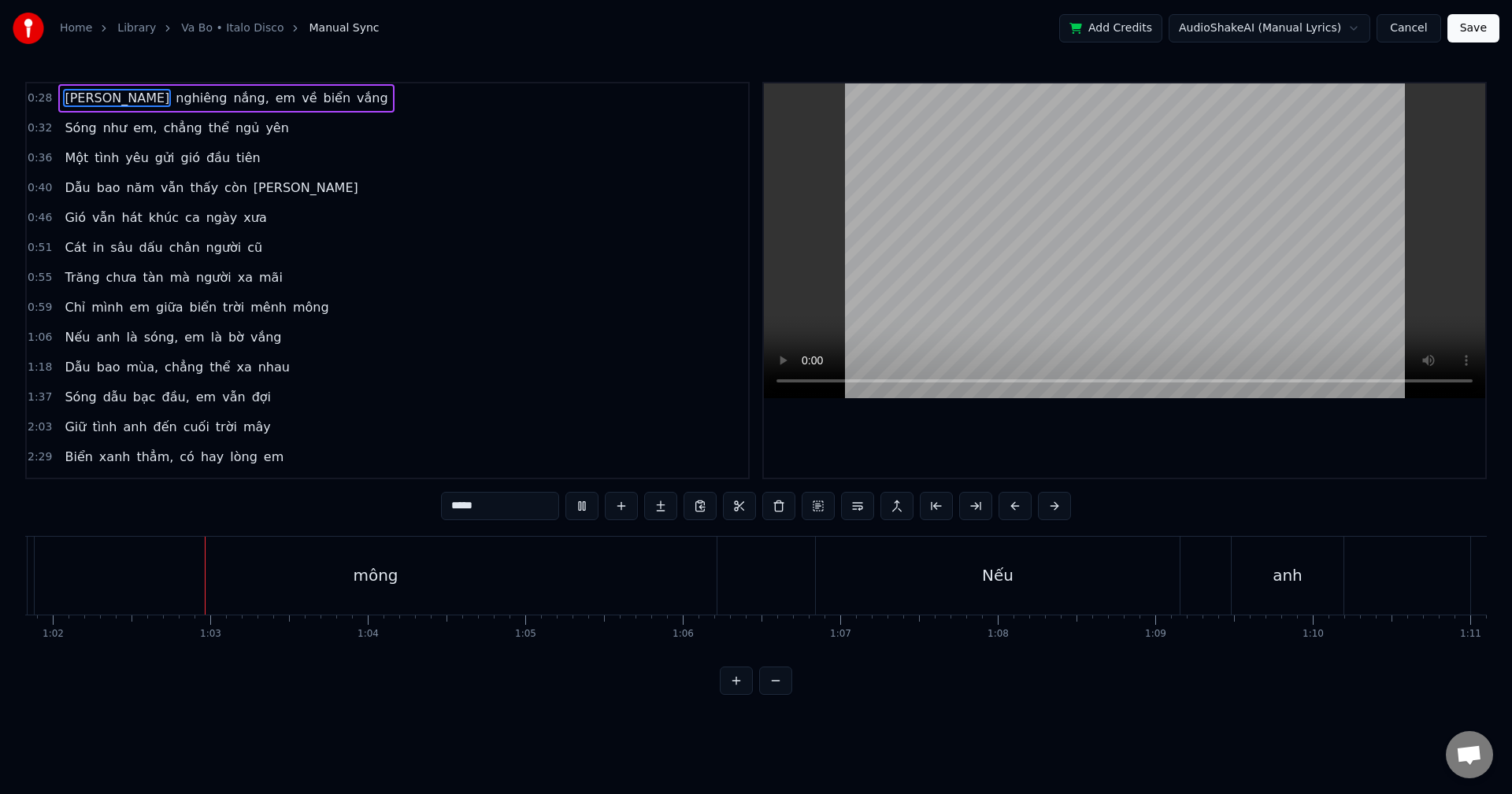
scroll to position [0, 9738]
drag, startPoint x: 1389, startPoint y: 779, endPoint x: 1383, endPoint y: 786, distance: 9.2
click at [1383, 720] on html "Home Library Va Bo • Italo Disco Manual Sync Add Credits AudioShakeAI (Manual L…" at bounding box center [756, 360] width 1512 height 720
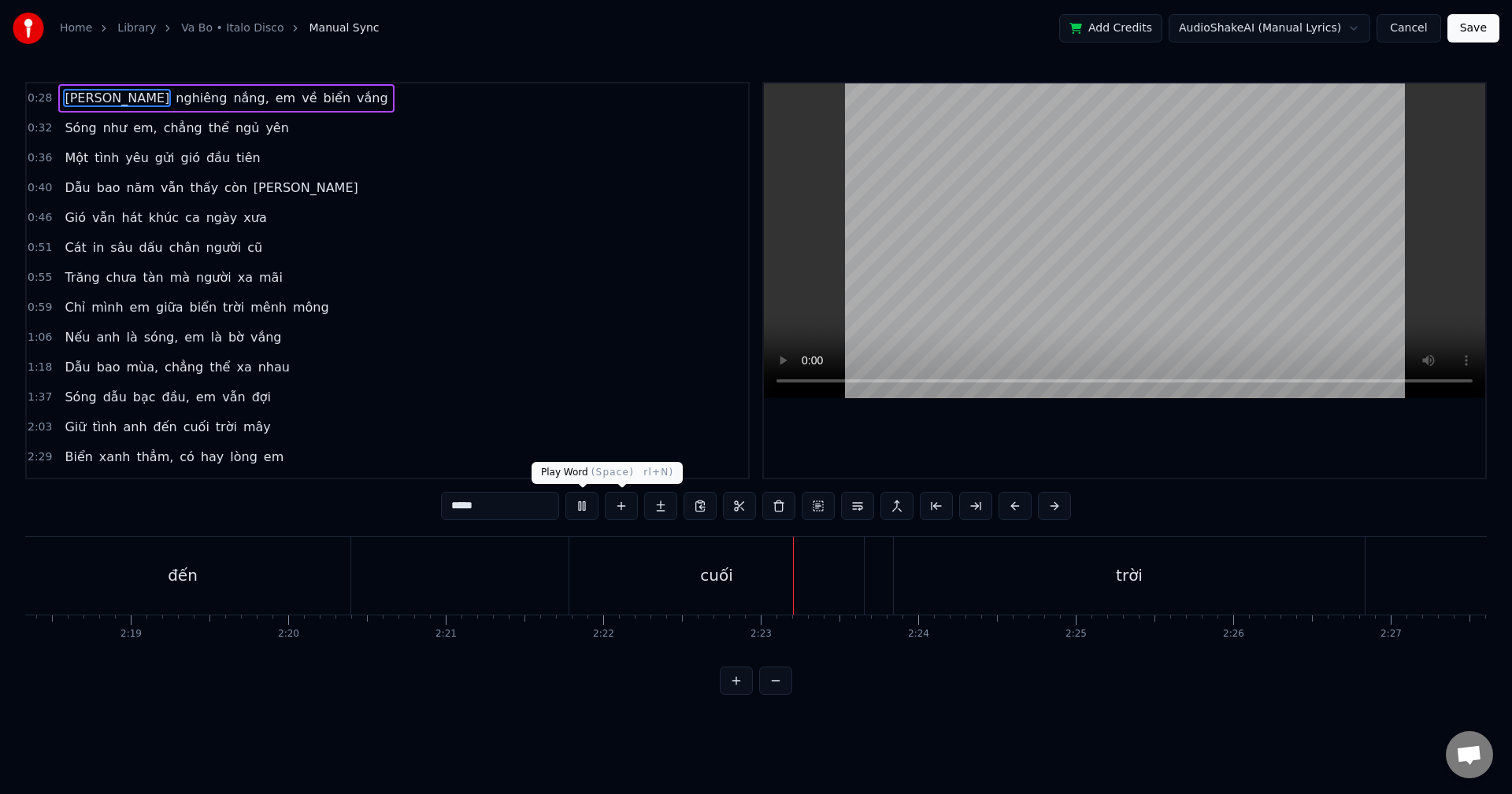
click at [588, 502] on button at bounding box center [581, 506] width 33 height 28
click at [1315, 26] on html "Home Library Va Bo • Italo Disco Manual Sync Add Credits AudioShakeAI (Manual L…" at bounding box center [756, 360] width 1512 height 720
click at [1324, 33] on html "Home Library Va Bo • Italo Disco Manual Sync Add Credits AudioShakeAI (Manual L…" at bounding box center [756, 360] width 1512 height 720
click at [573, 513] on button at bounding box center [581, 506] width 33 height 28
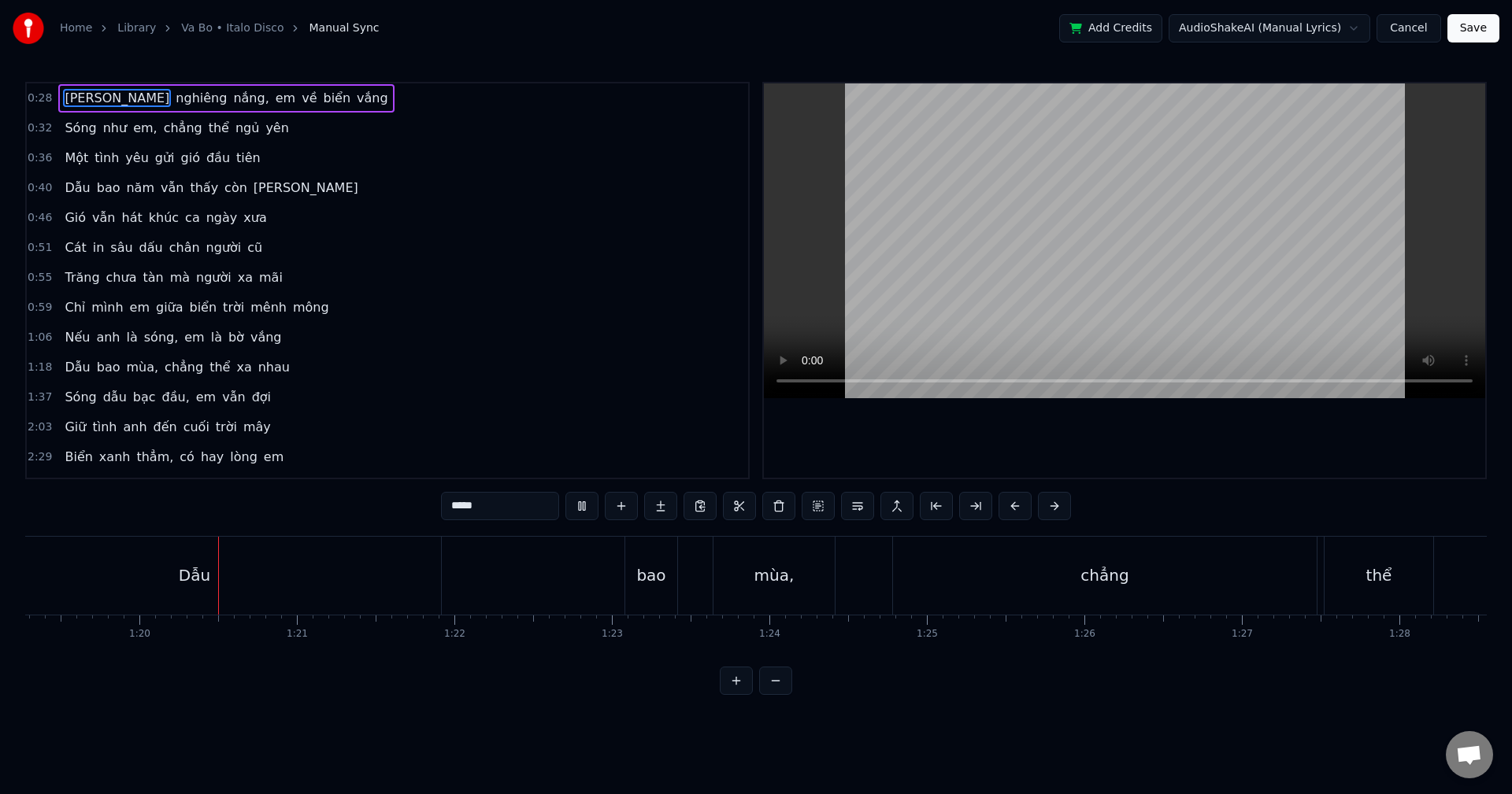
scroll to position [0, 12486]
click at [578, 506] on button at bounding box center [581, 506] width 33 height 28
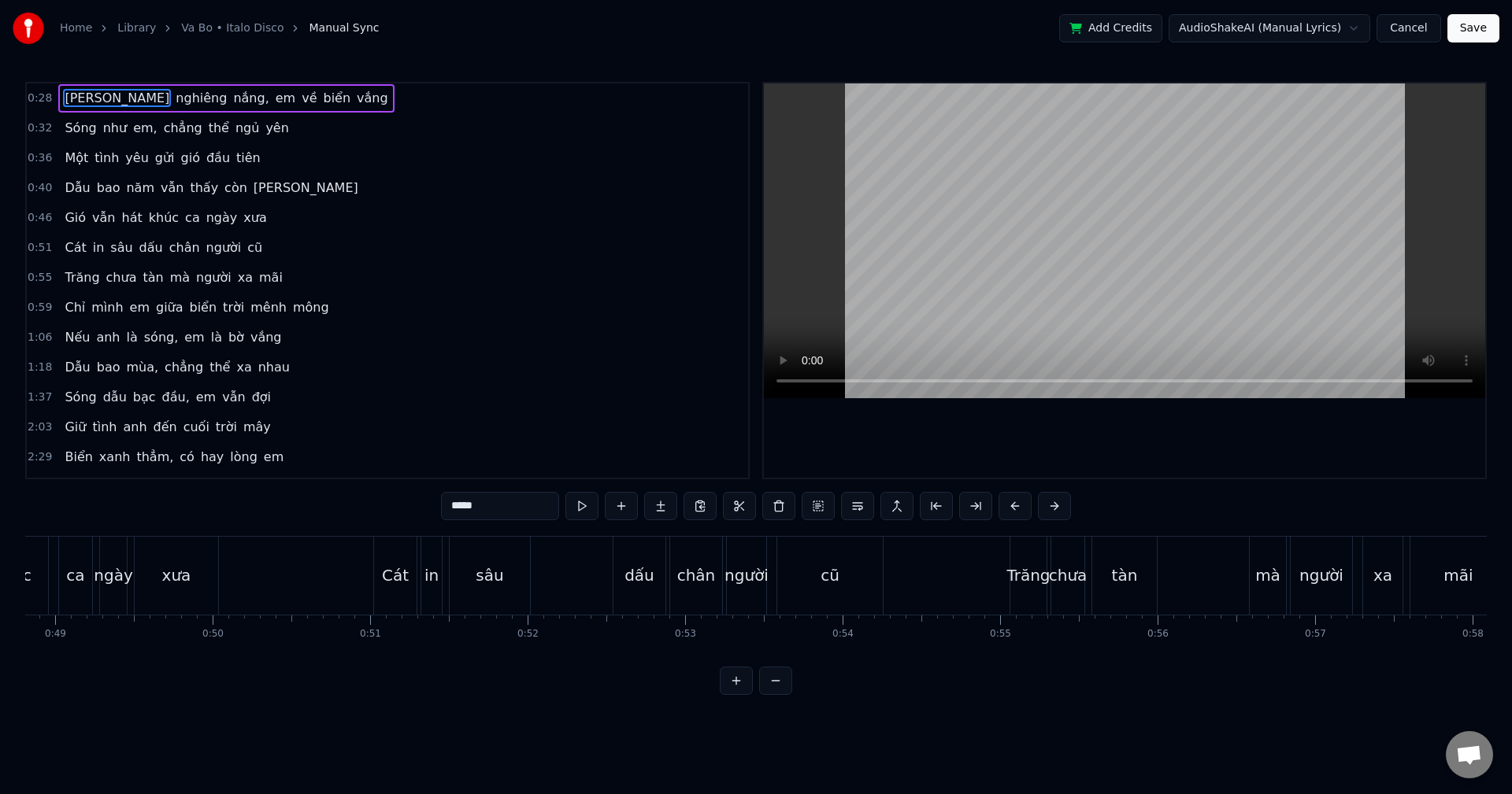
scroll to position [0, 7506]
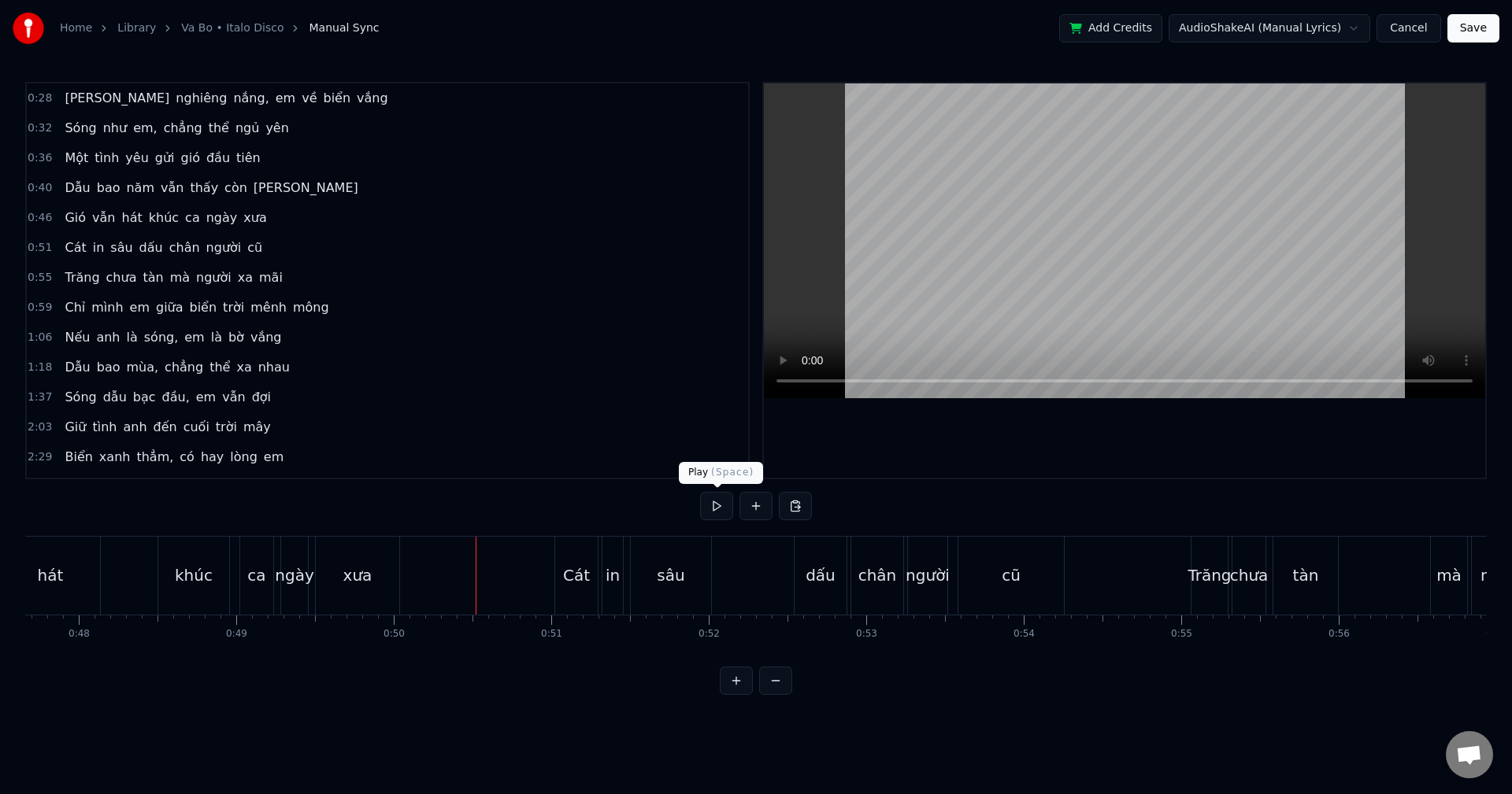
click at [718, 504] on button at bounding box center [716, 506] width 33 height 28
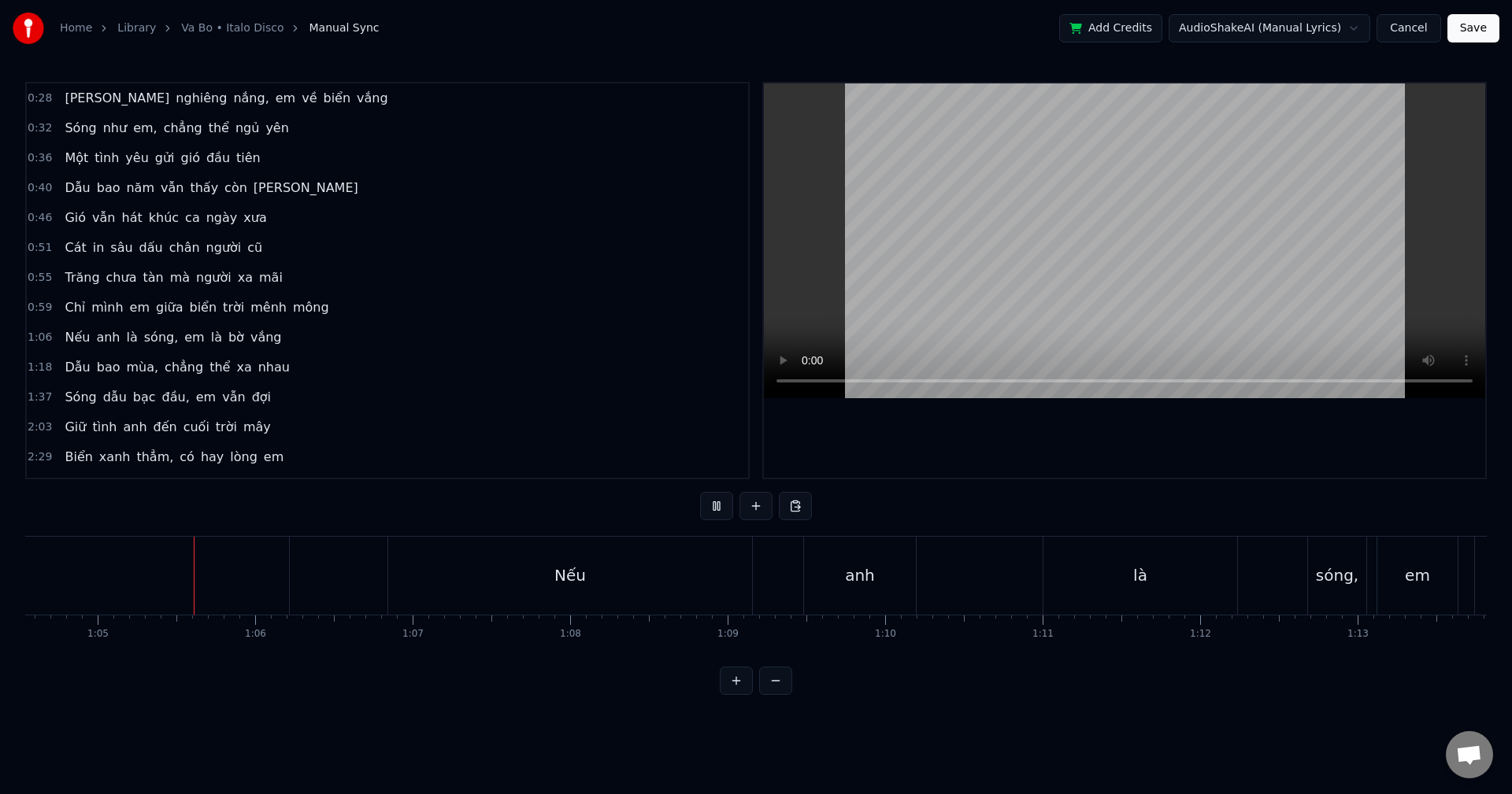
scroll to position [0, 10165]
click at [728, 507] on button at bounding box center [716, 506] width 33 height 28
click at [331, 551] on html "Home Library Va Bo • Italo Disco Manual Sync Add Credits AudioShakeAI (Manual L…" at bounding box center [756, 360] width 1512 height 720
click at [350, 556] on html "Home Library Va Bo • Italo Disco Manual Sync Add Credits AudioShakeAI (Manual L…" at bounding box center [756, 360] width 1512 height 720
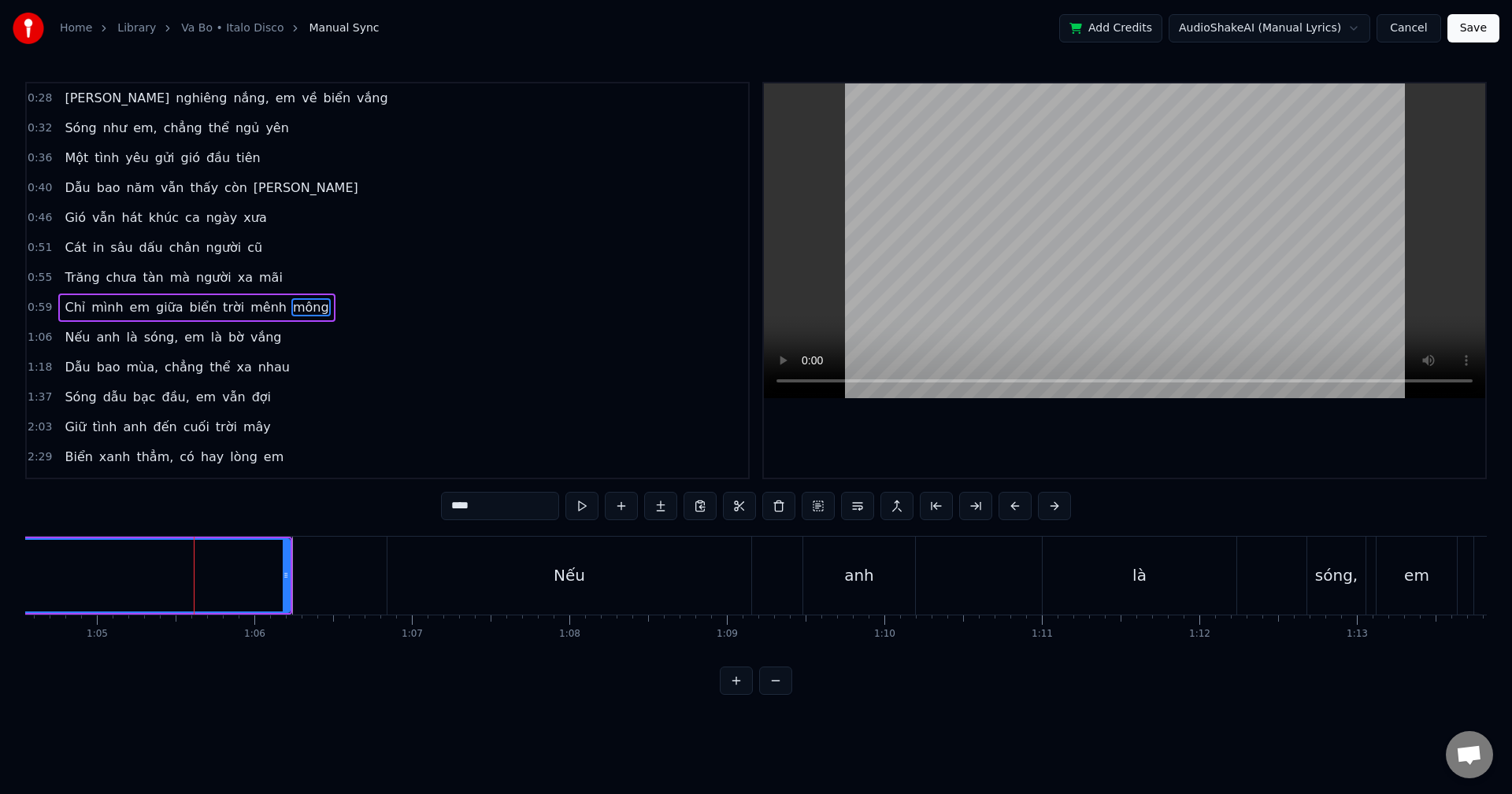
scroll to position [27, 0]
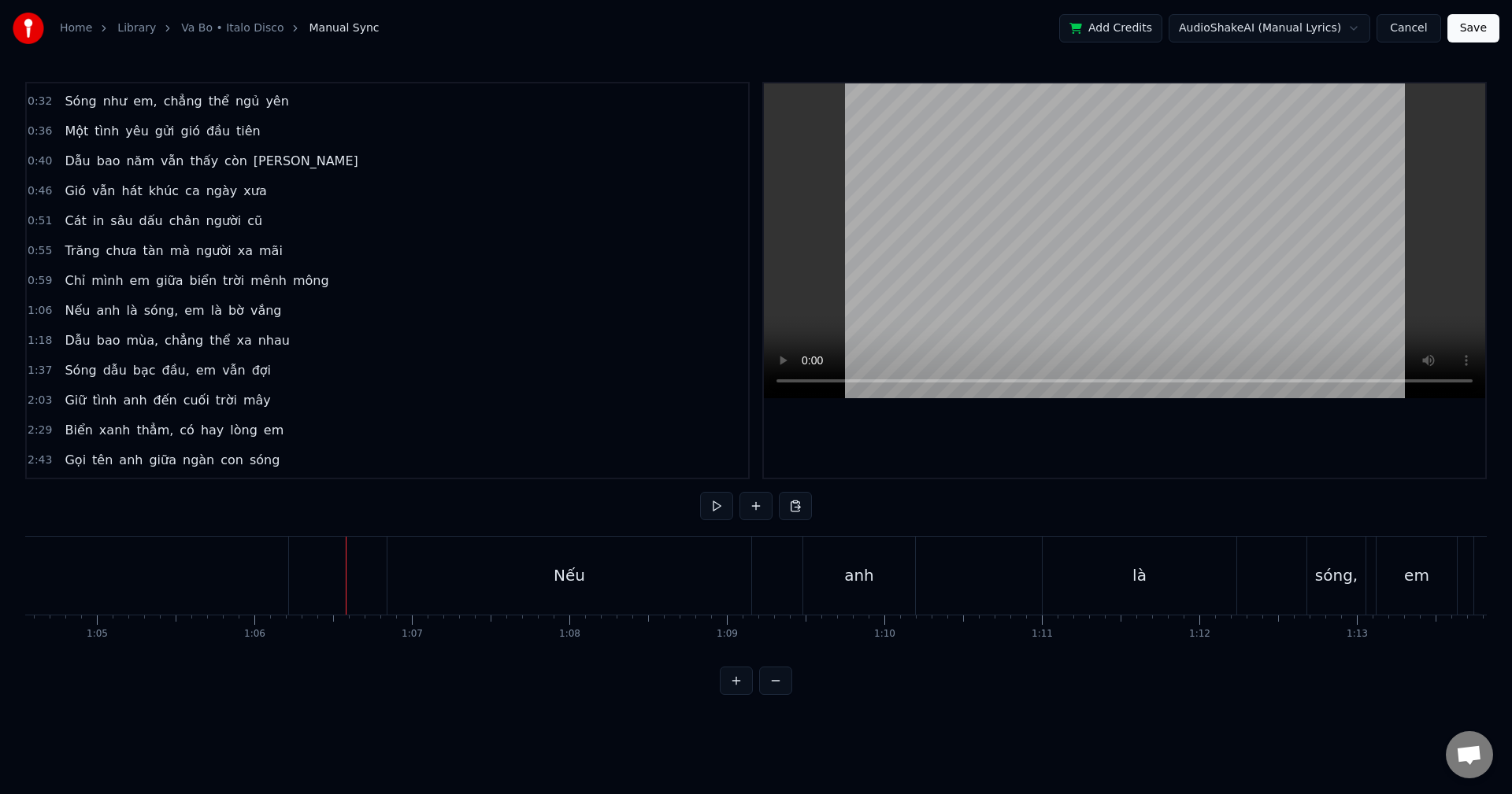
drag, startPoint x: 293, startPoint y: 515, endPoint x: 391, endPoint y: 617, distance: 141.4
click at [404, 623] on div "0:28 [PERSON_NAME] nghiêng nắng, em về biển vắng 0:32 Sóng như em, [PERSON_NAME…" at bounding box center [756, 388] width 1462 height 613
drag, startPoint x: 351, startPoint y: 628, endPoint x: 350, endPoint y: 614, distance: 14.0
click at [351, 627] on html "Home Library Va Bo • Italo Disco Manual Sync Add Credits AudioShakeAI (Manual L…" at bounding box center [756, 360] width 1512 height 720
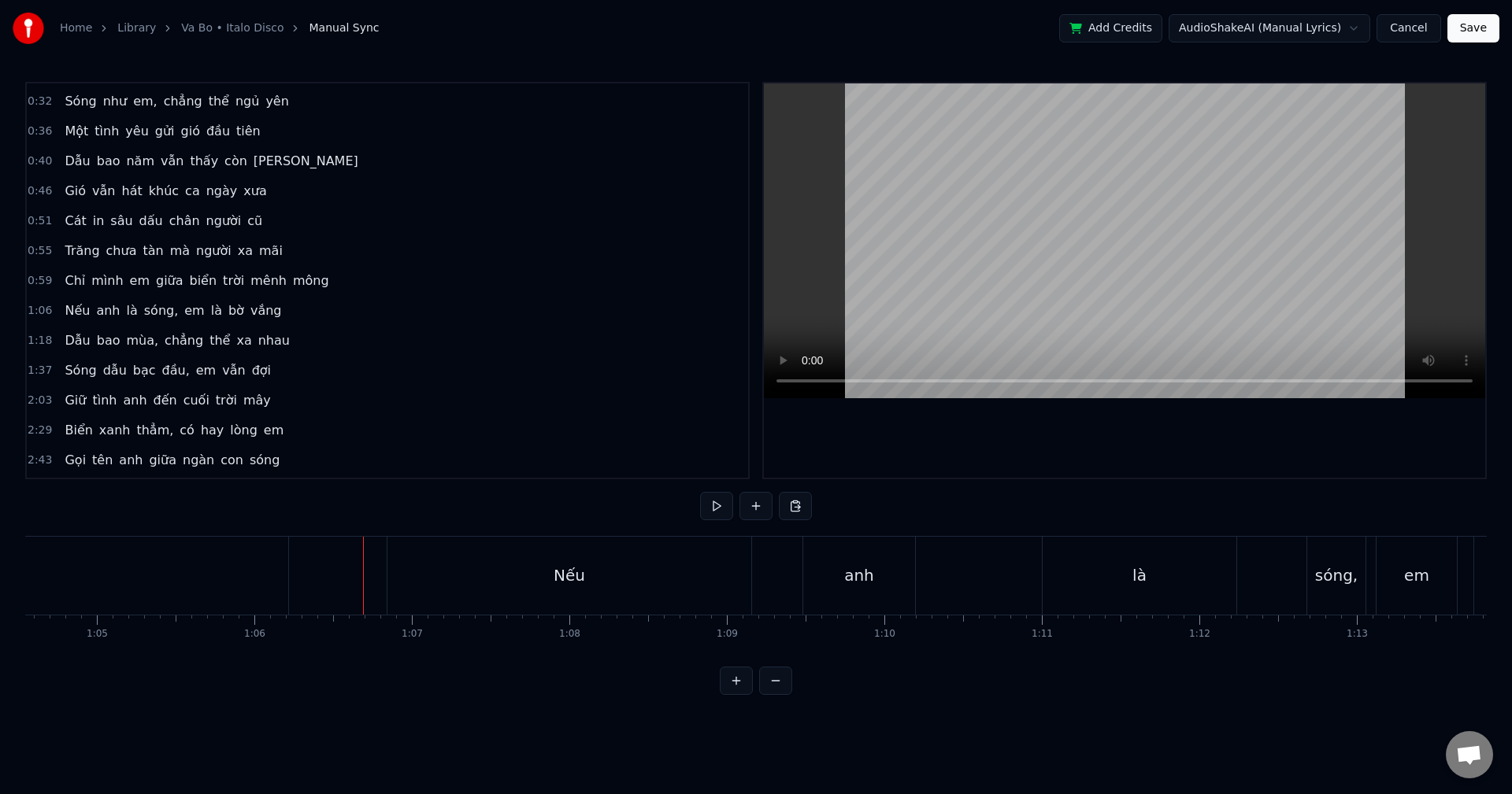
click at [496, 574] on div "Nếu" at bounding box center [569, 576] width 364 height 78
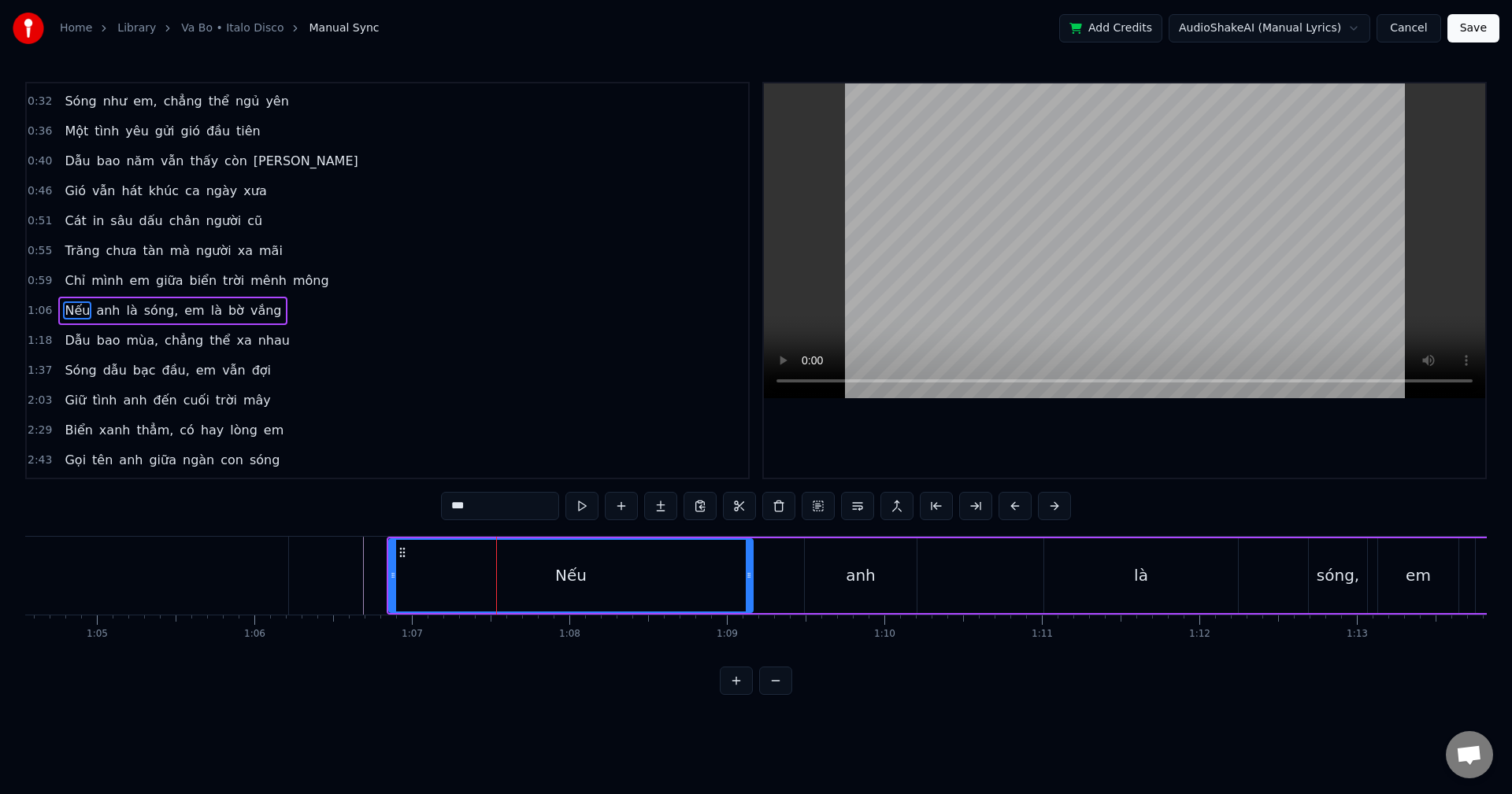
scroll to position [57, 0]
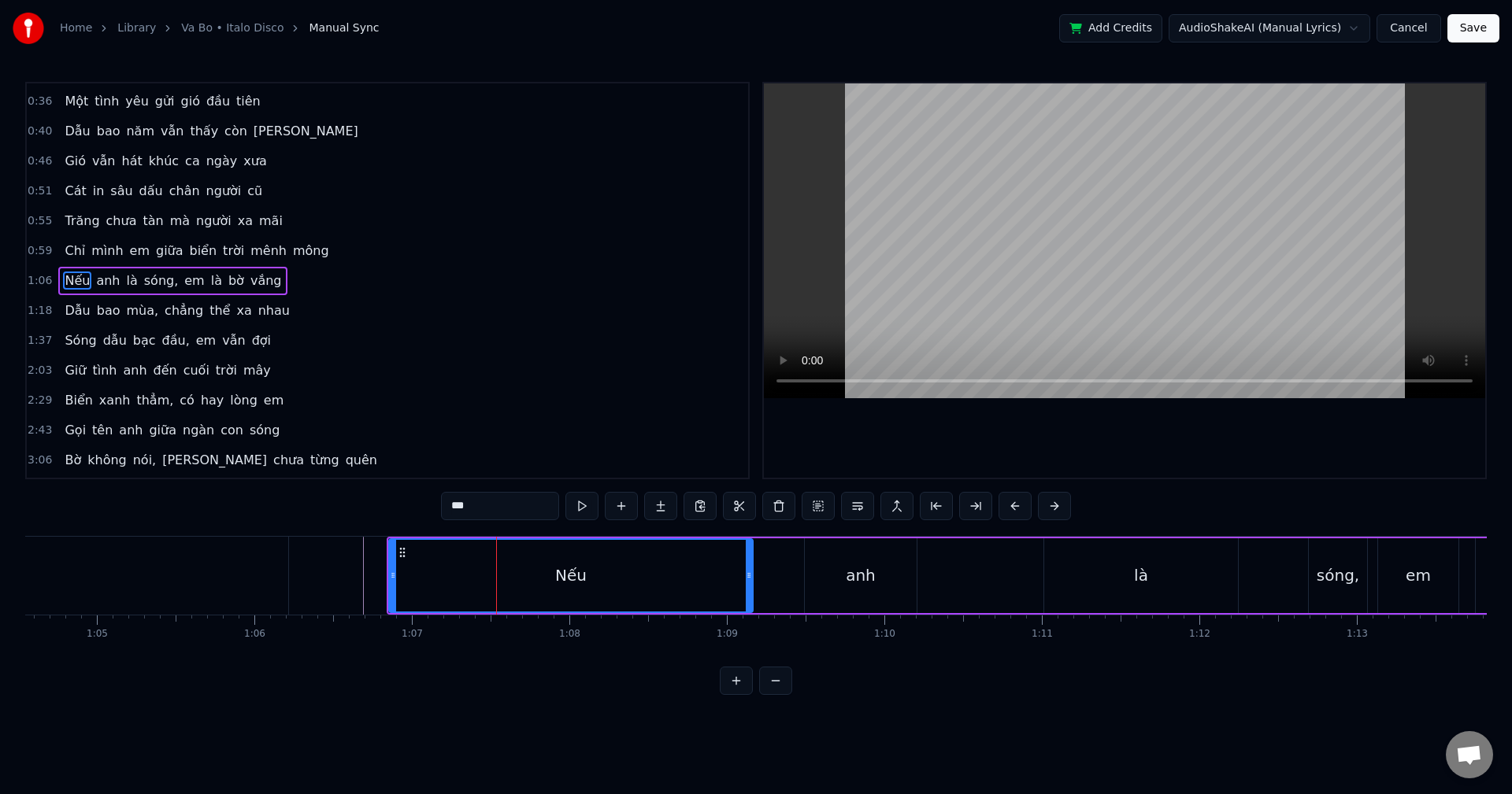
drag, startPoint x: 455, startPoint y: 563, endPoint x: 306, endPoint y: 574, distance: 149.4
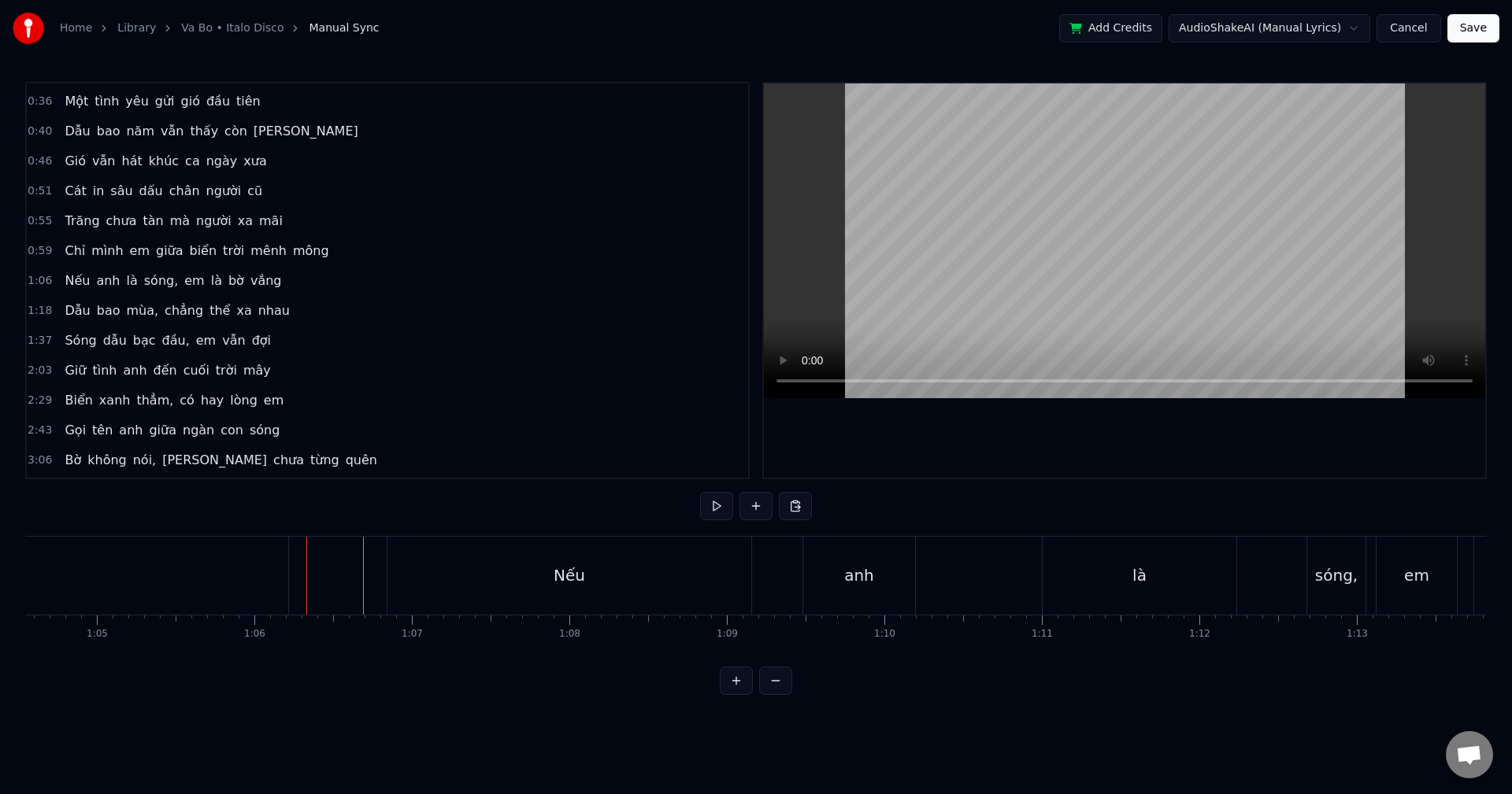
click at [445, 578] on div "Nếu" at bounding box center [569, 576] width 364 height 78
click at [711, 504] on button at bounding box center [716, 506] width 33 height 28
click at [719, 504] on button at bounding box center [716, 506] width 33 height 28
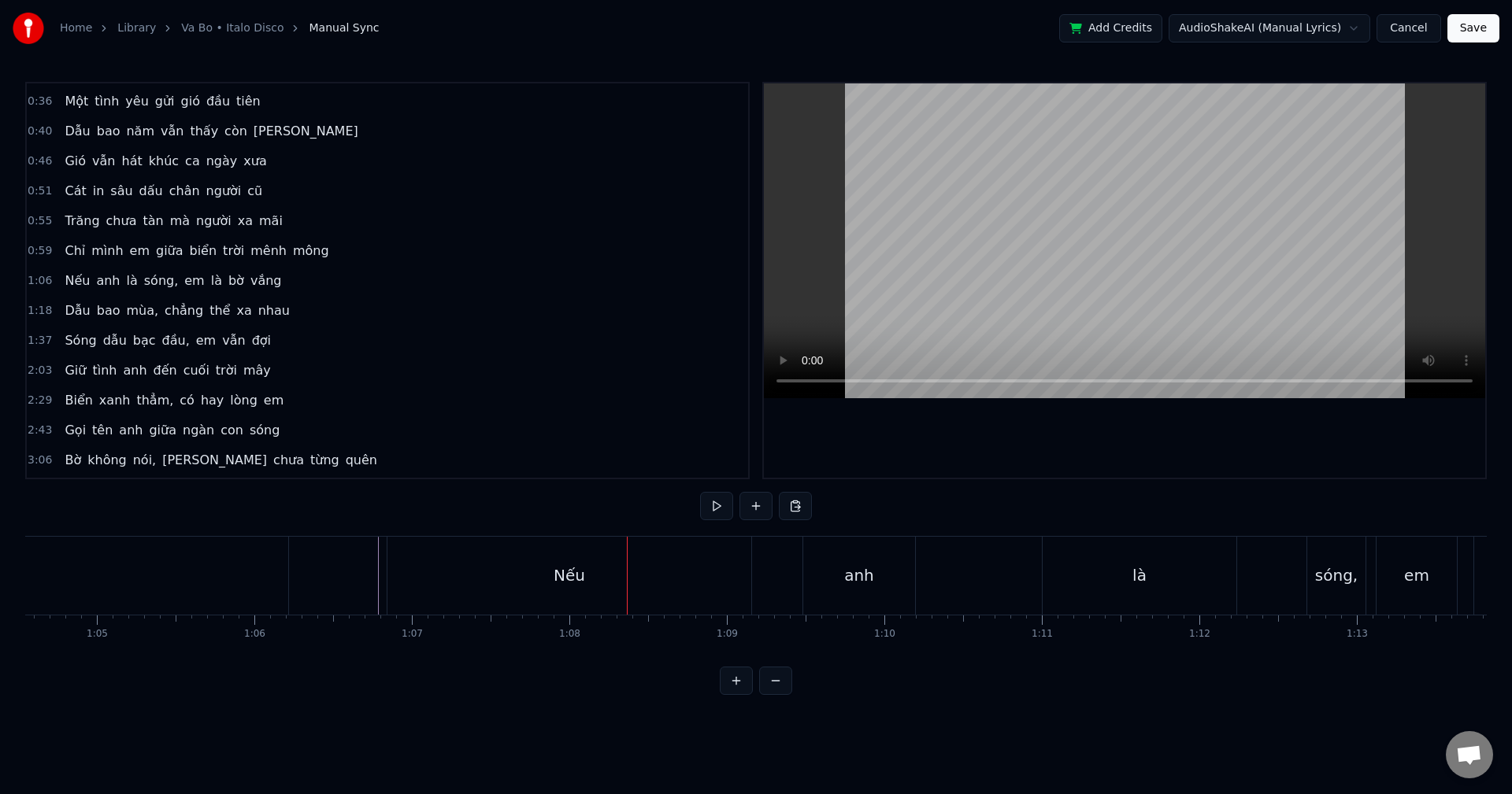
click at [332, 517] on div "0:28 [PERSON_NAME] nghiêng nắng, em về biển vắng 0:32 Sóng như em, [PERSON_NAME…" at bounding box center [756, 388] width 1462 height 613
click at [208, 533] on div "0:28 [PERSON_NAME] nghiêng nắng, em về biển vắng 0:32 Sóng như em, [PERSON_NAME…" at bounding box center [756, 388] width 1462 height 613
click at [706, 500] on button at bounding box center [716, 506] width 33 height 28
click at [721, 507] on button at bounding box center [716, 506] width 33 height 28
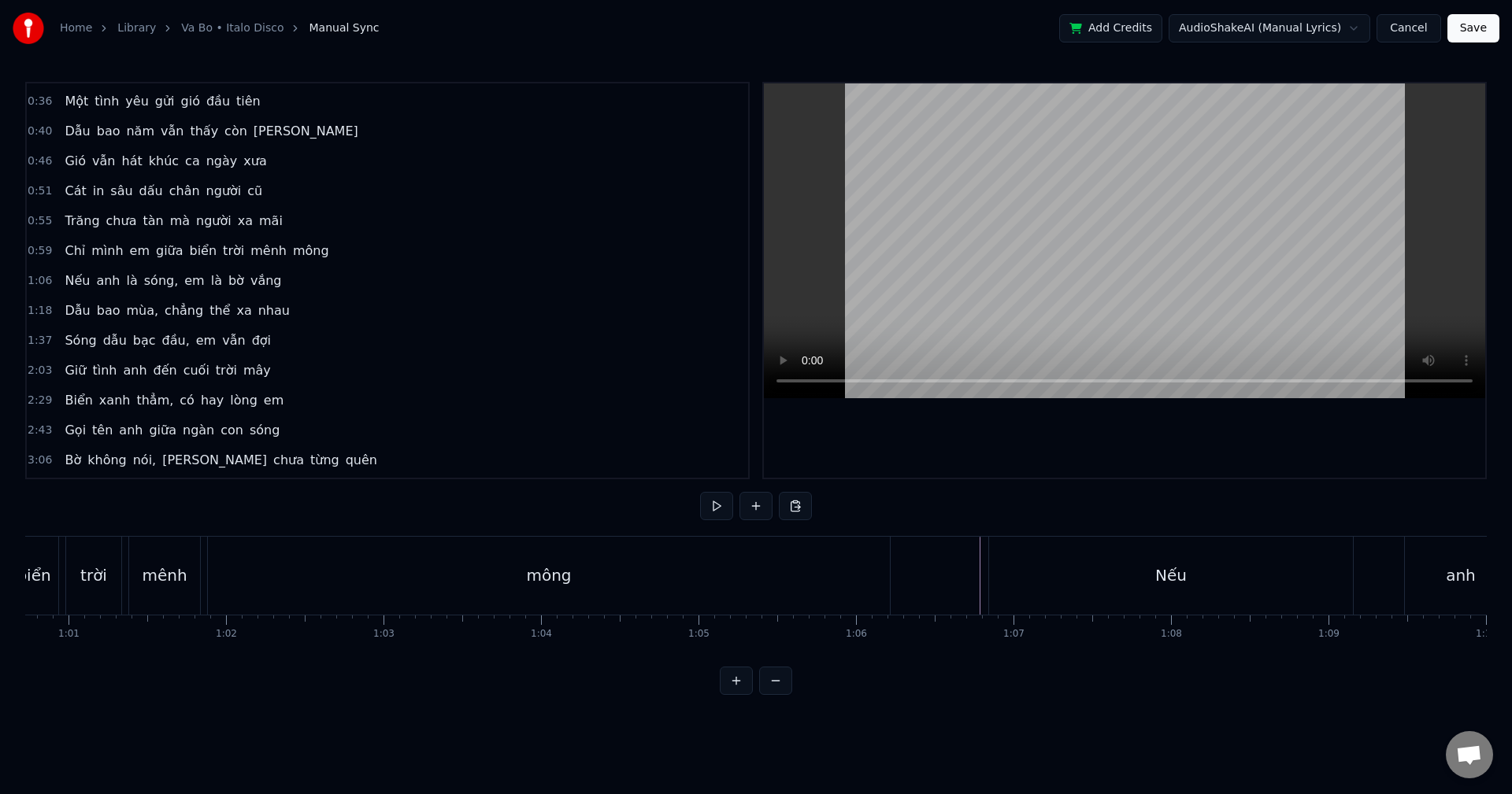
click at [610, 544] on div "mông" at bounding box center [549, 576] width 682 height 78
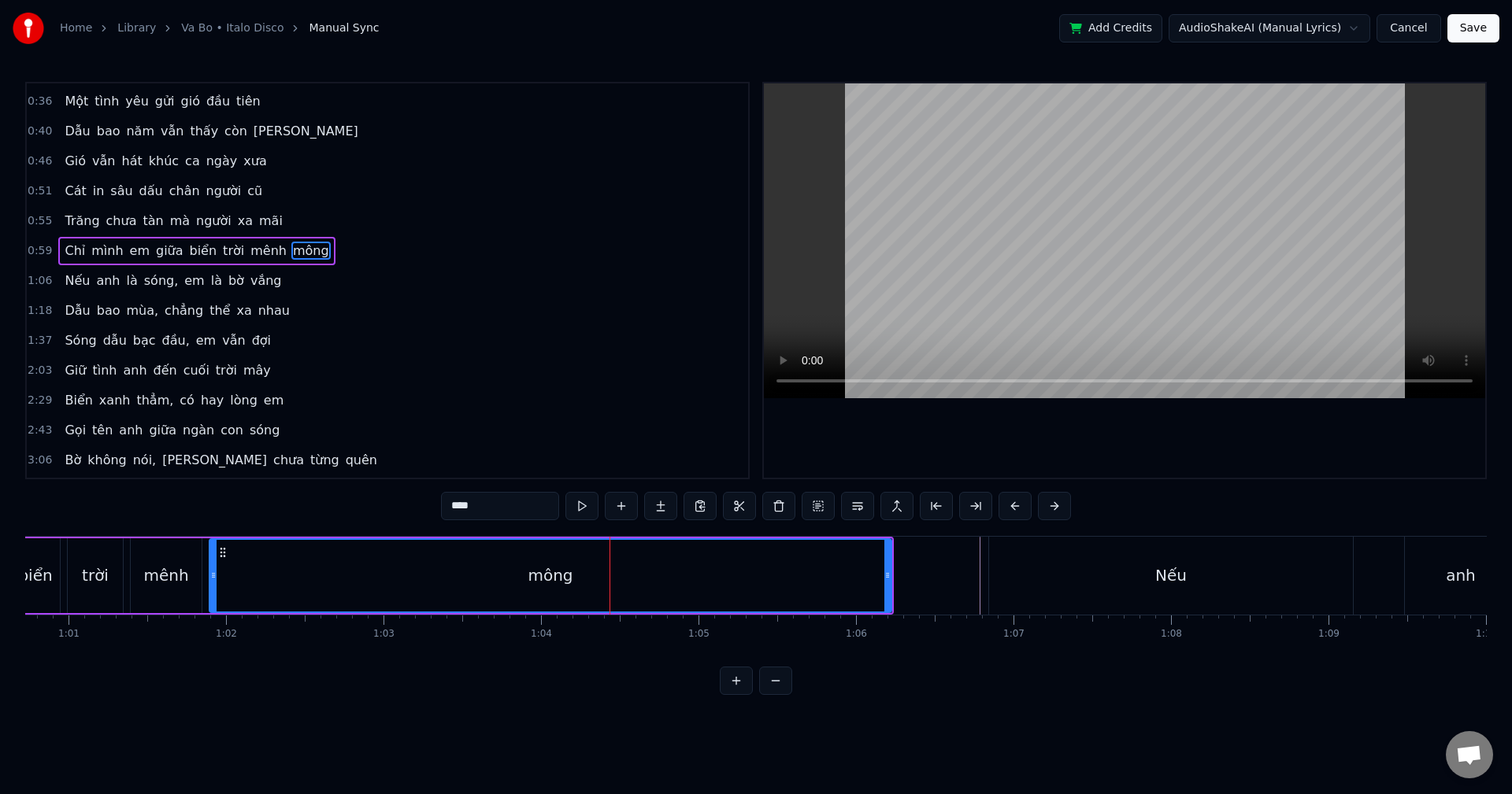
scroll to position [27, 0]
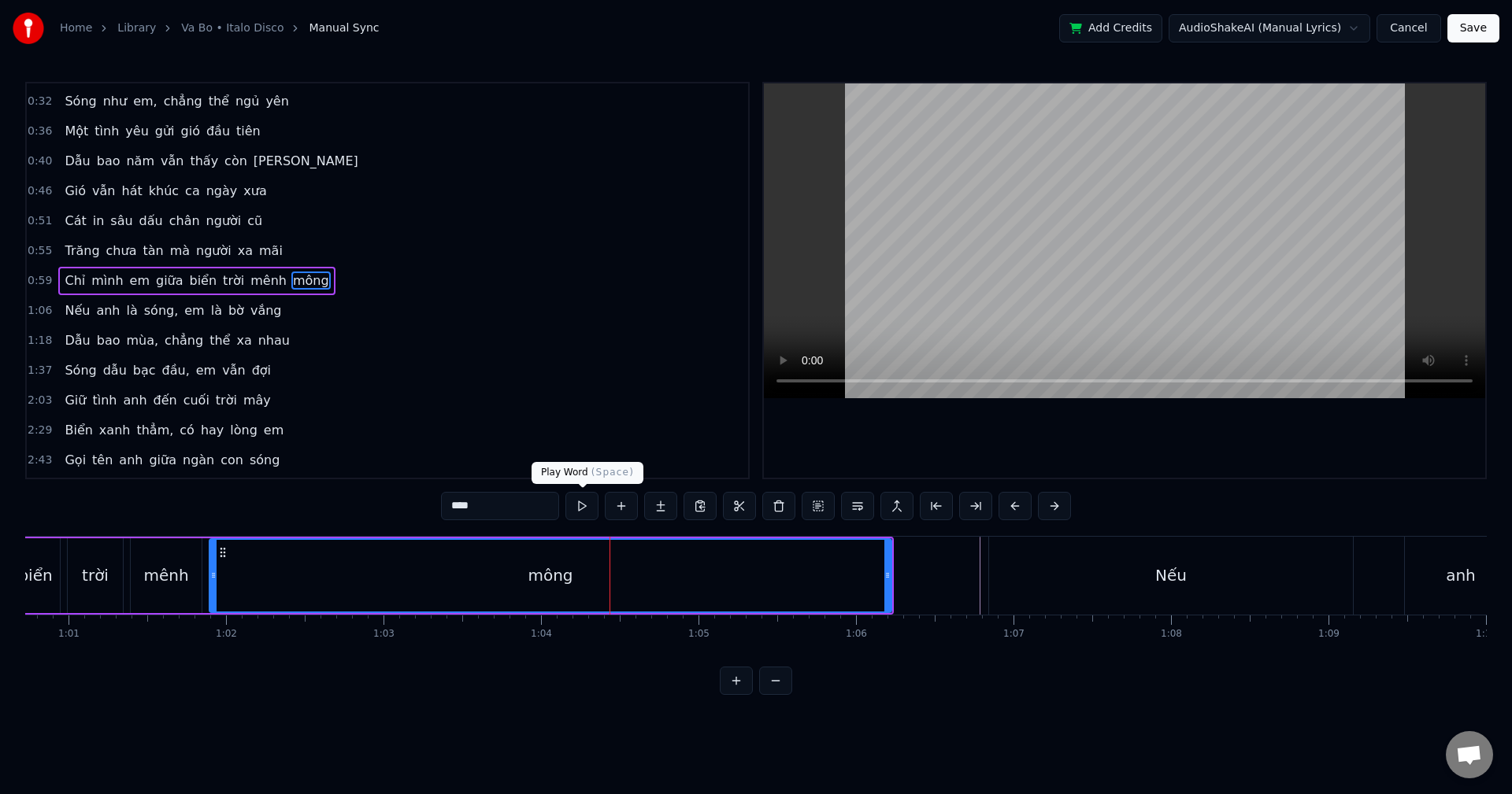
click at [585, 503] on button at bounding box center [581, 506] width 33 height 28
click at [587, 503] on button at bounding box center [581, 506] width 33 height 28
click at [697, 574] on div "mông" at bounding box center [551, 576] width 680 height 71
drag, startPoint x: 76, startPoint y: 309, endPoint x: 246, endPoint y: 289, distance: 171.2
click at [231, 291] on div "0:28 [PERSON_NAME] nghiêng nắng, em về biển vắng 0:32 Sóng như em, [PERSON_NAME…" at bounding box center [387, 281] width 724 height 398
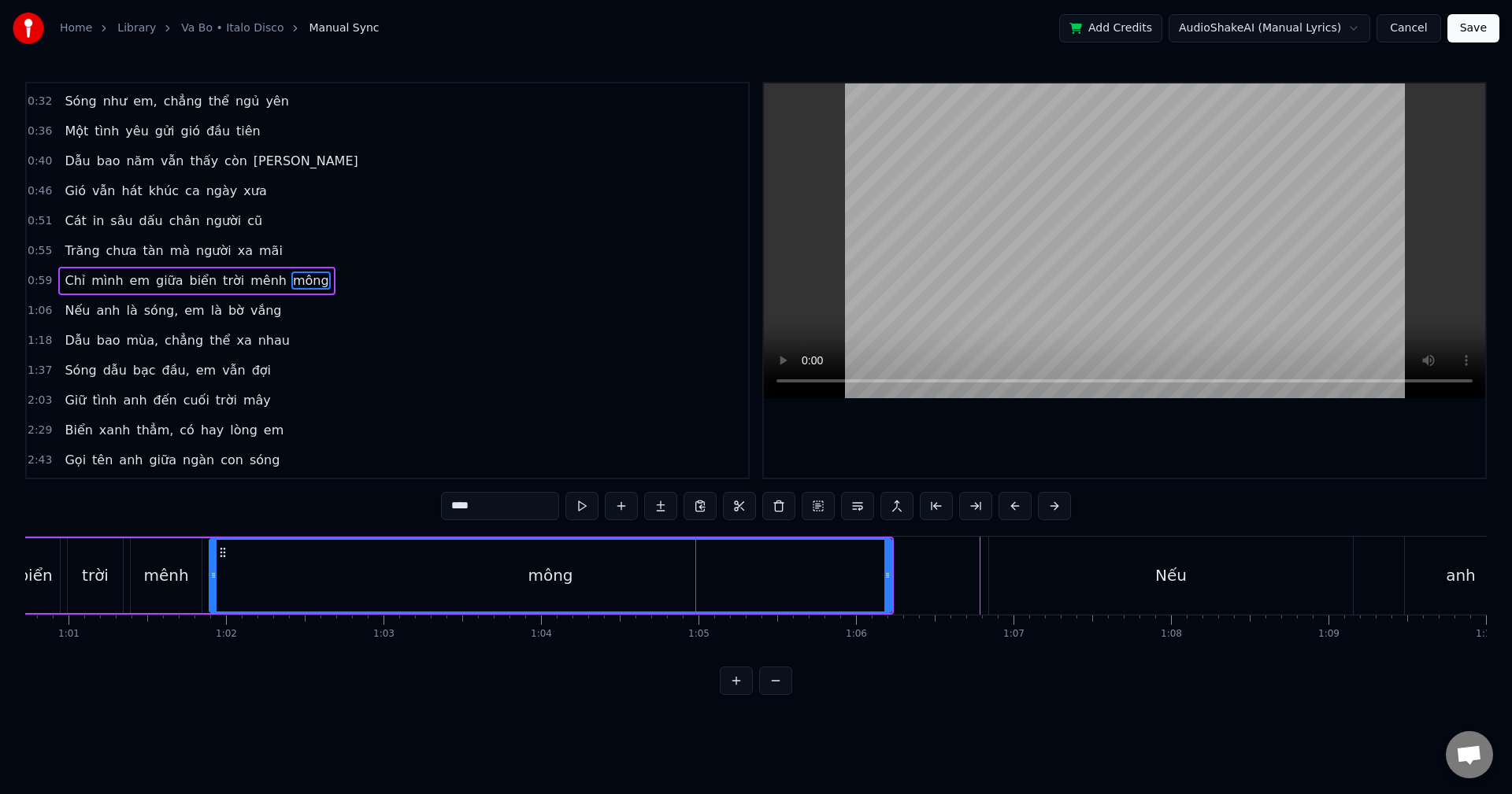
click at [292, 277] on span "mông" at bounding box center [311, 281] width 39 height 18
click at [292, 278] on span "mông" at bounding box center [311, 281] width 39 height 18
click at [300, 278] on span "mông" at bounding box center [311, 281] width 39 height 18
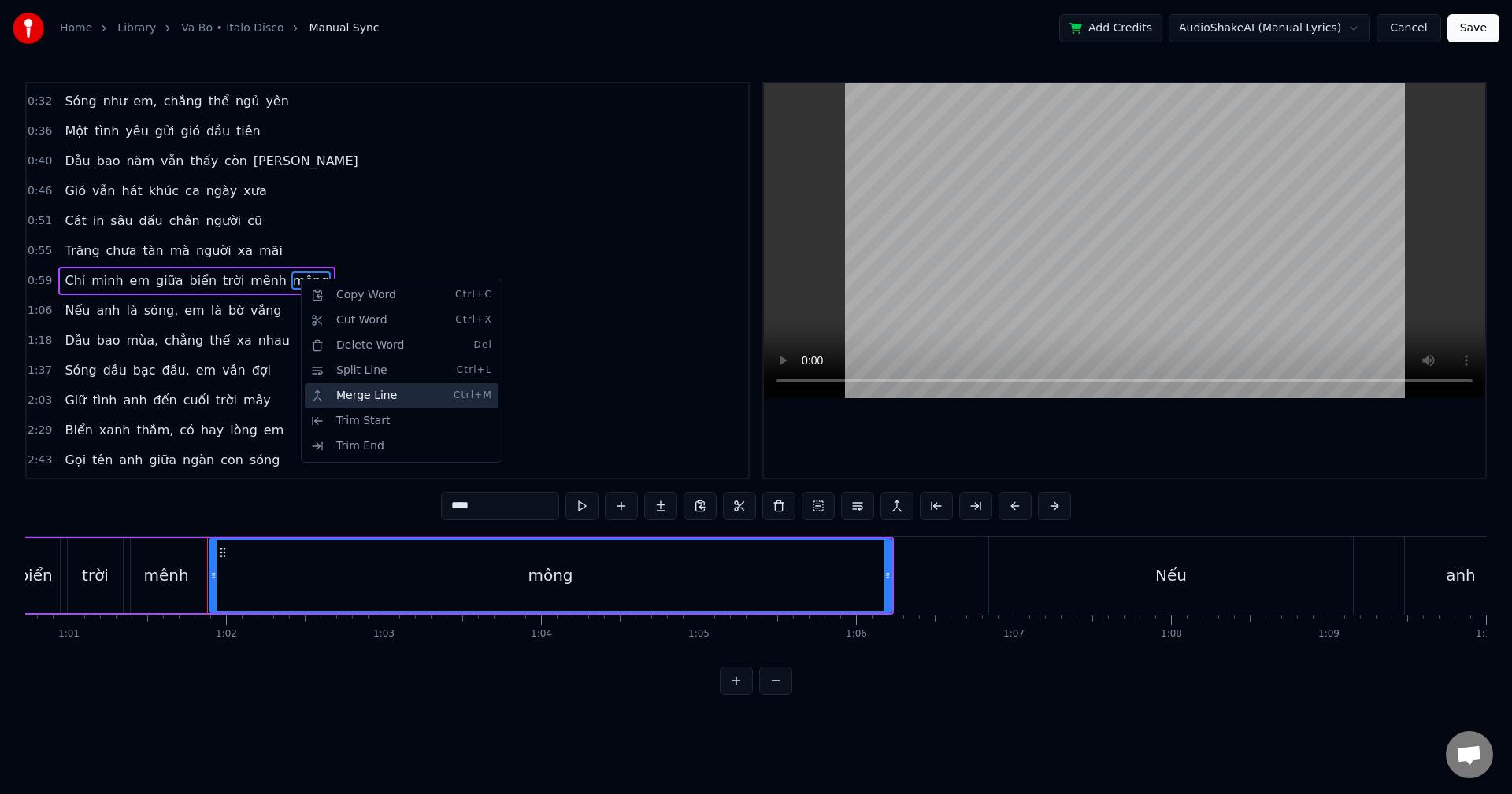
click at [386, 396] on div "Merge Line Ctrl+M" at bounding box center [401, 395] width 194 height 25
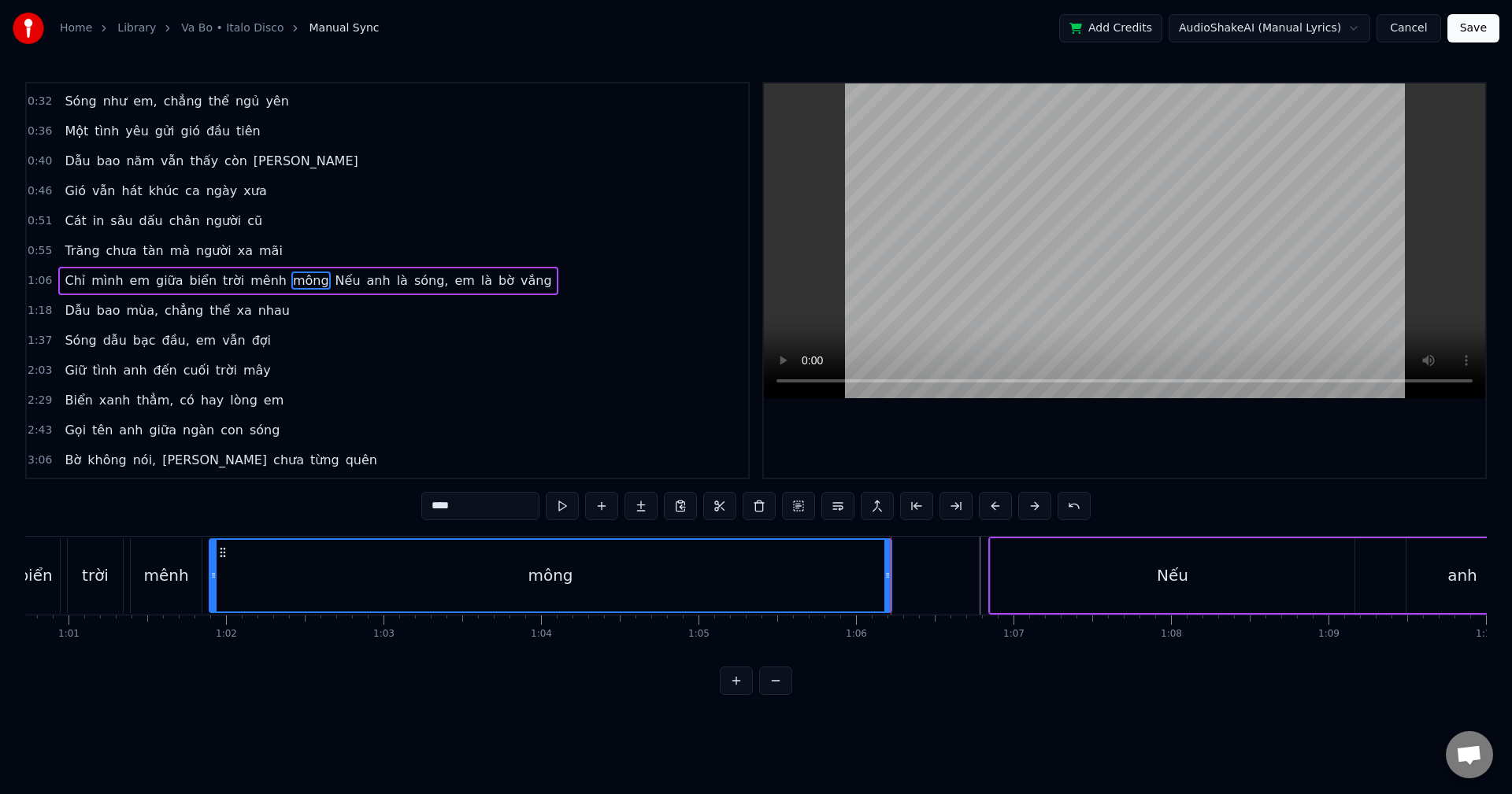
click at [463, 308] on div "1:18 Dẫu bao mùa, [PERSON_NAME] thể xa nhau" at bounding box center [387, 311] width 721 height 30
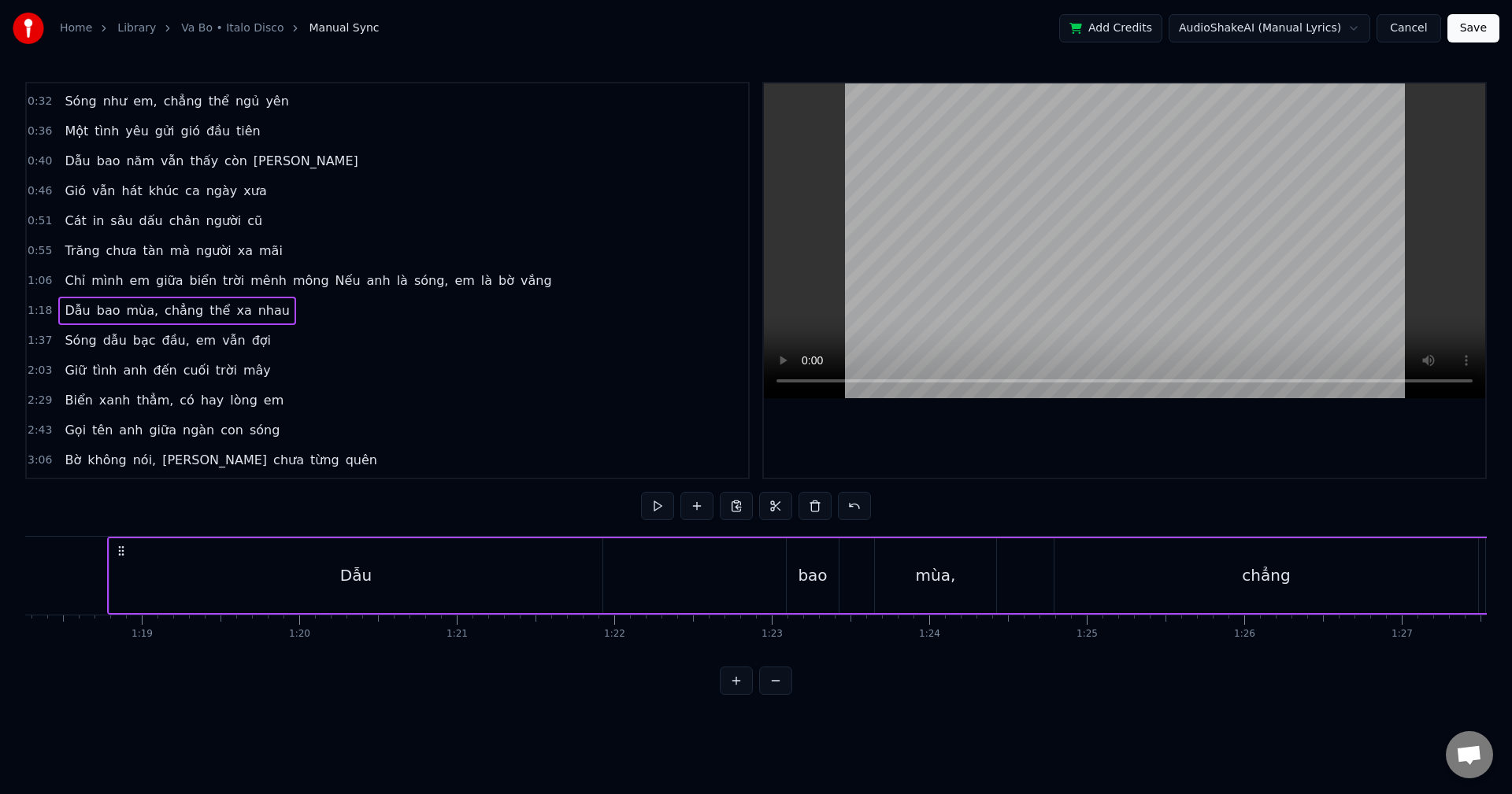
click at [497, 272] on span "bờ" at bounding box center [506, 281] width 19 height 18
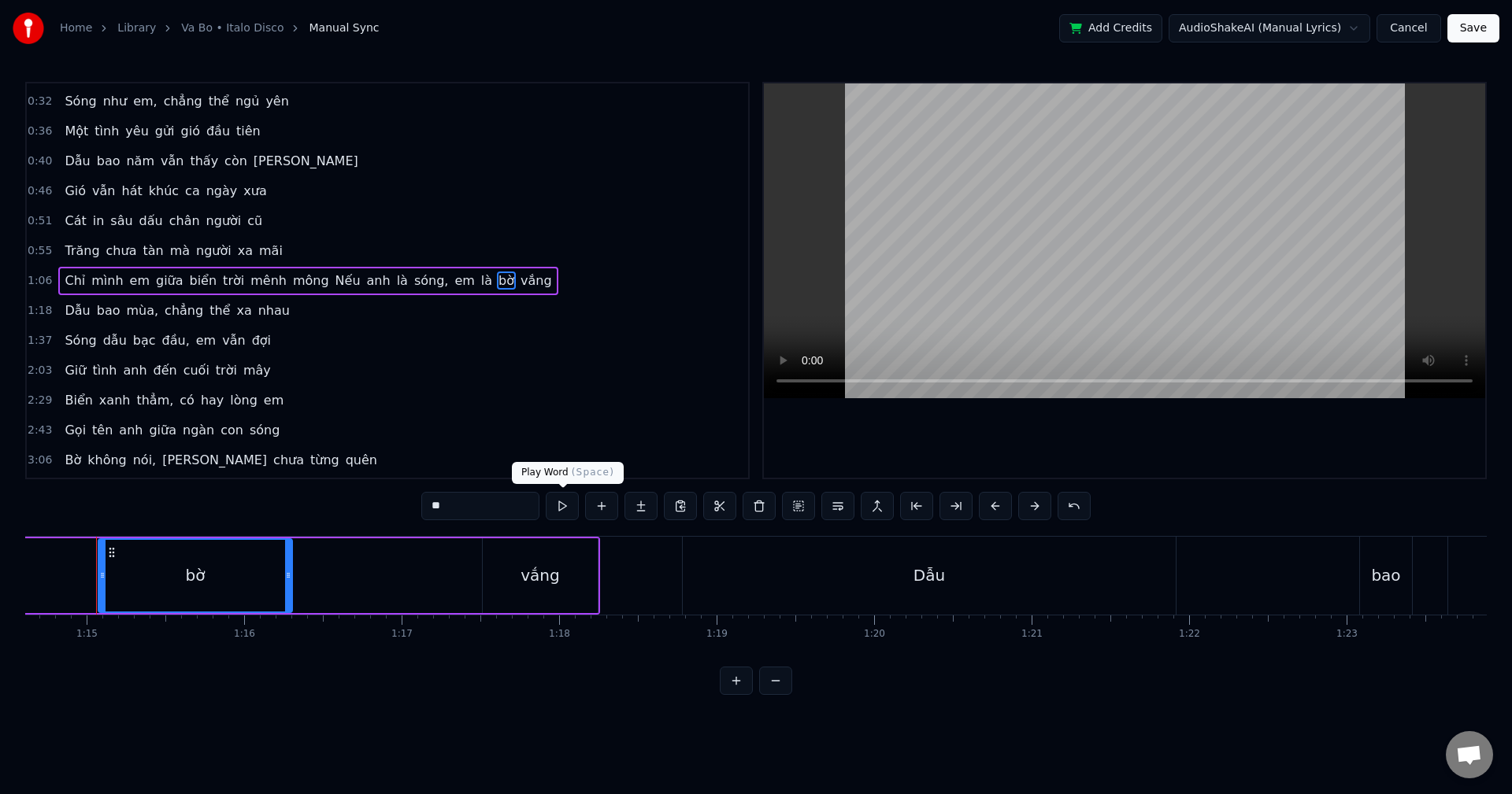
scroll to position [0, 11743]
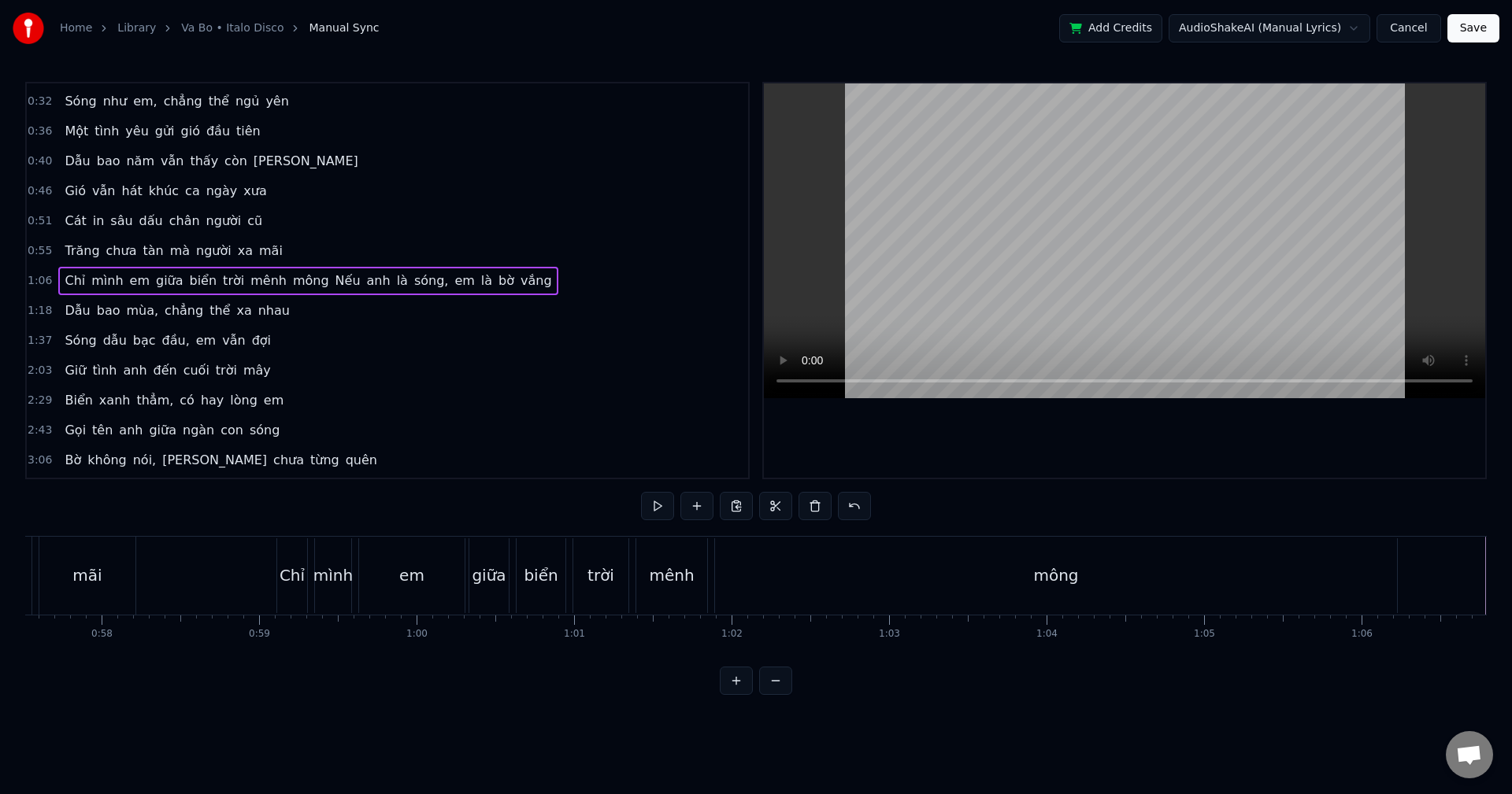
scroll to position [0, 8985]
click at [321, 525] on div "0:28 [PERSON_NAME] nghiêng nắng, em về biển vắng 0:32 Sóng như em, [PERSON_NAME…" at bounding box center [756, 388] width 1462 height 613
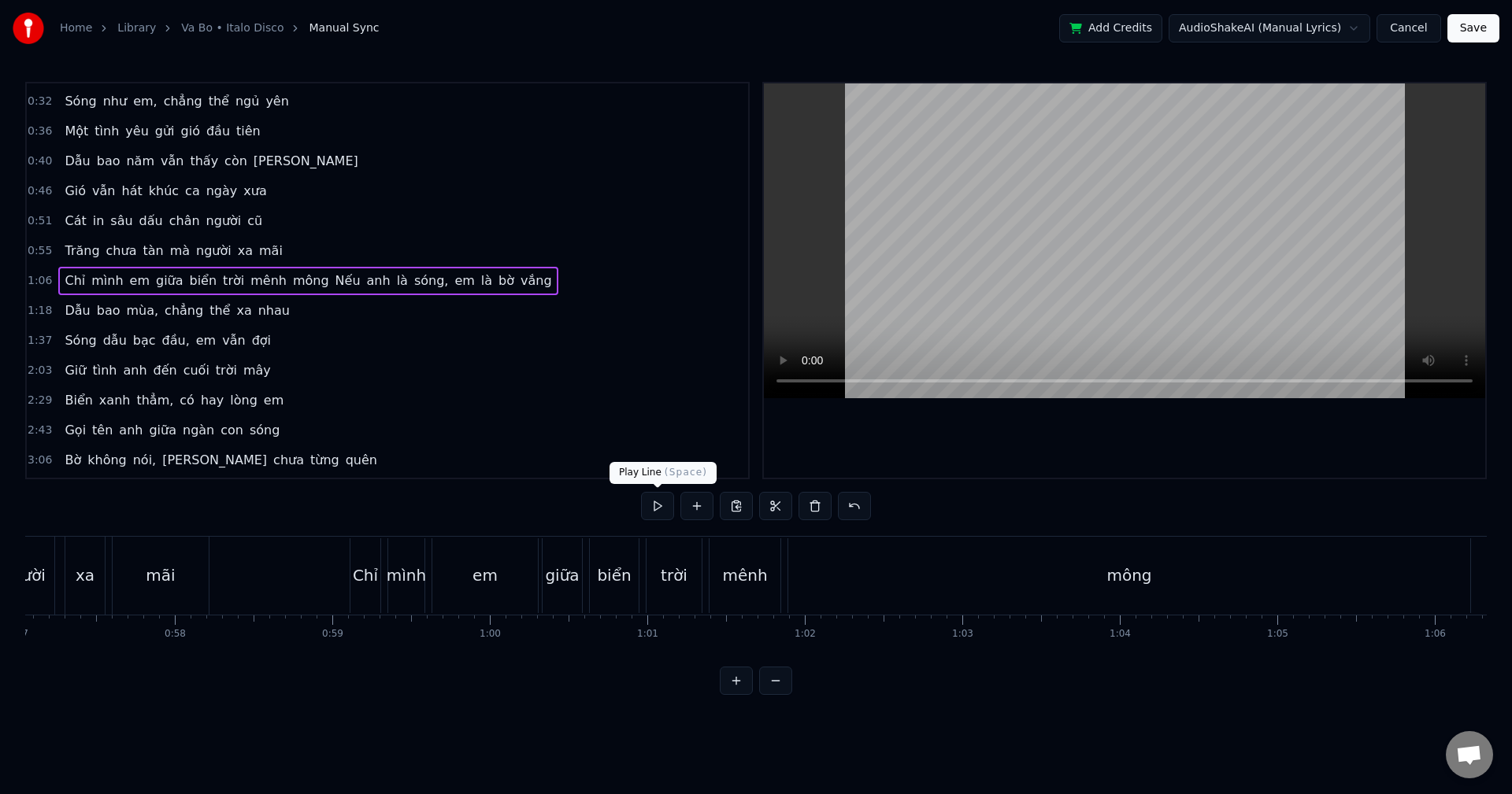
click at [658, 502] on button at bounding box center [657, 506] width 33 height 28
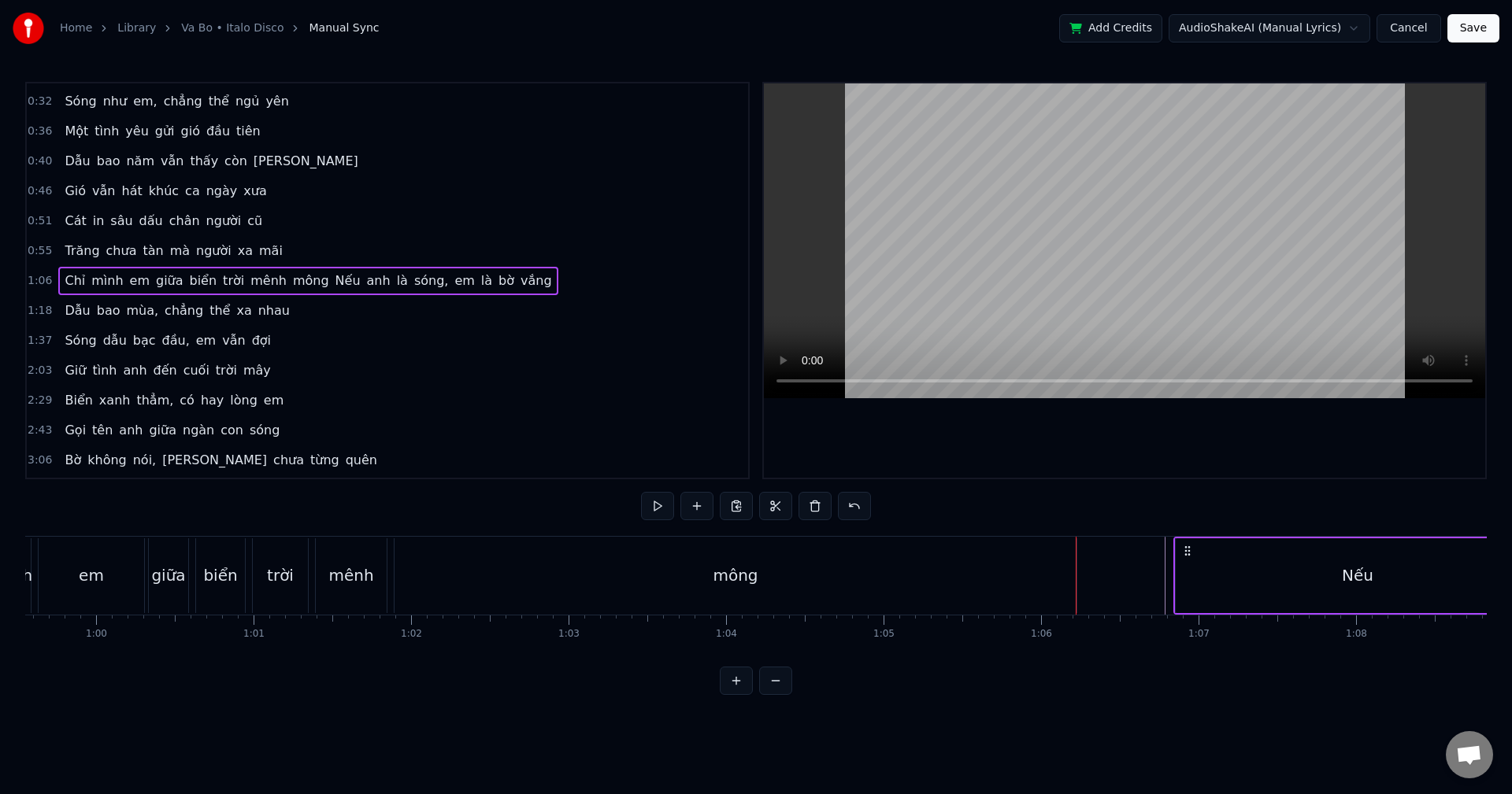
click at [658, 507] on button at bounding box center [657, 506] width 33 height 28
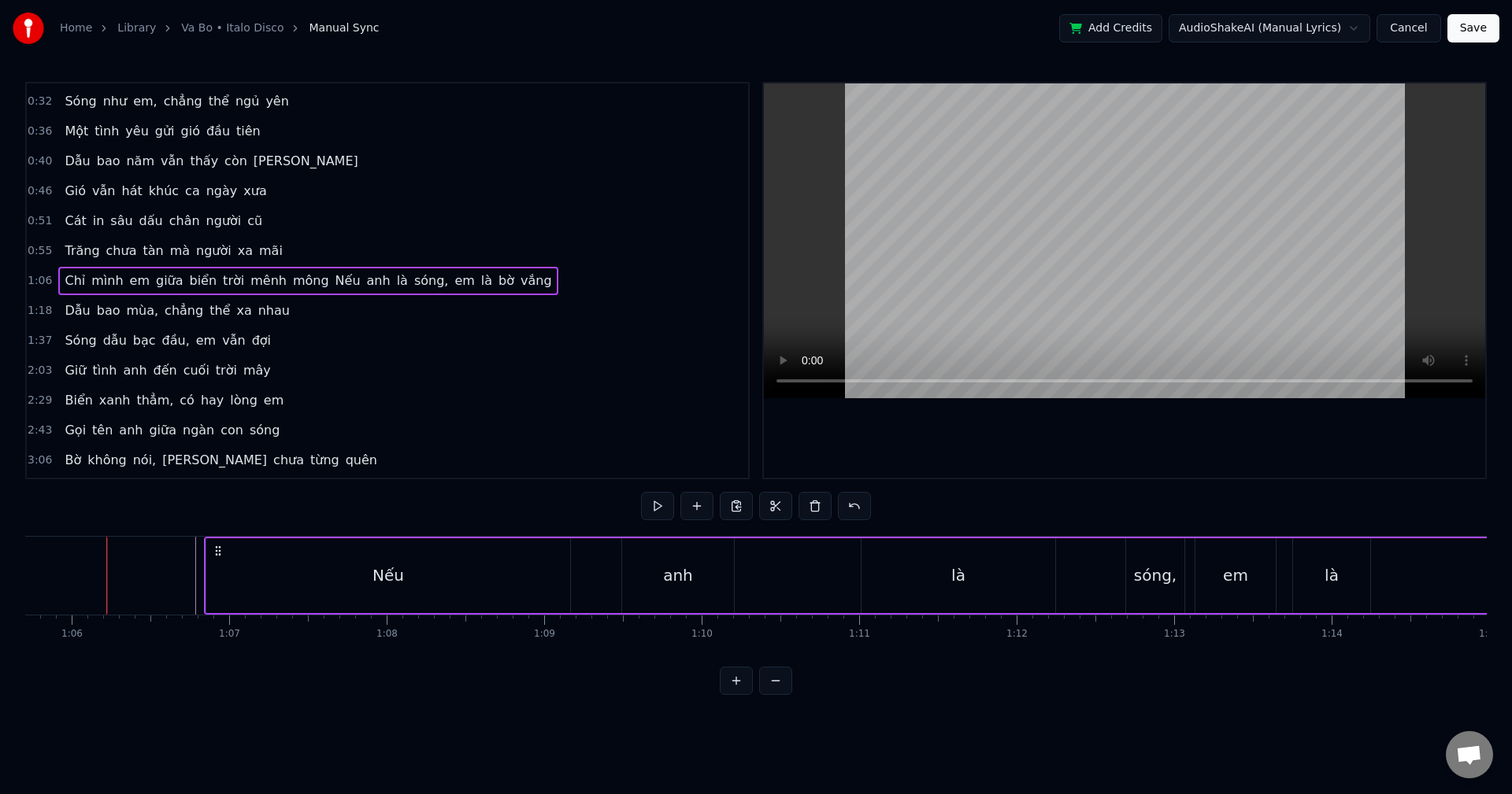
scroll to position [0, 10350]
click at [658, 507] on button at bounding box center [657, 506] width 33 height 28
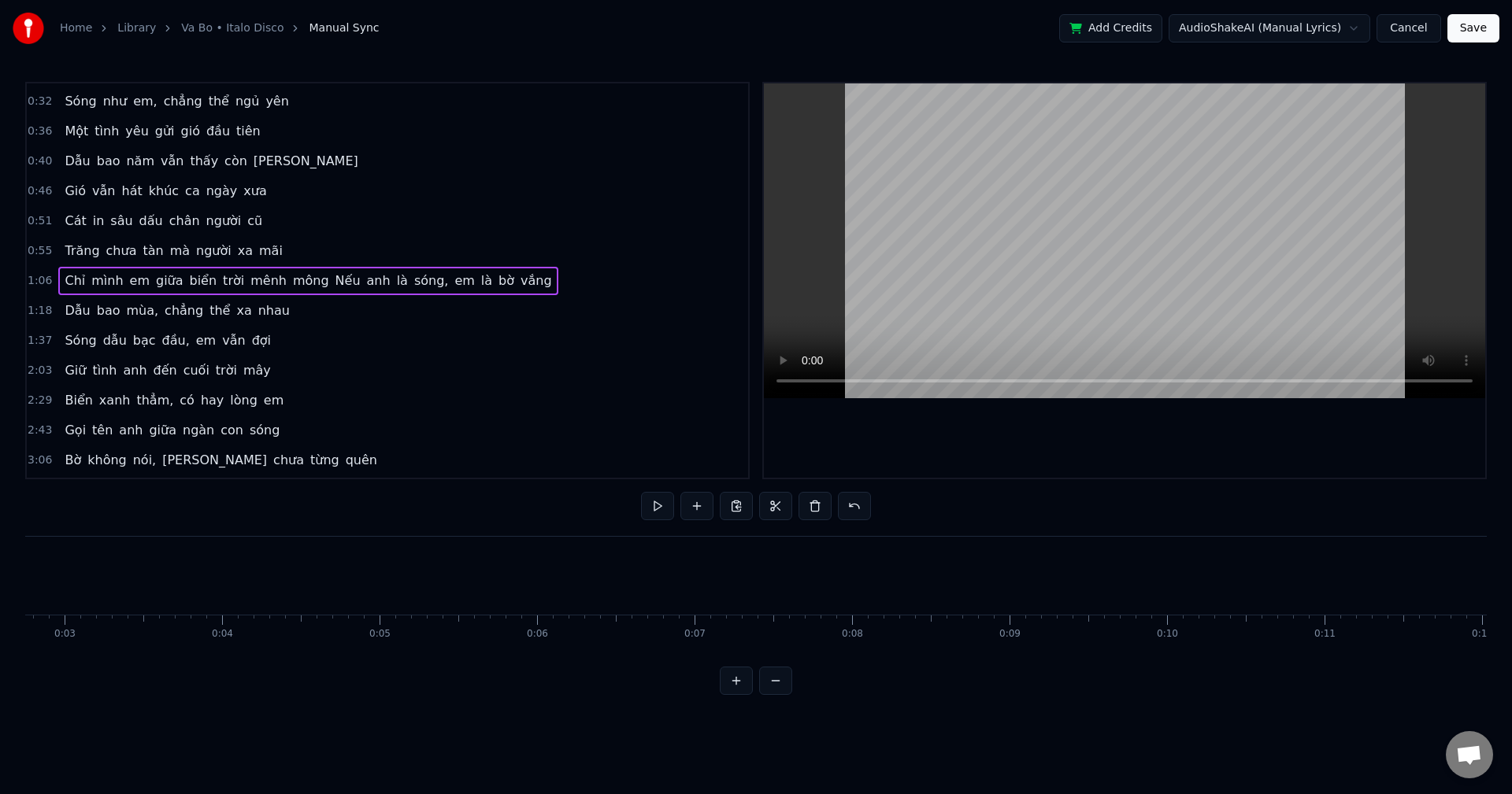
scroll to position [0, 0]
click at [114, 521] on div "0:28 [PERSON_NAME] nghiêng nắng, em về biển vắng 0:32 Sóng như em, [PERSON_NAME…" at bounding box center [756, 388] width 1462 height 613
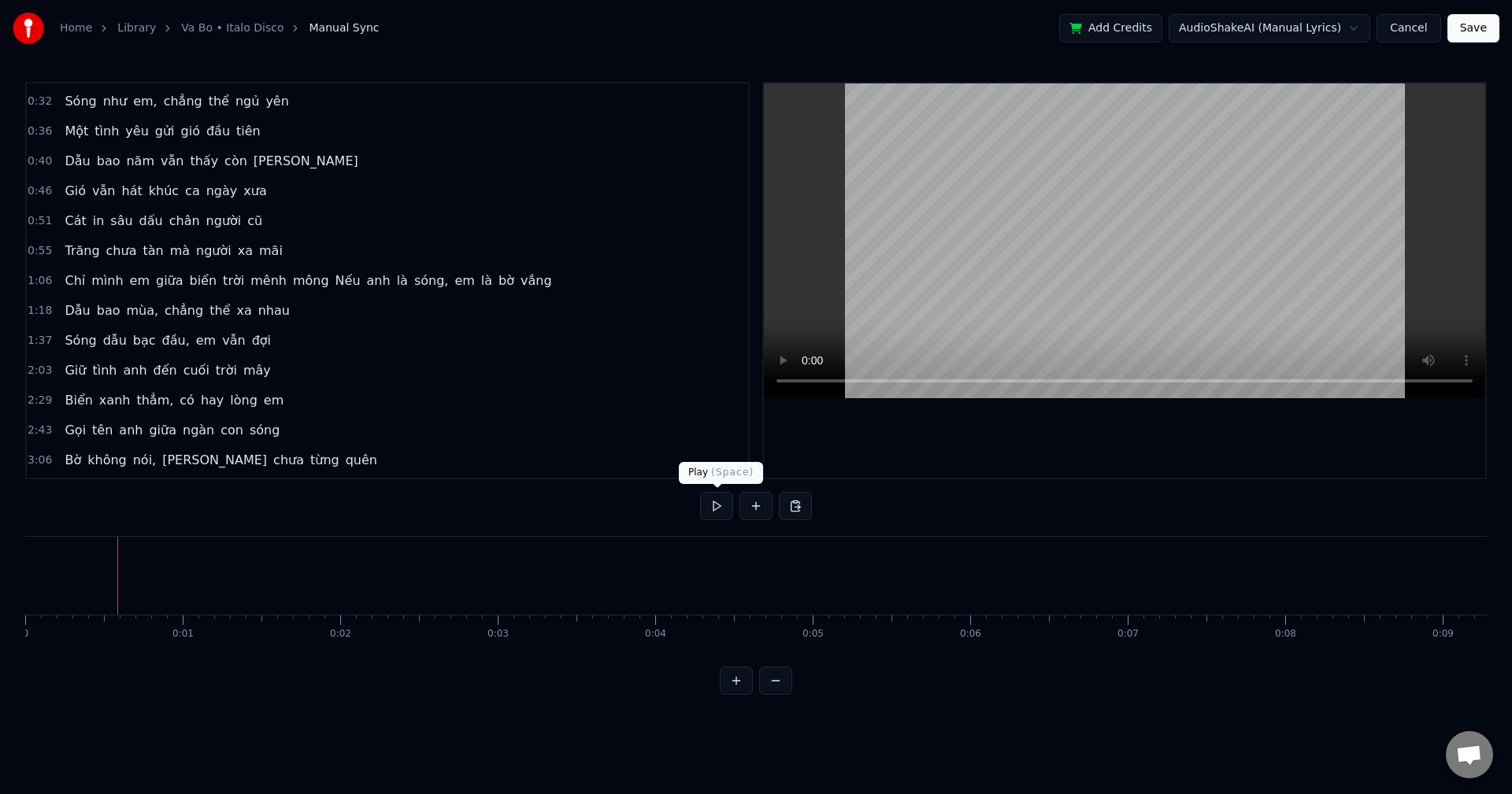
click at [714, 504] on button at bounding box center [716, 506] width 33 height 28
click at [651, 527] on div "0:28 [PERSON_NAME] nghiêng nắng, em về biển vắng 0:32 Sóng như em, [PERSON_NAME…" at bounding box center [756, 388] width 1462 height 613
click at [712, 512] on button at bounding box center [716, 506] width 33 height 28
